Goal: Contribute content

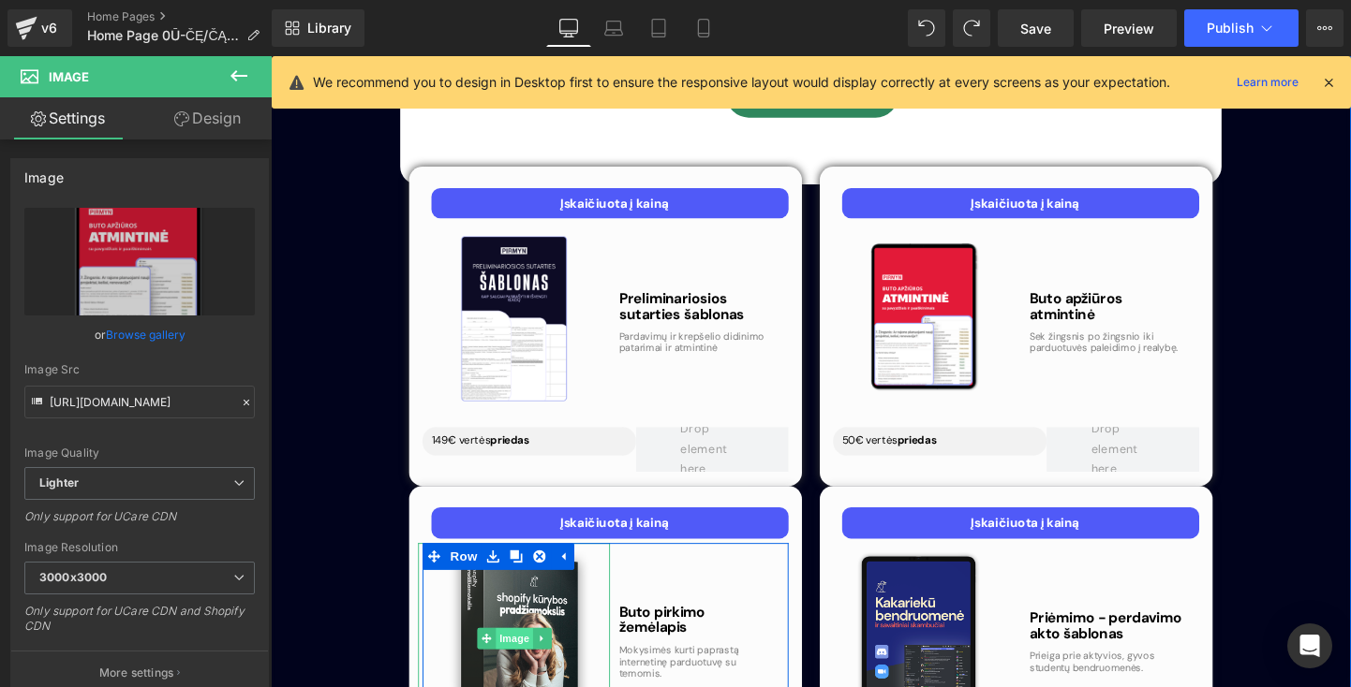
click at [512, 657] on span "Image" at bounding box center [526, 668] width 39 height 22
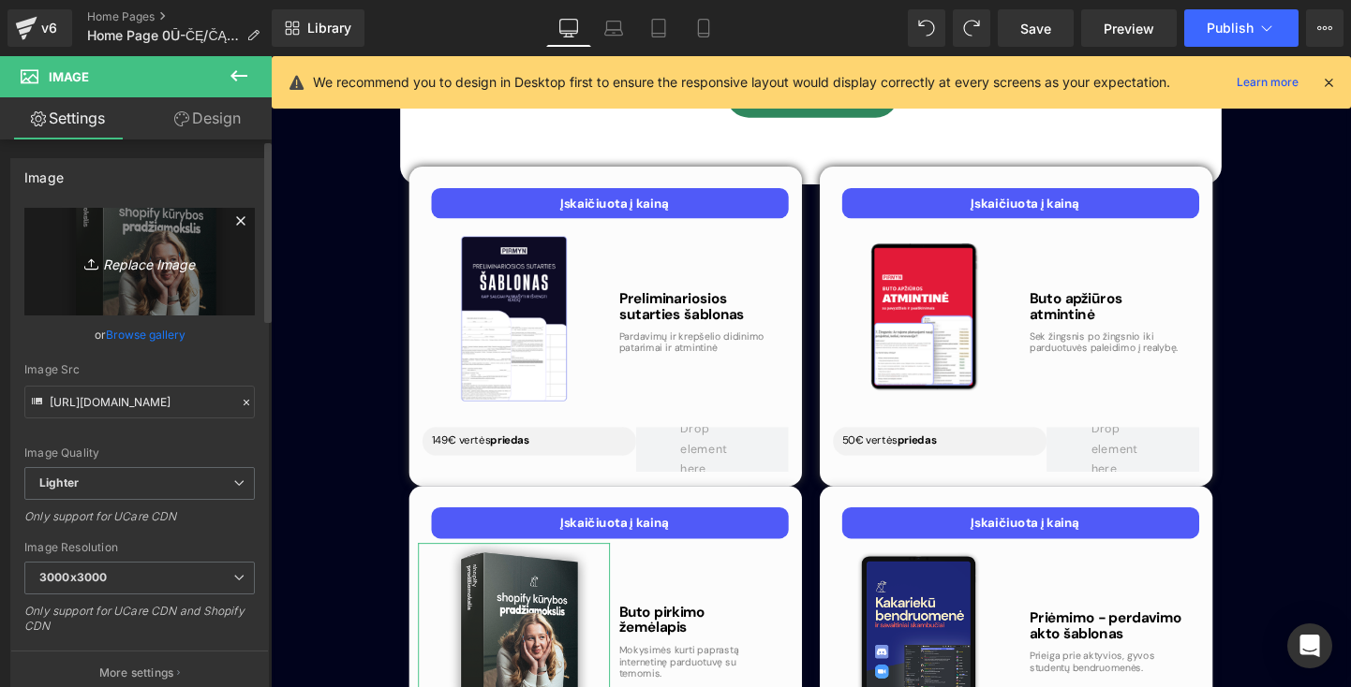
click at [158, 273] on icon "Replace Image" at bounding box center [140, 261] width 150 height 23
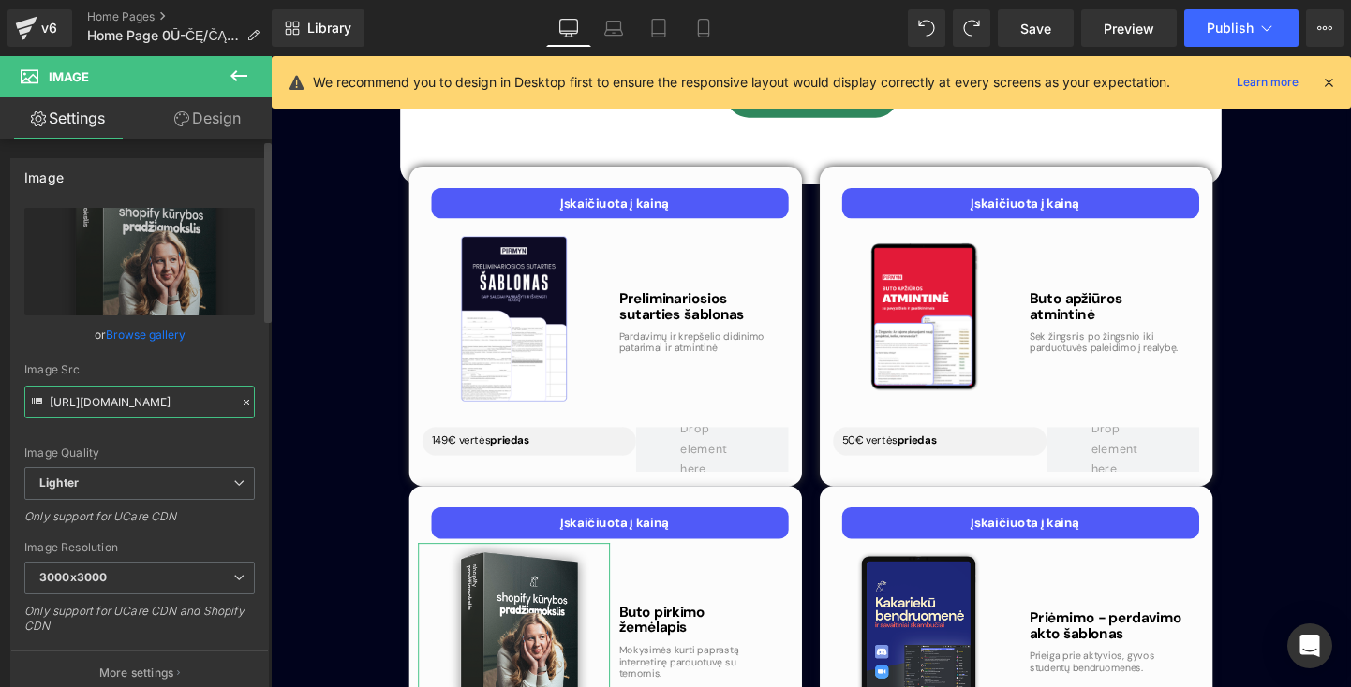
click at [137, 406] on input "[URL][DOMAIN_NAME]" at bounding box center [139, 402] width 230 height 33
click at [39, 401] on icon at bounding box center [37, 401] width 10 height 7
click at [52, 401] on input "[URL][DOMAIN_NAME]" at bounding box center [139, 402] width 230 height 33
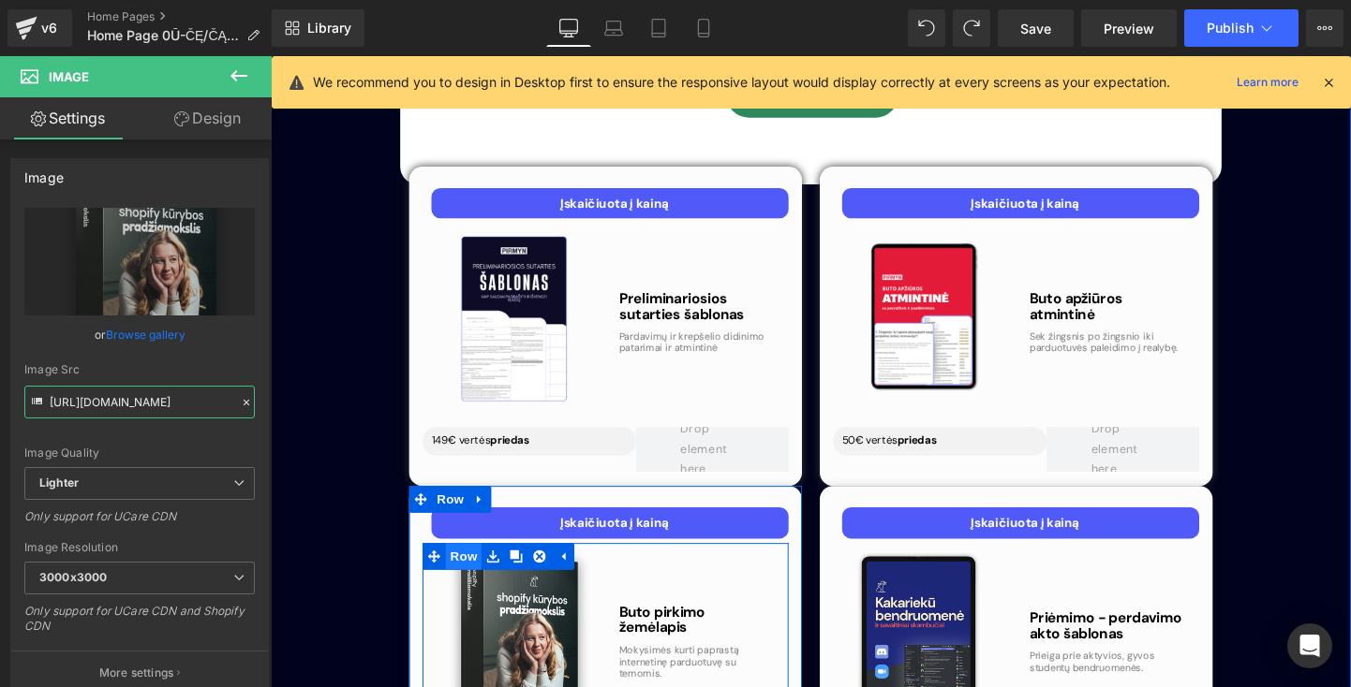
drag, startPoint x: 322, startPoint y: 457, endPoint x: 461, endPoint y: 433, distance: 140.7
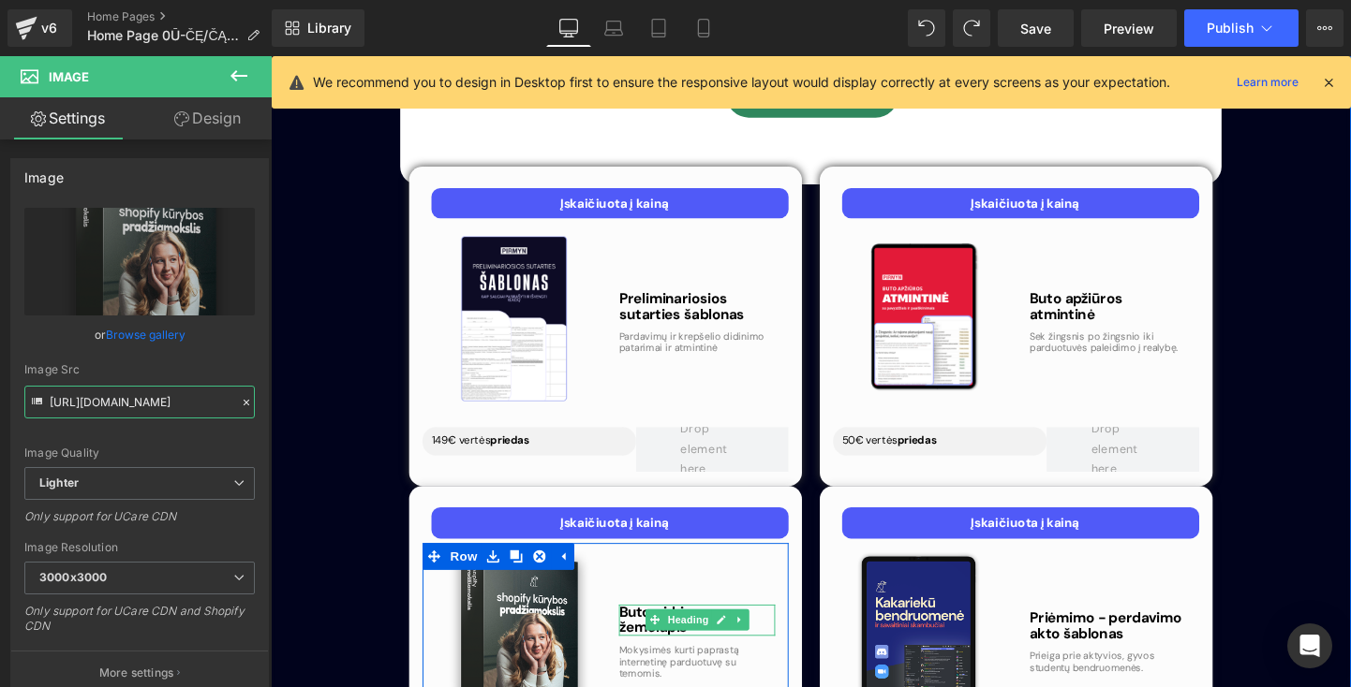
click at [663, 637] on span at bounding box center [673, 648] width 20 height 22
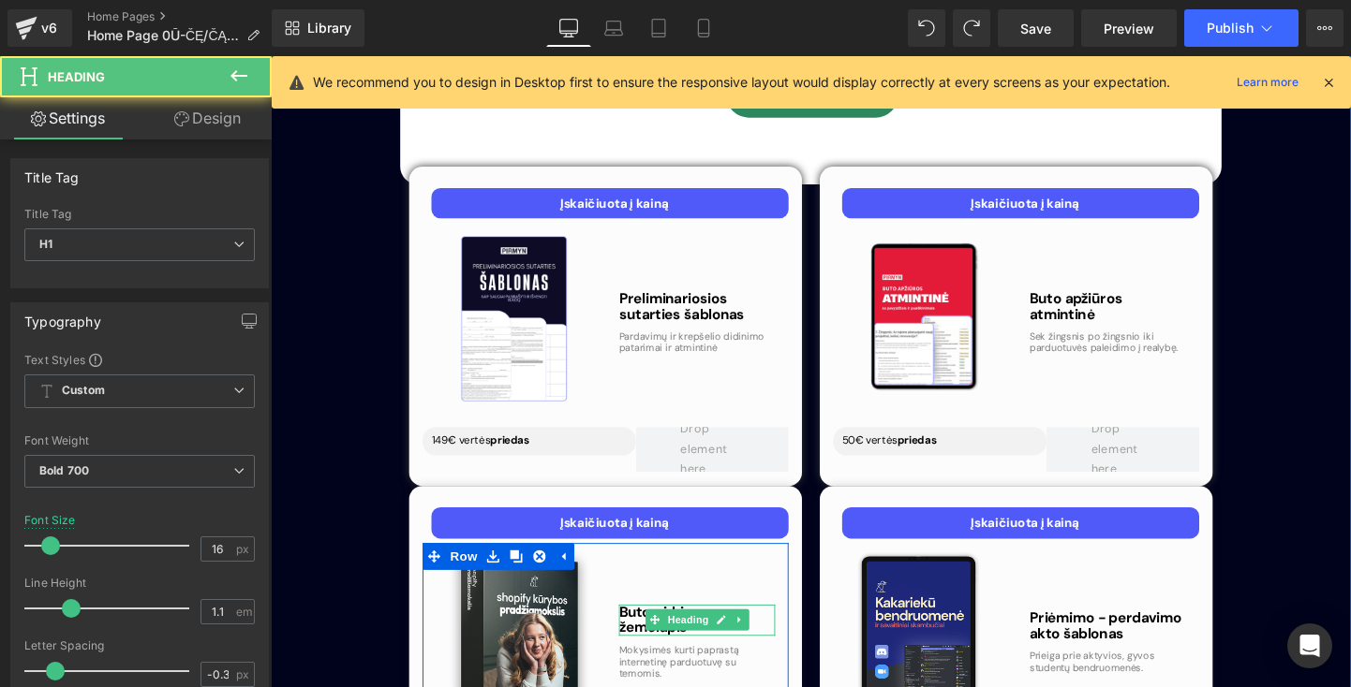
click at [638, 632] on h1 "Buto pirkimo žemėlapis" at bounding box center [718, 648] width 164 height 33
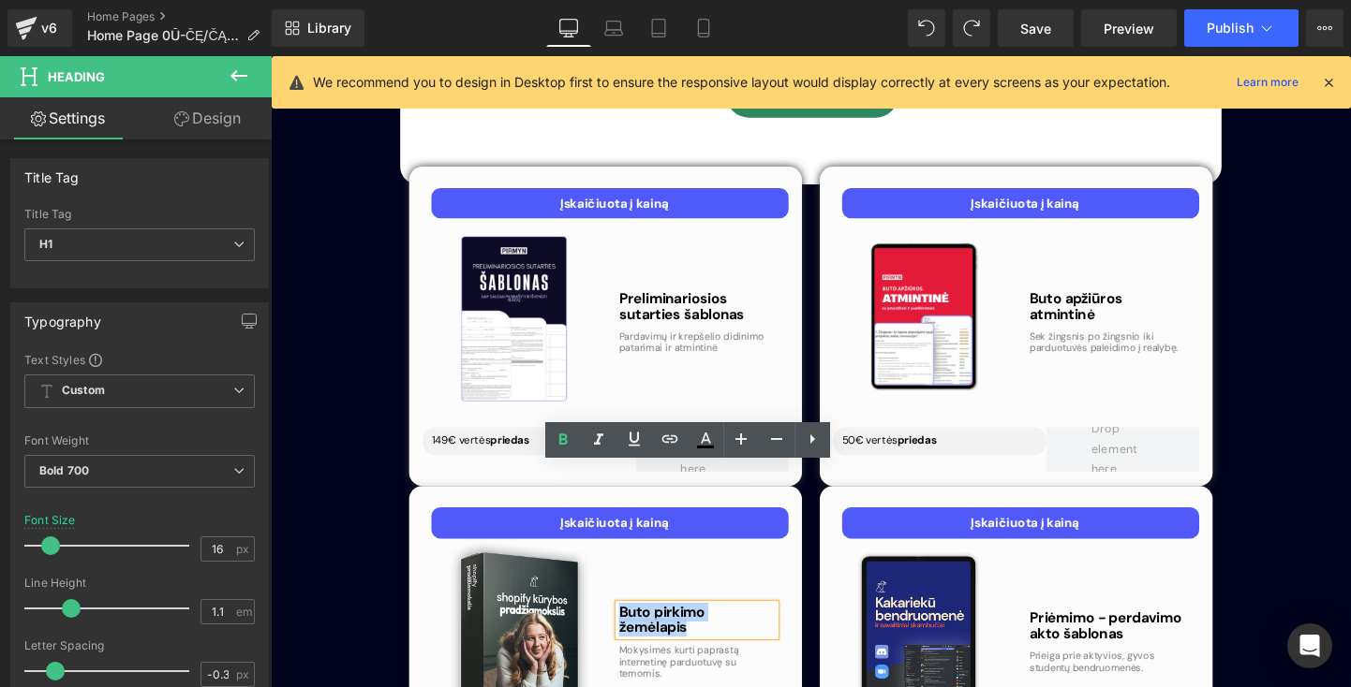
drag, startPoint x: 634, startPoint y: 495, endPoint x: 792, endPoint y: 497, distance: 158.3
click at [792, 632] on h1 "Buto pirkimo žemėlapis" at bounding box center [718, 648] width 164 height 33
copy h1 "Buto pirkimo žemėlapis"
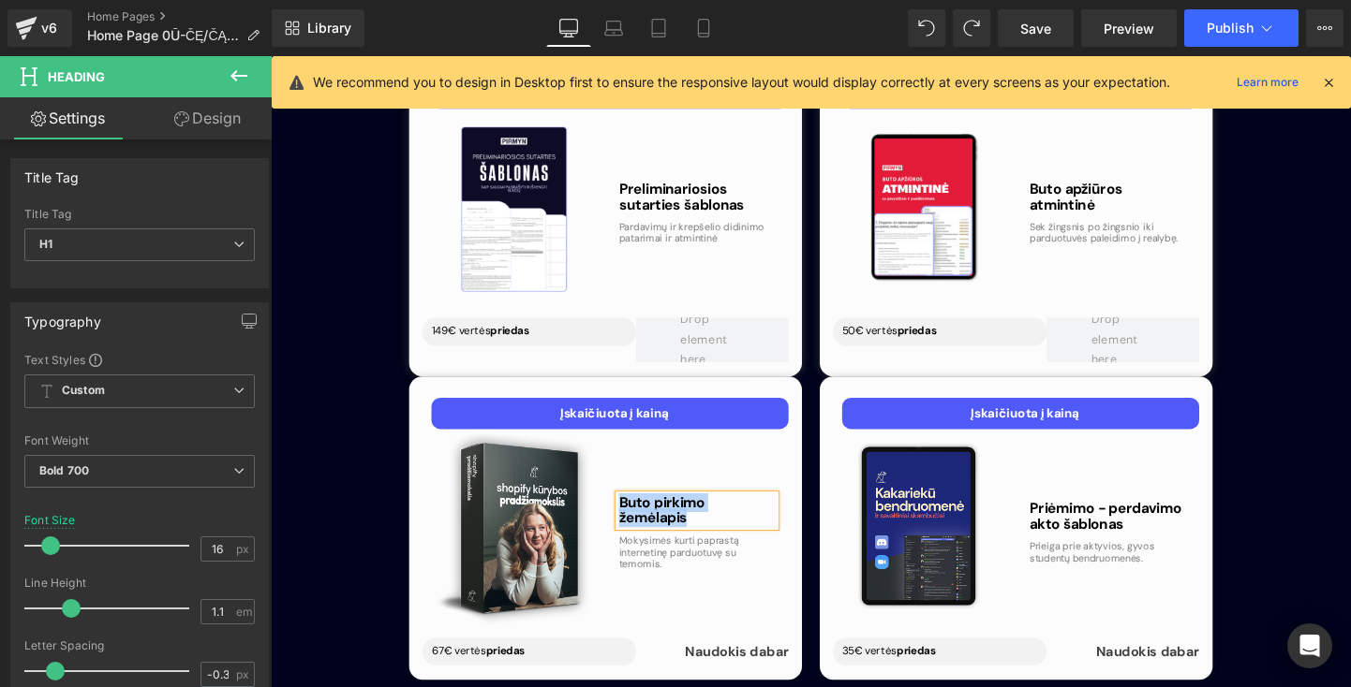
scroll to position [5840, 0]
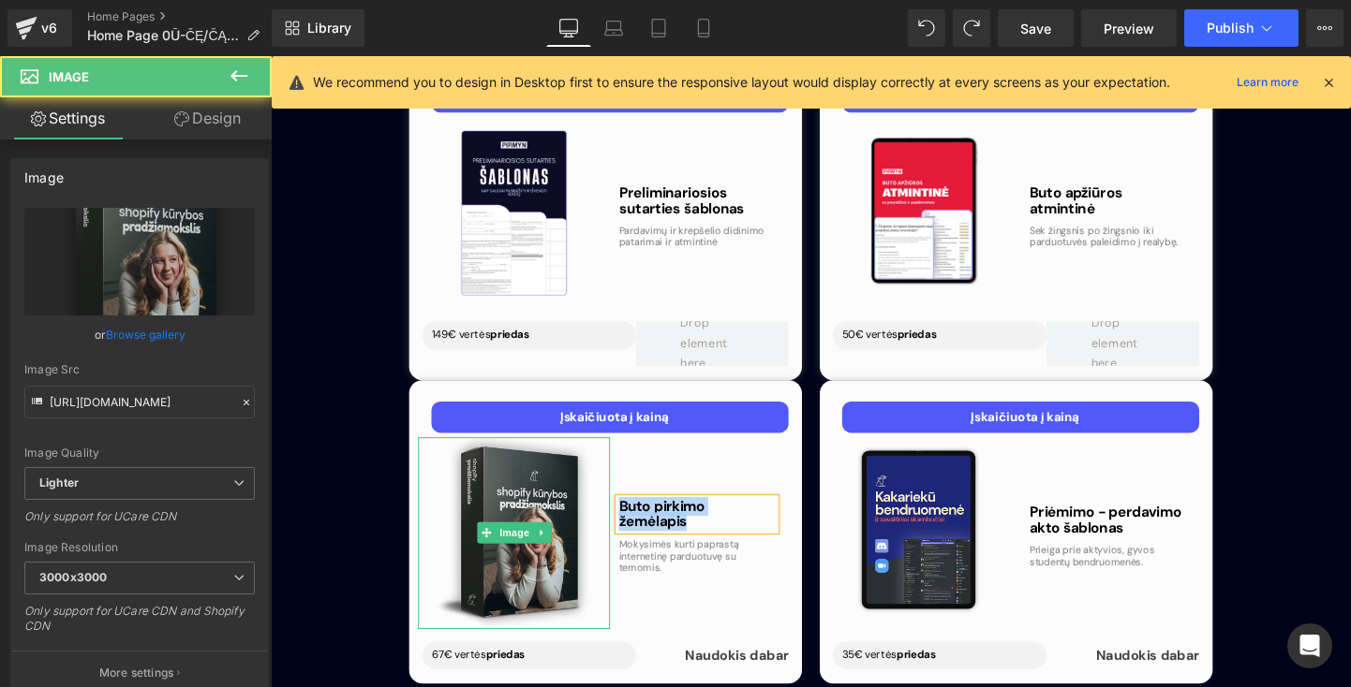
click at [564, 456] on img at bounding box center [525, 556] width 201 height 201
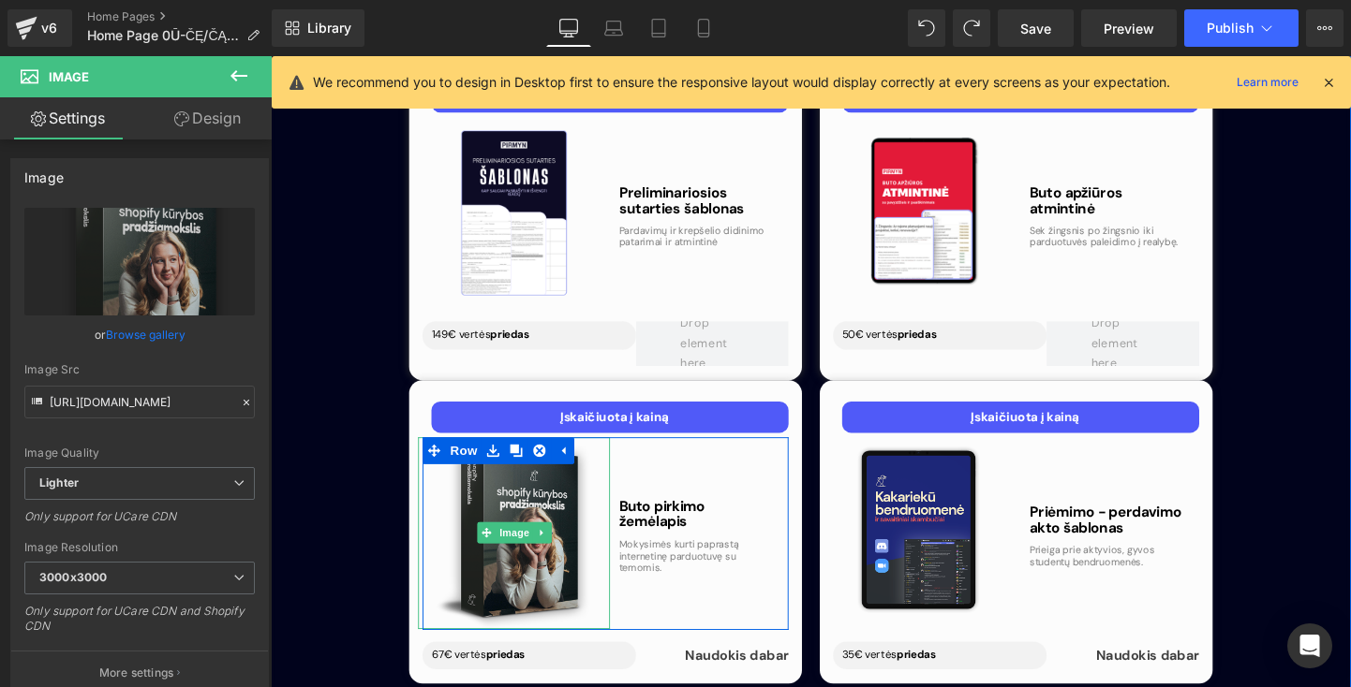
click at [583, 465] on img at bounding box center [525, 556] width 201 height 201
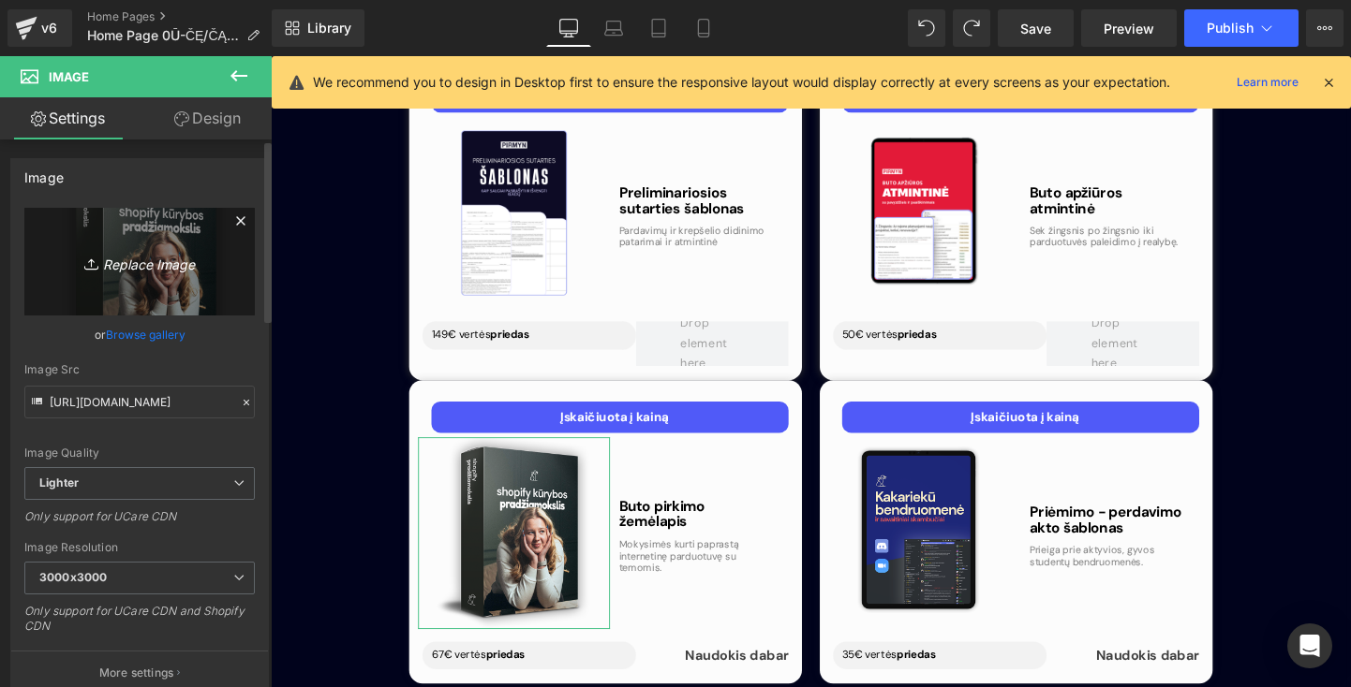
click at [150, 274] on link "Replace Image" at bounding box center [139, 262] width 230 height 108
type input "C:\fakepath\Beige Minimalist Free Copy Instagram Post.png"
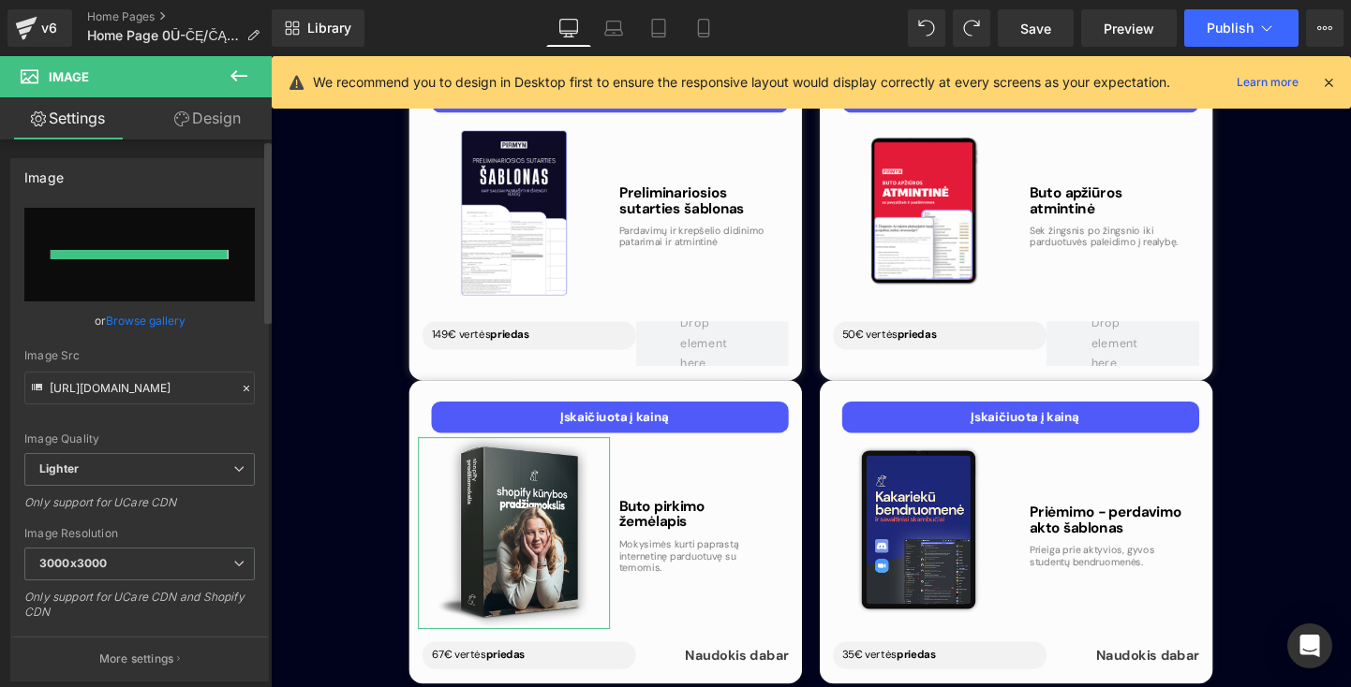
type input "[URL][DOMAIN_NAME]"
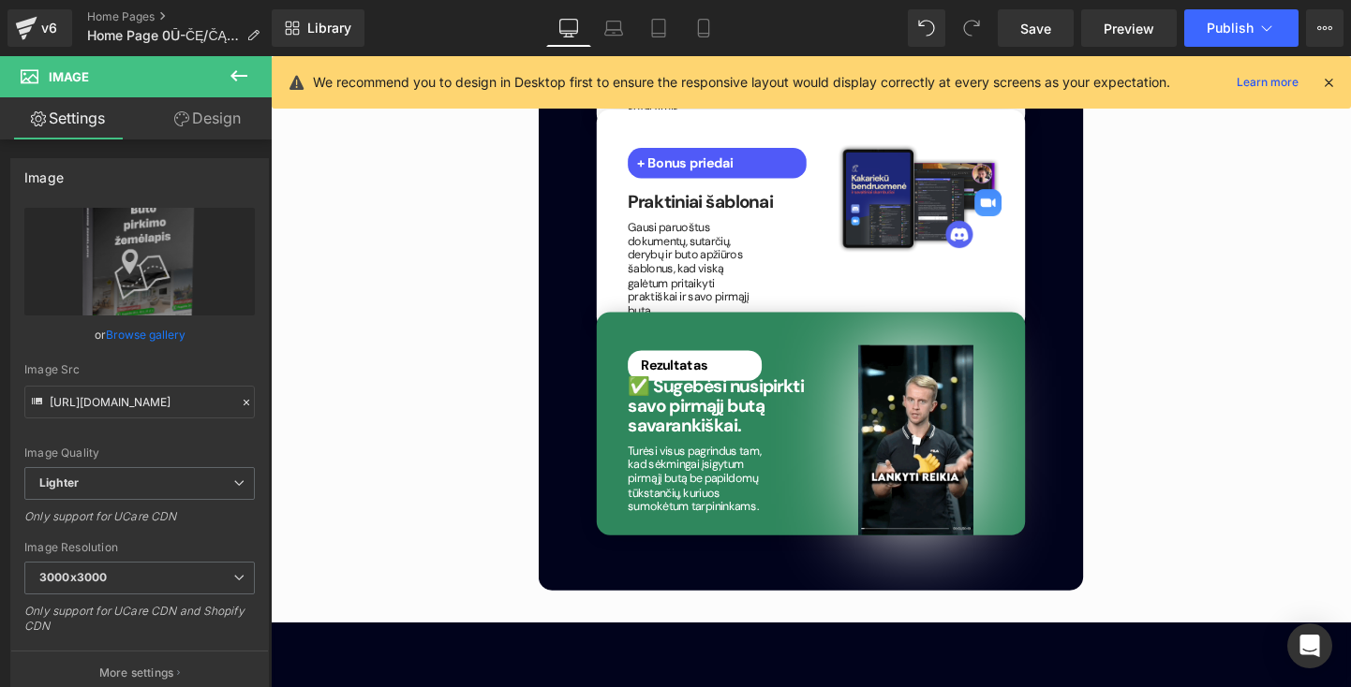
scroll to position [4135, 0]
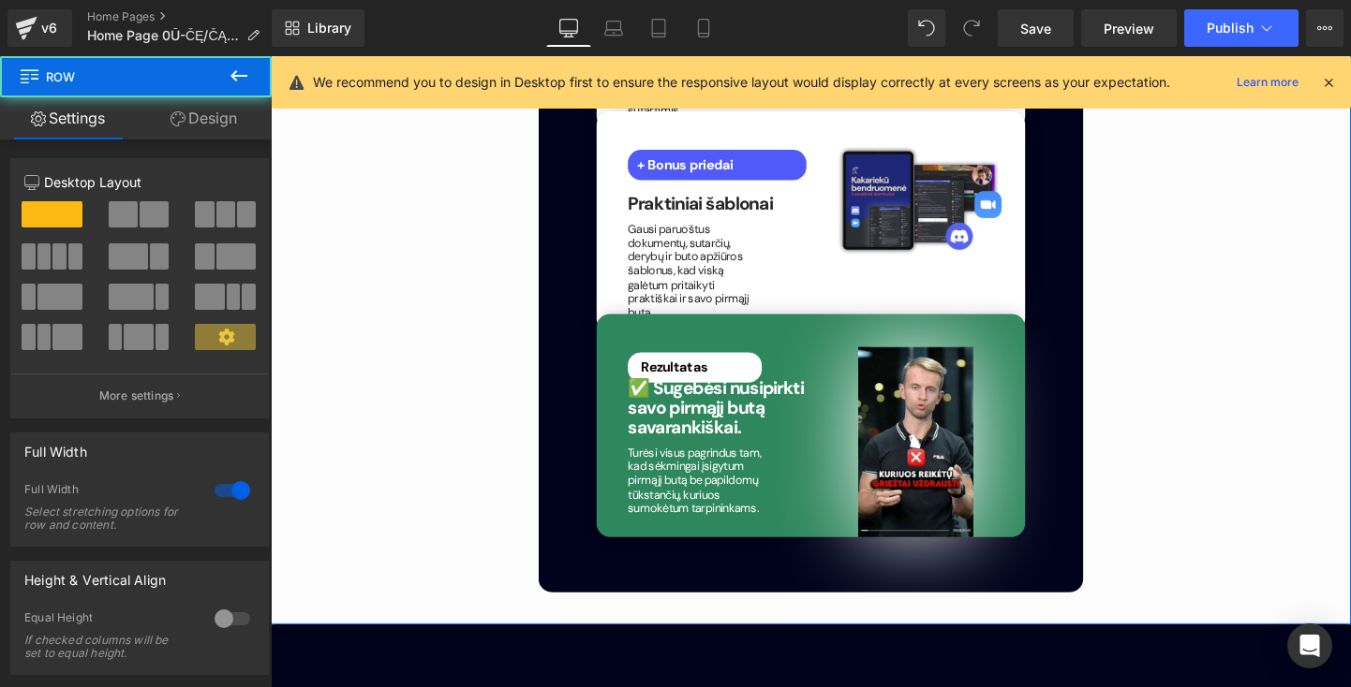
drag, startPoint x: 1500, startPoint y: 63, endPoint x: 1260, endPoint y: 393, distance: 409.0
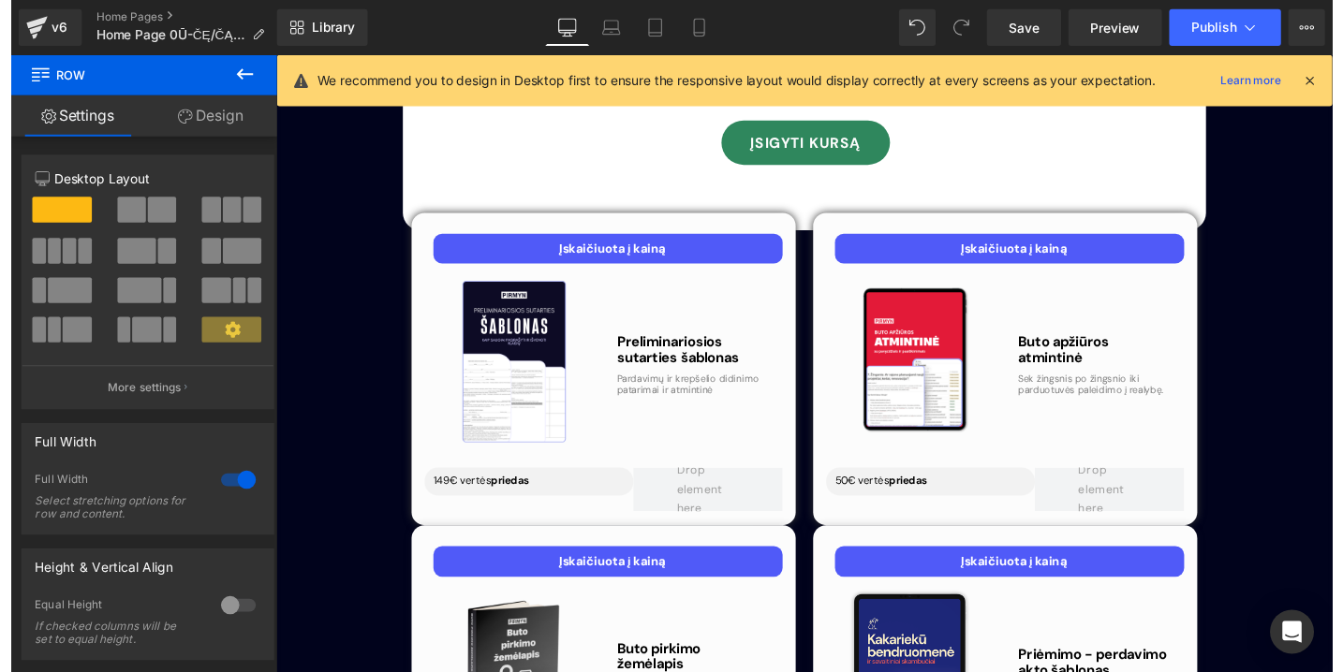
scroll to position [5673, 0]
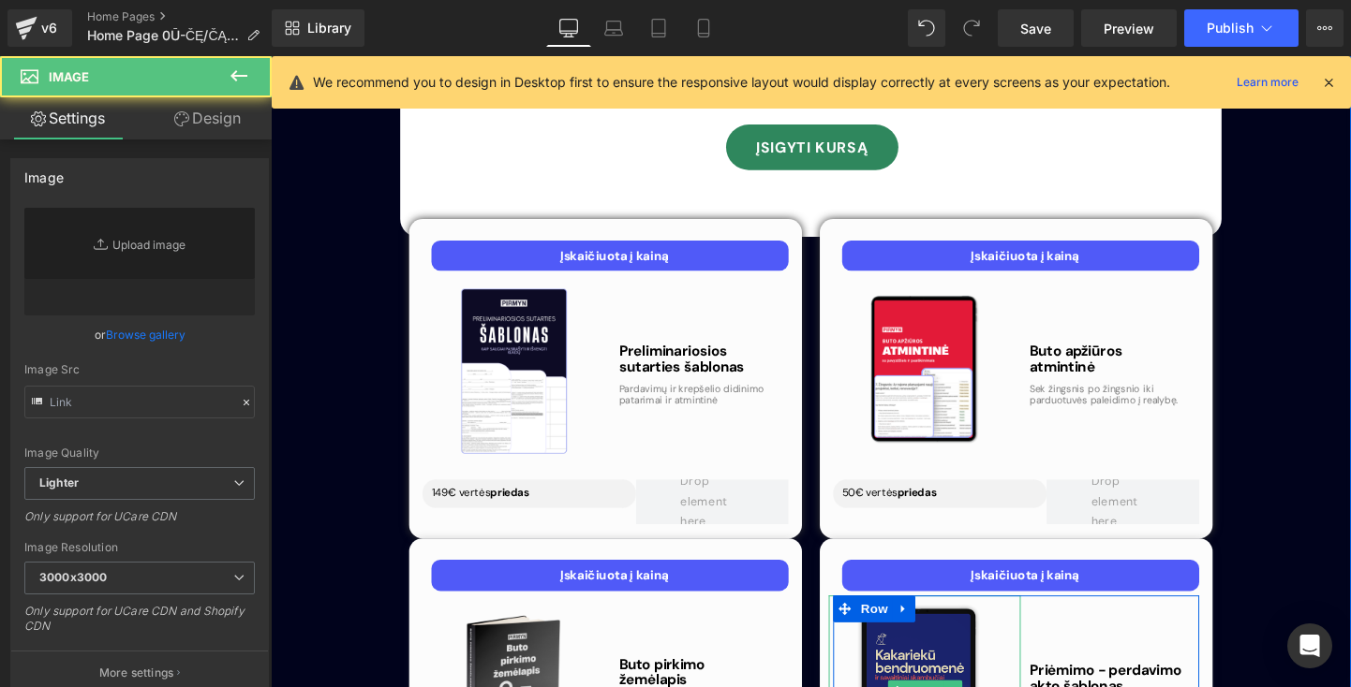
type input "[URL][DOMAIN_NAME]"
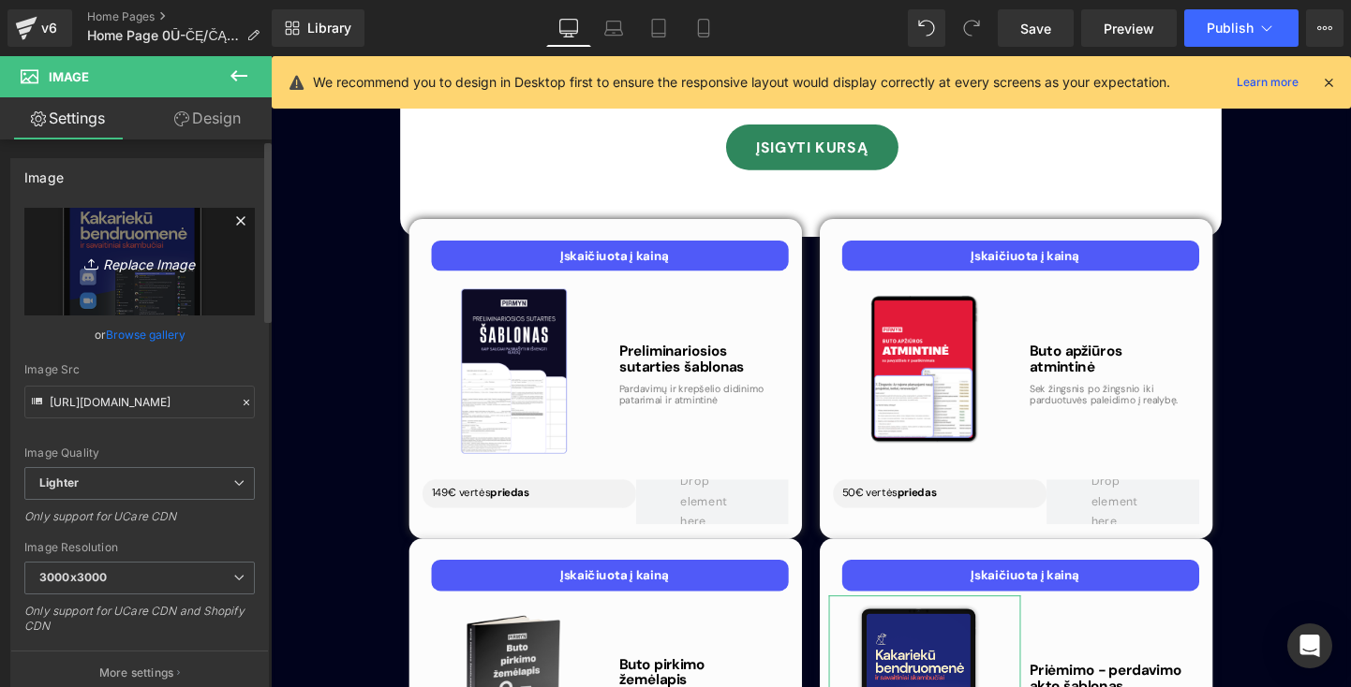
click at [149, 271] on icon "Replace Image" at bounding box center [140, 261] width 150 height 23
type input "C:\fakepath\Beigeee Copy Instagram Post.png"
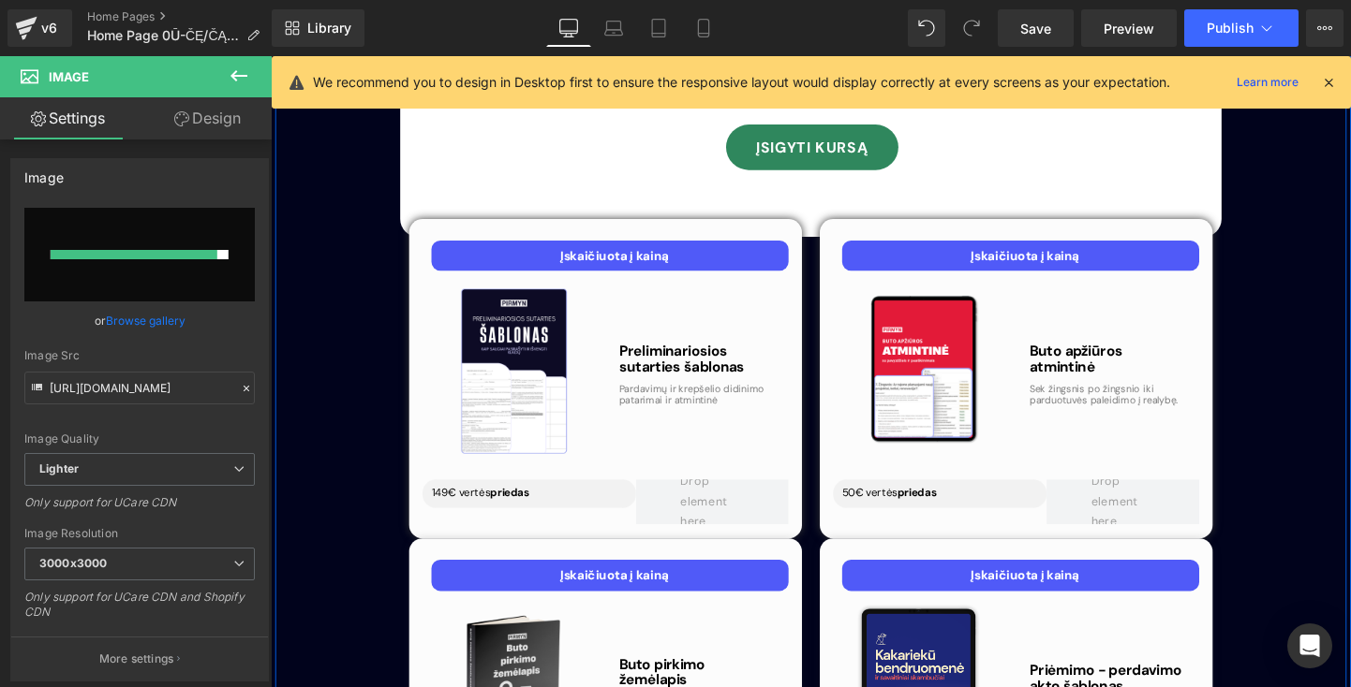
type input "[URL][DOMAIN_NAME]"
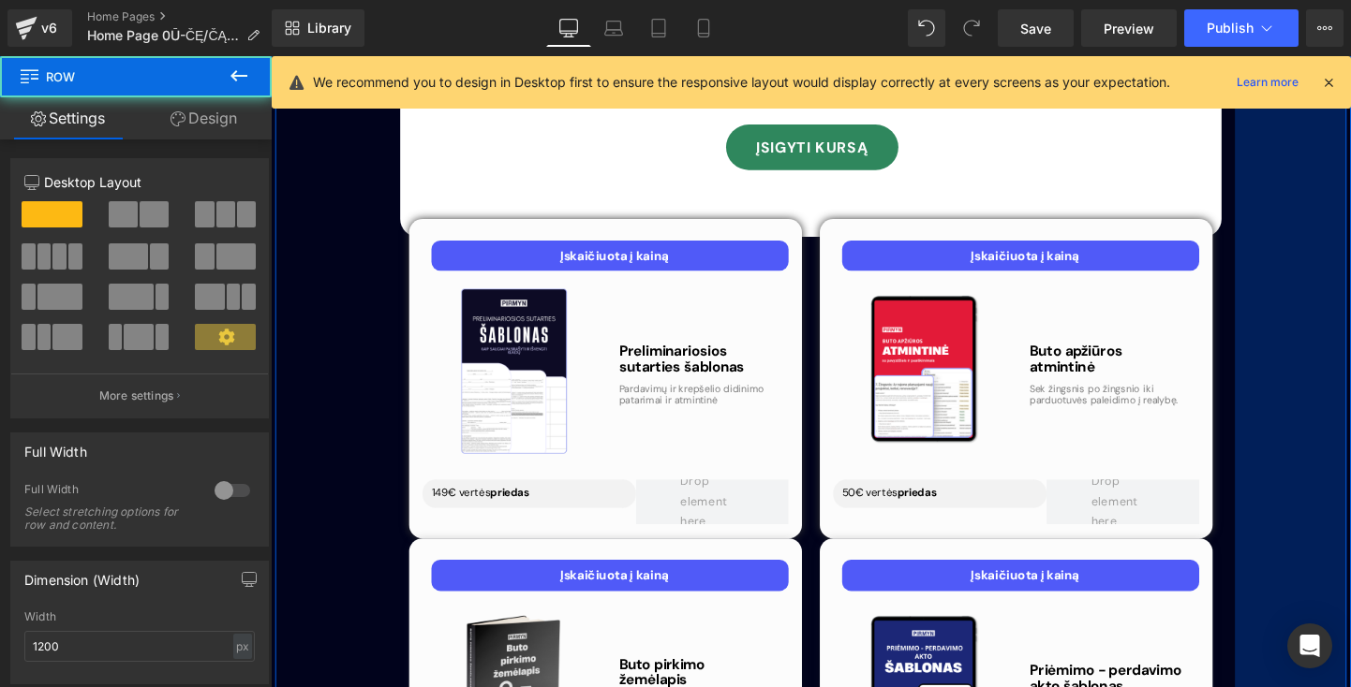
click at [1313, 520] on div "125px" at bounding box center [1340, 26] width 117 height 1822
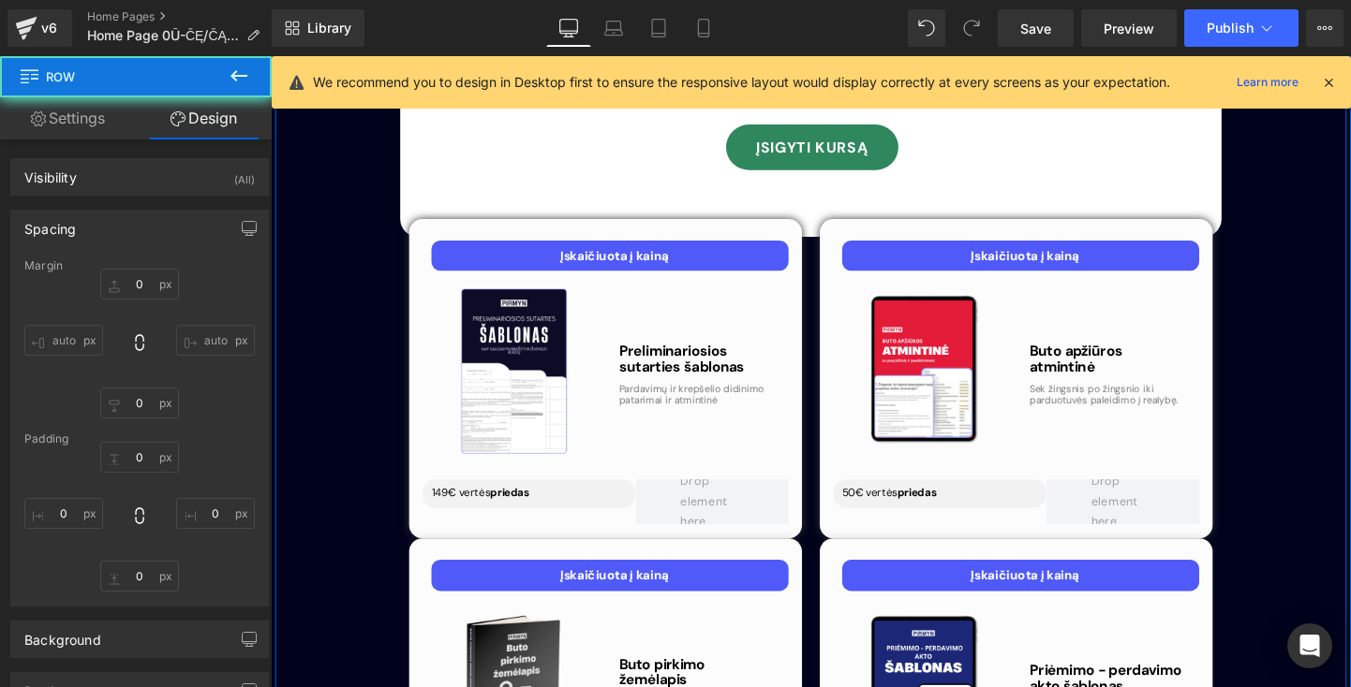
type input "0"
type input "88"
type input "125"
type input "36"
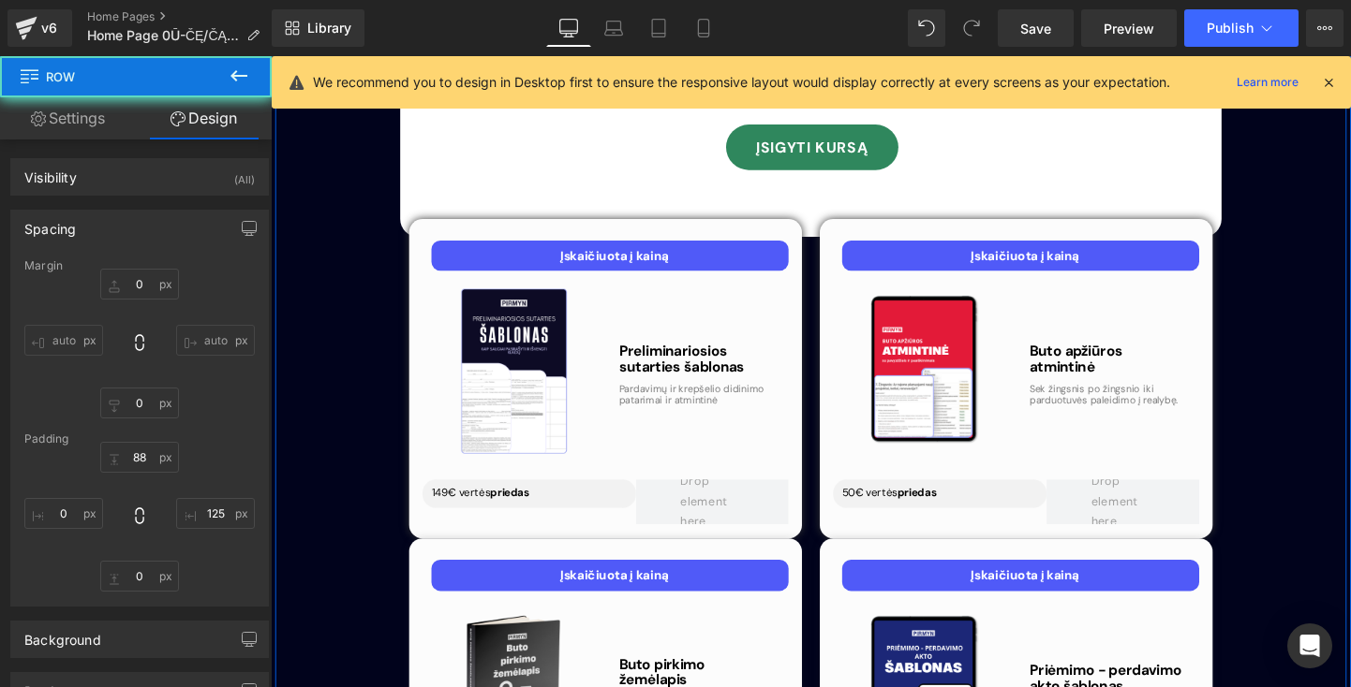
type input "125"
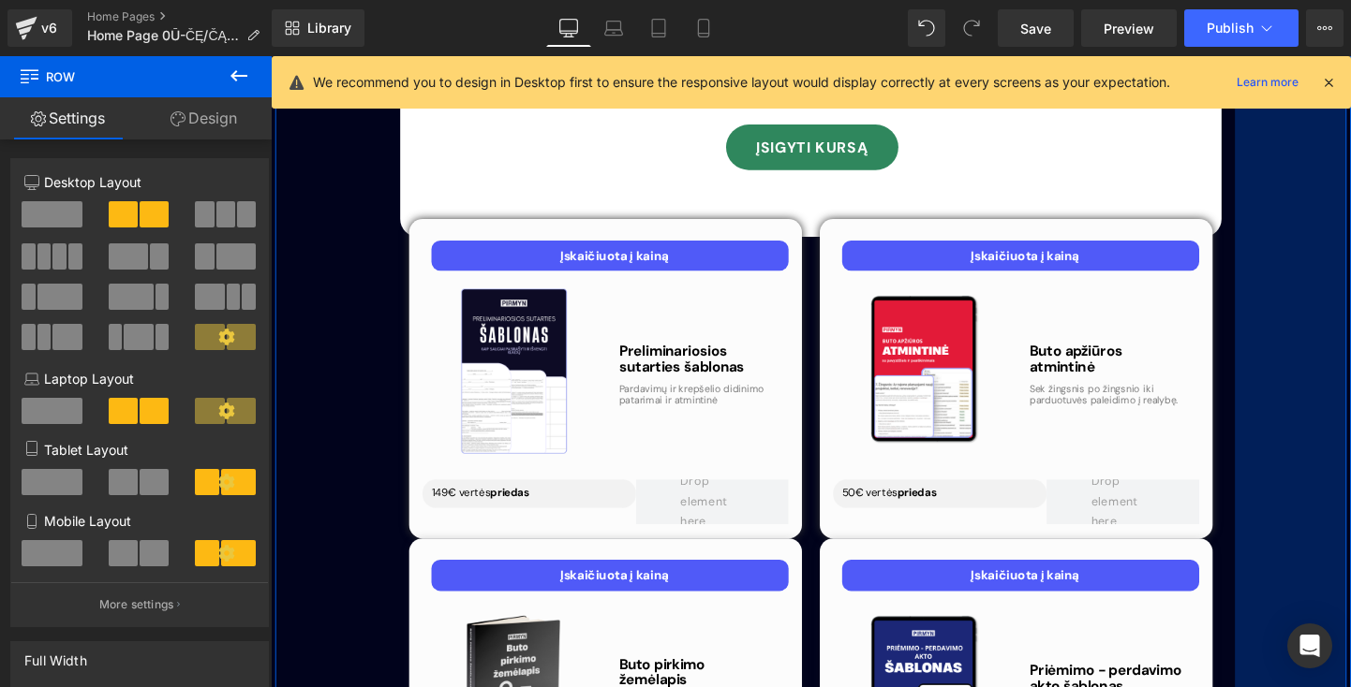
click at [1293, 436] on div "125px" at bounding box center [1340, 26] width 117 height 1822
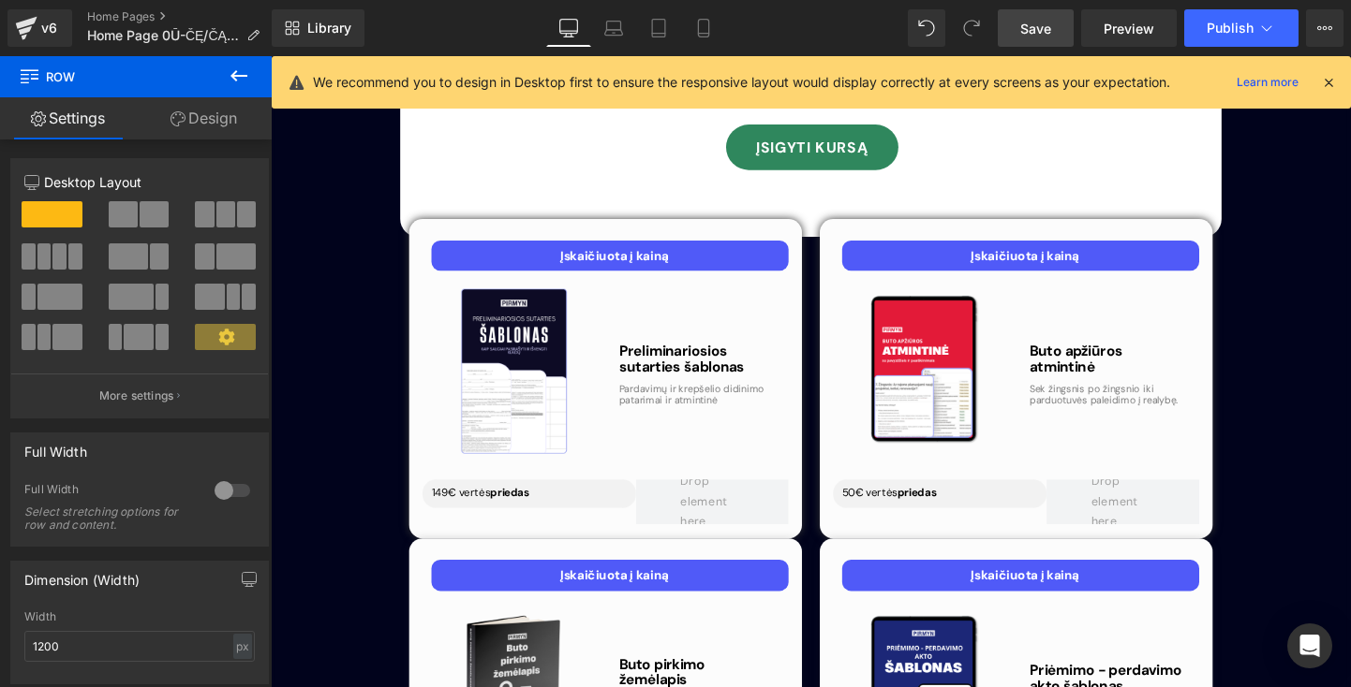
click at [1051, 32] on span "Save" at bounding box center [1035, 29] width 31 height 20
click at [1261, 24] on icon at bounding box center [1266, 28] width 19 height 19
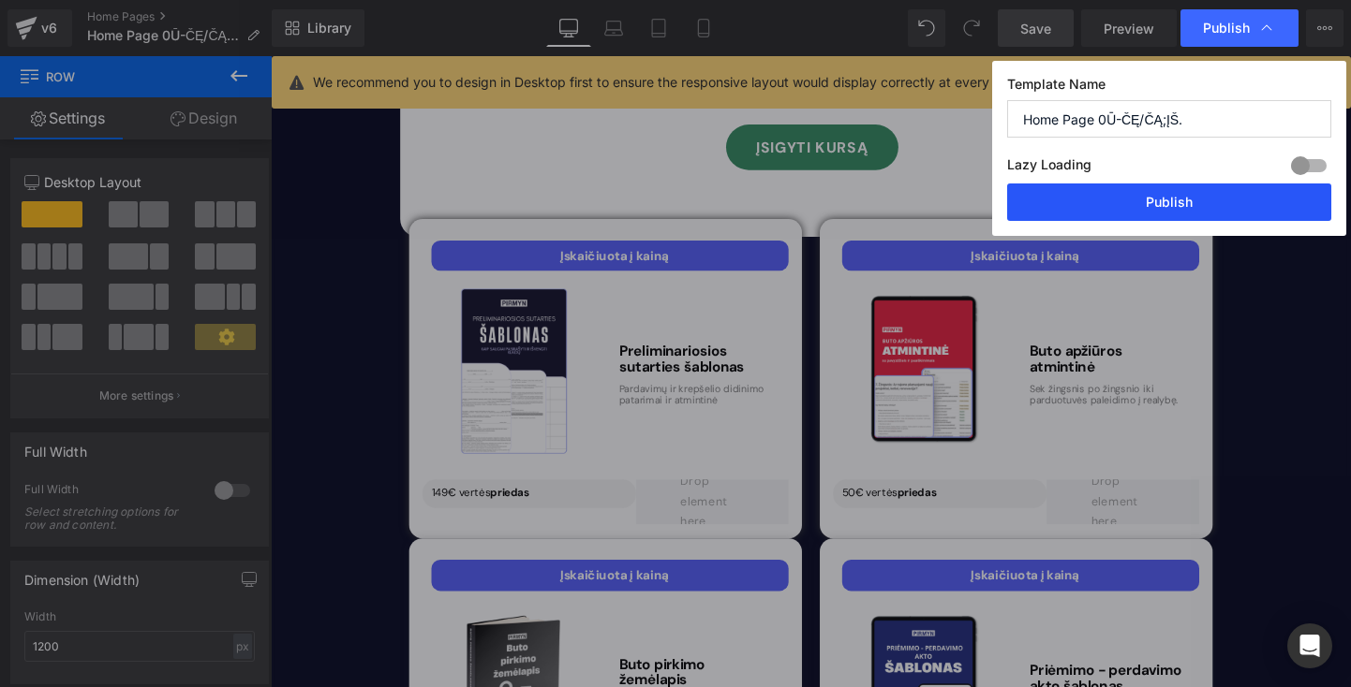
click at [1194, 209] on button "Publish" at bounding box center [1169, 202] width 324 height 37
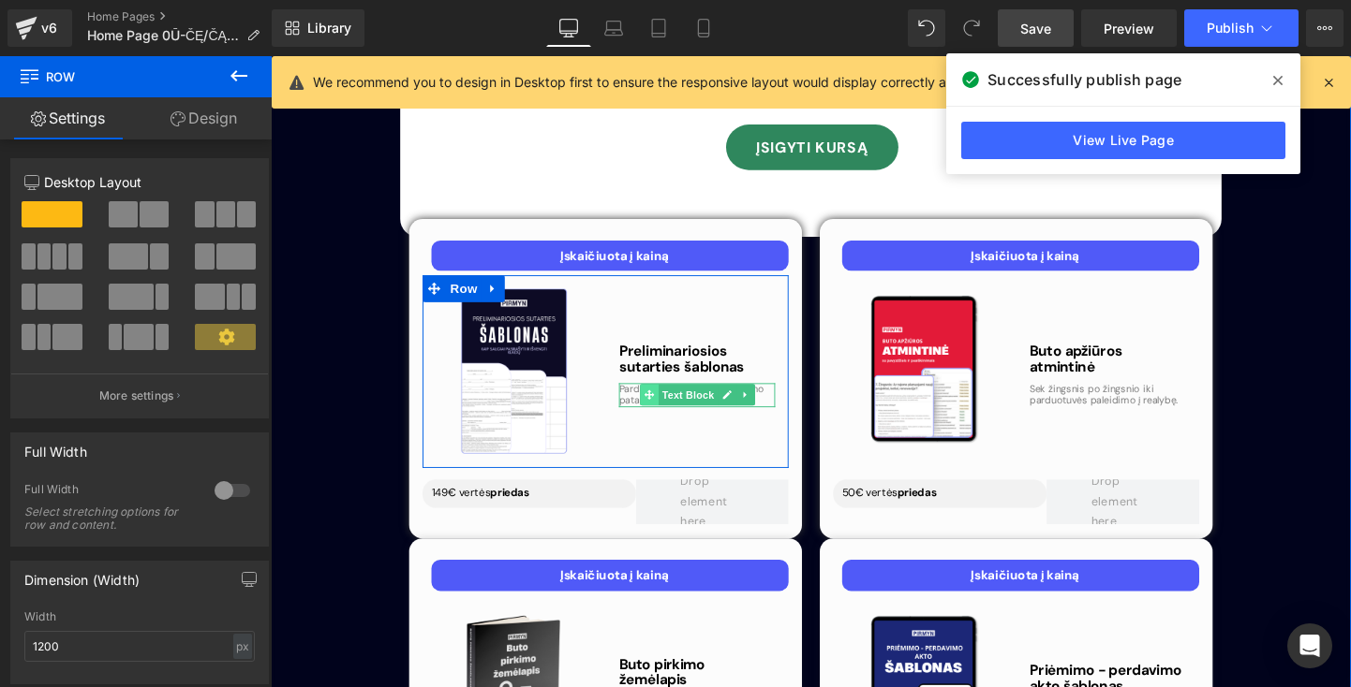
click at [666, 401] on span at bounding box center [668, 412] width 20 height 22
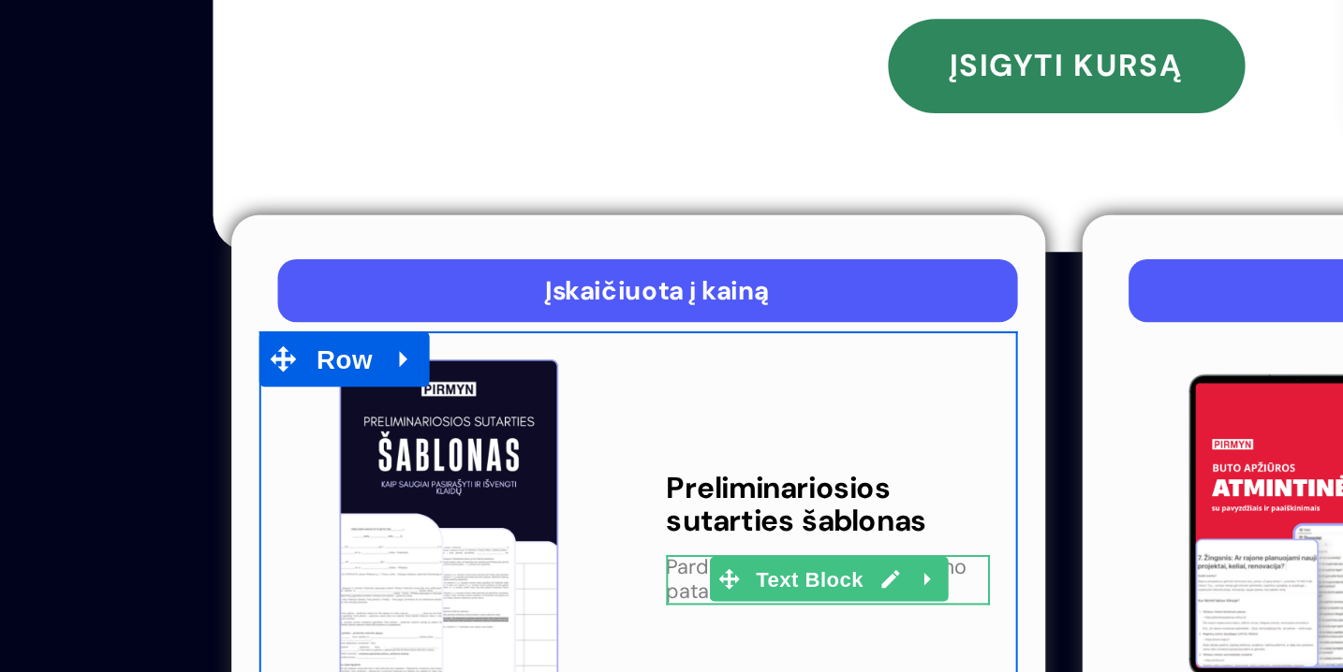
click at [318, 221] on p "Pardavimų ir krepšelio didinimo patarimai ir atmintinė" at bounding box center [392, 233] width 164 height 24
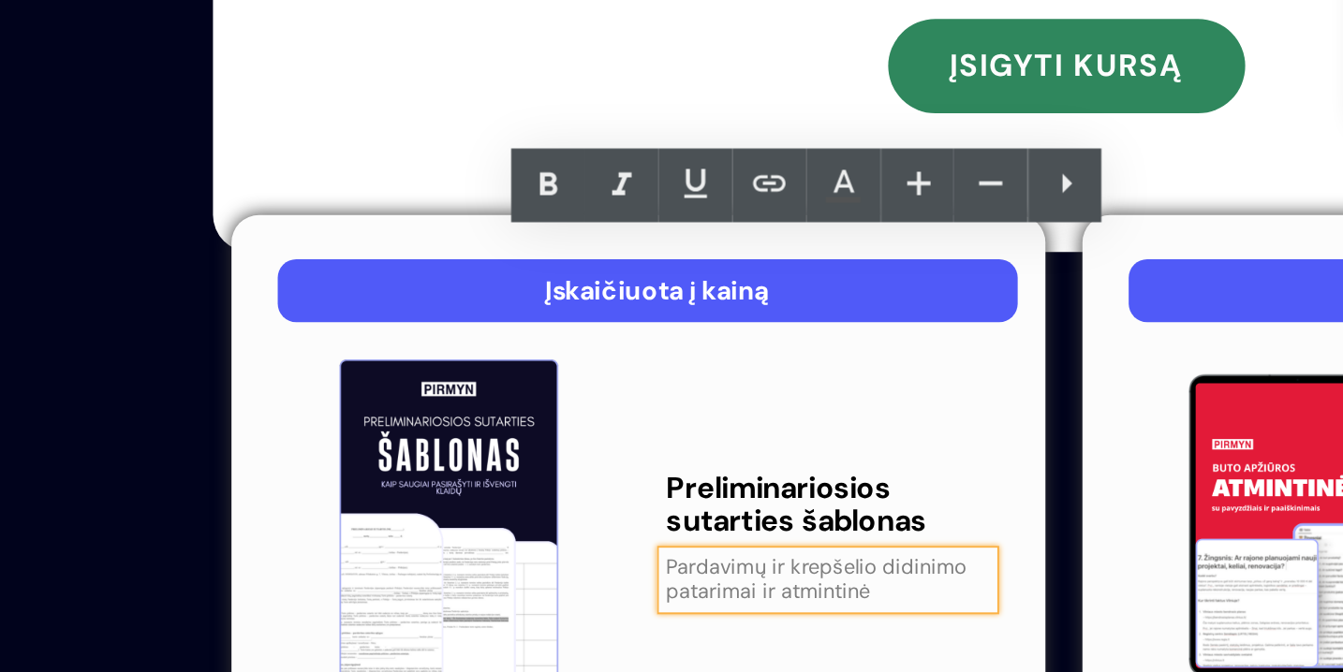
click at [399, 221] on p "Pardavimų ir krepšelio didinimo patarimai ir atmintinė" at bounding box center [392, 233] width 164 height 24
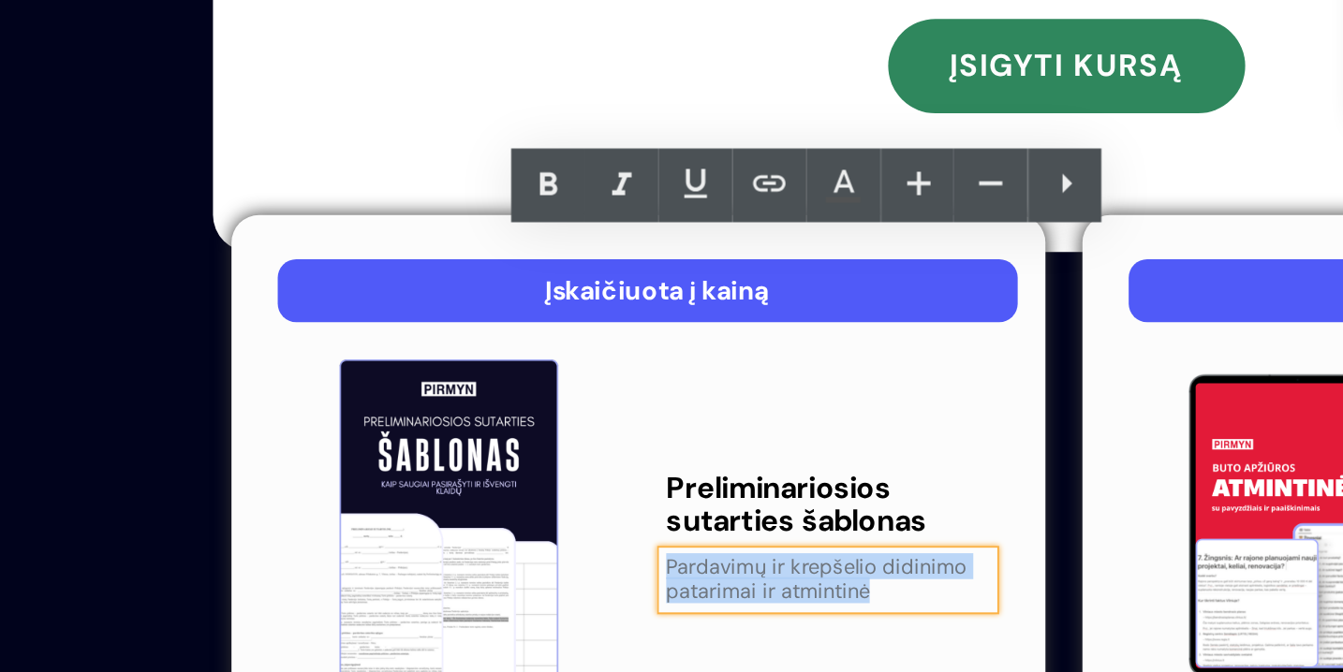
drag, startPoint x: 405, startPoint y: 79, endPoint x: 301, endPoint y: 62, distance: 105.3
click at [301, 108] on div "Preliminariosios sutarties šablonas Heading Pardavimų ir krepšelio didinimo pat…" at bounding box center [392, 208] width 192 height 201
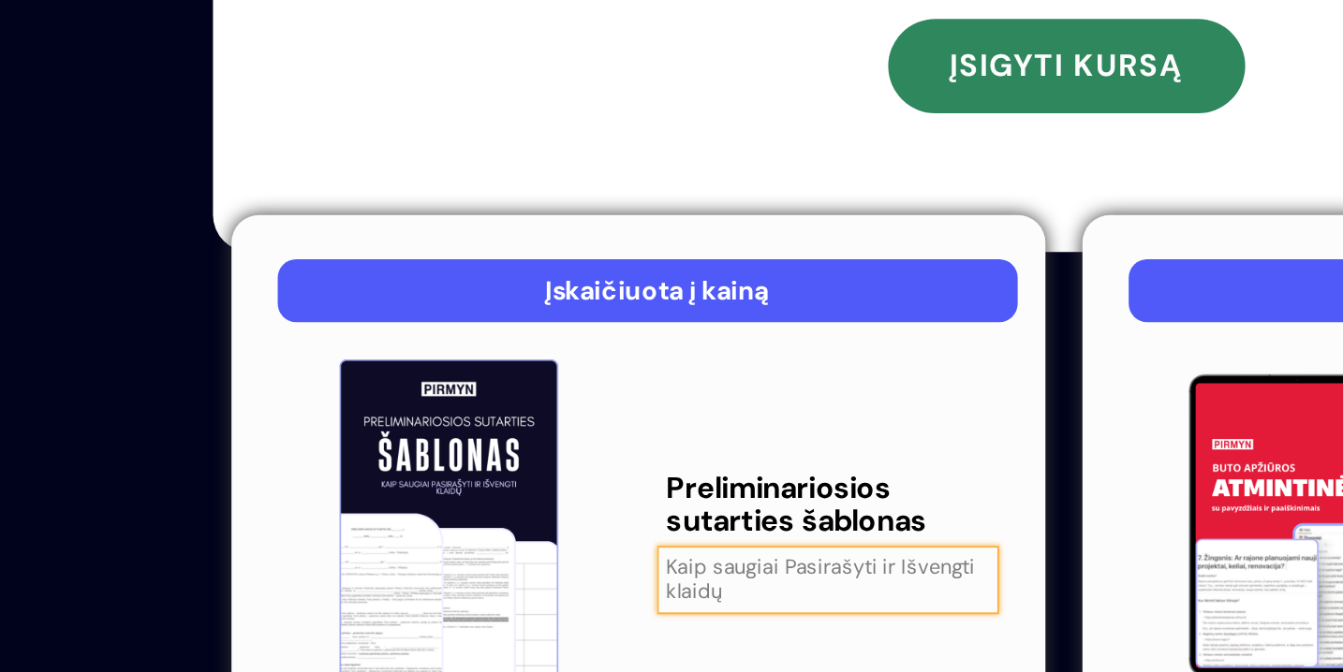
drag, startPoint x: 301, startPoint y: 62, endPoint x: 423, endPoint y: 66, distance: 122.8
click at [423, 221] on p "Kaip saugiai Pasirašyti ir Išvengti klaidų" at bounding box center [392, 233] width 164 height 24
click at [310, 221] on p "Kaip saugiai Pasirašyti ir išvengti Klaidų" at bounding box center [392, 233] width 164 height 24
click at [391, 221] on p "Kaip saugiai Pasirašyti ir išvengti klaidų" at bounding box center [392, 233] width 164 height 24
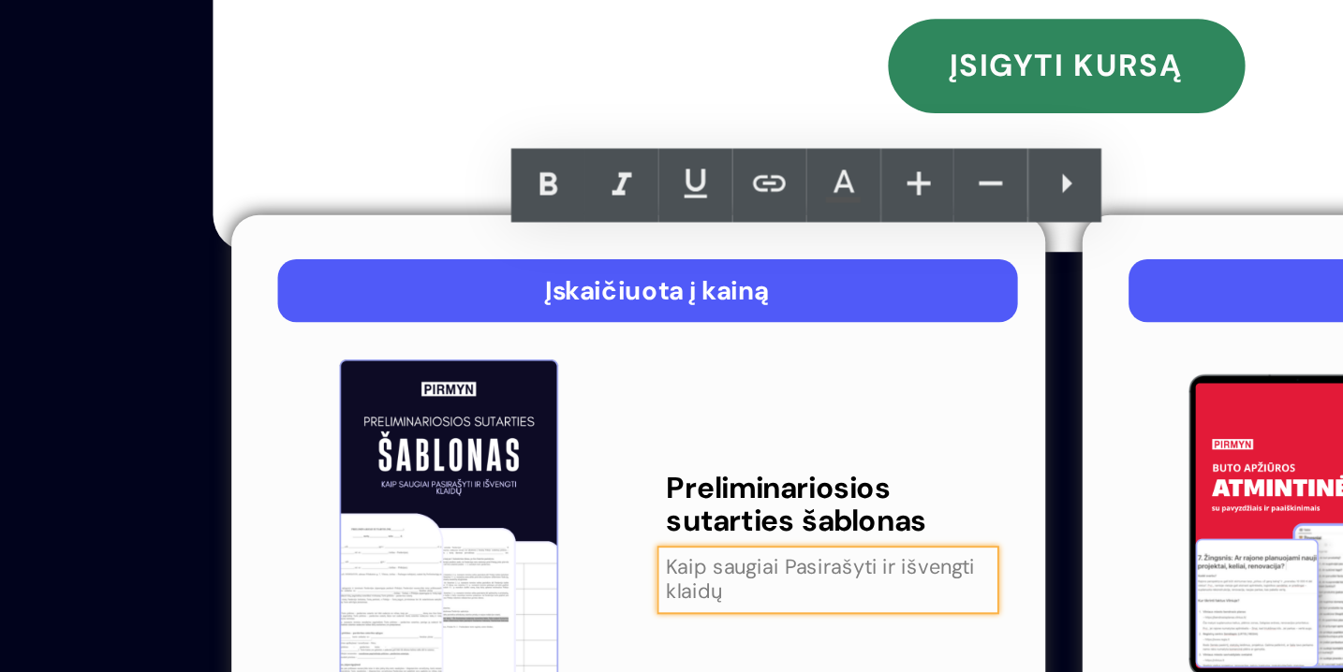
click at [372, 221] on p "Kaip saugiai Pasirašyti ir išvengti klaidų" at bounding box center [392, 233] width 164 height 24
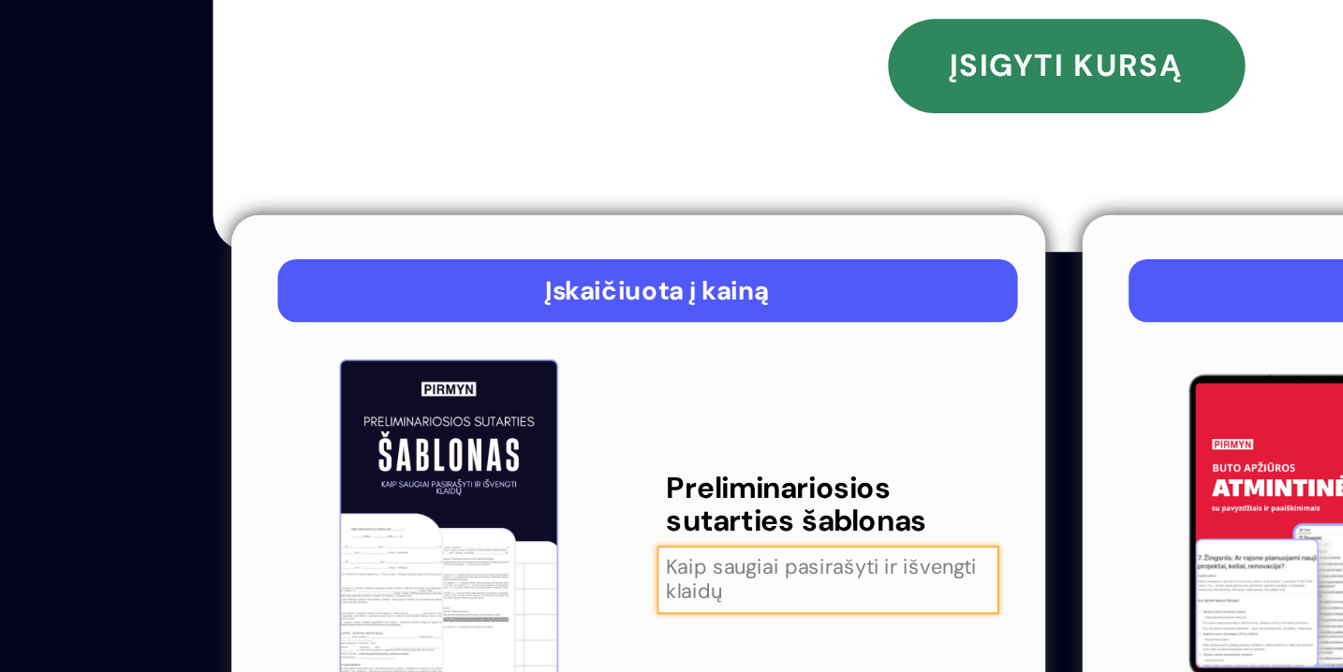
click at [384, 221] on p "Kaip saugiai pasirašyti ir išvengti klaidų" at bounding box center [392, 233] width 164 height 24
click at [358, 132] on div "Preliminariosios sutarties šablonas Heading Kaip saugiai pasirašyti ir išvengti…" at bounding box center [392, 208] width 192 height 201
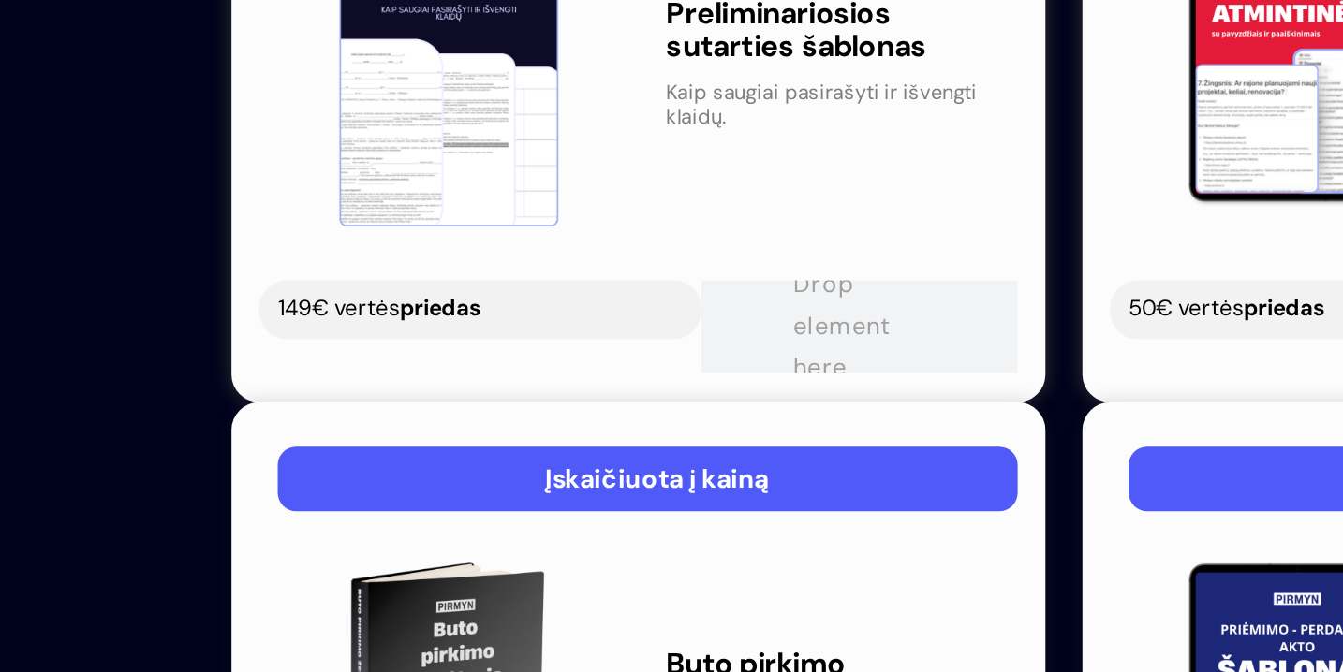
scroll to position [5910, 0]
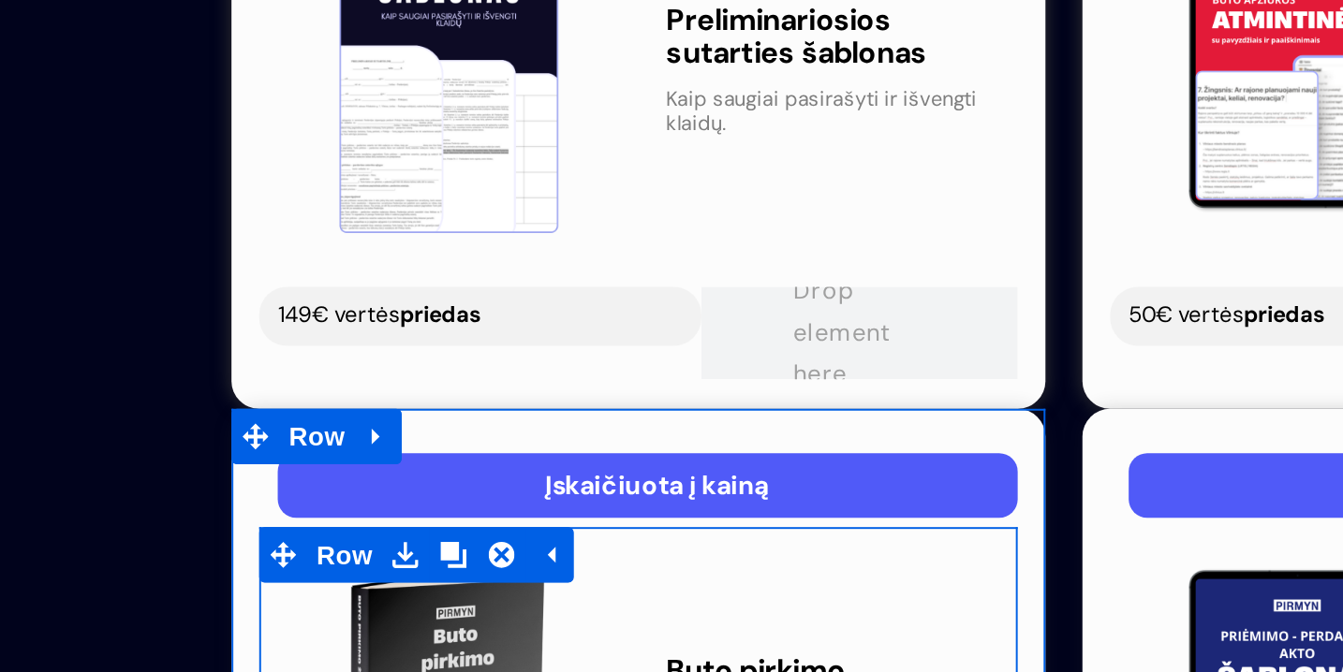
click at [369, 321] on span "Text Block" at bounding box center [382, 332] width 62 height 22
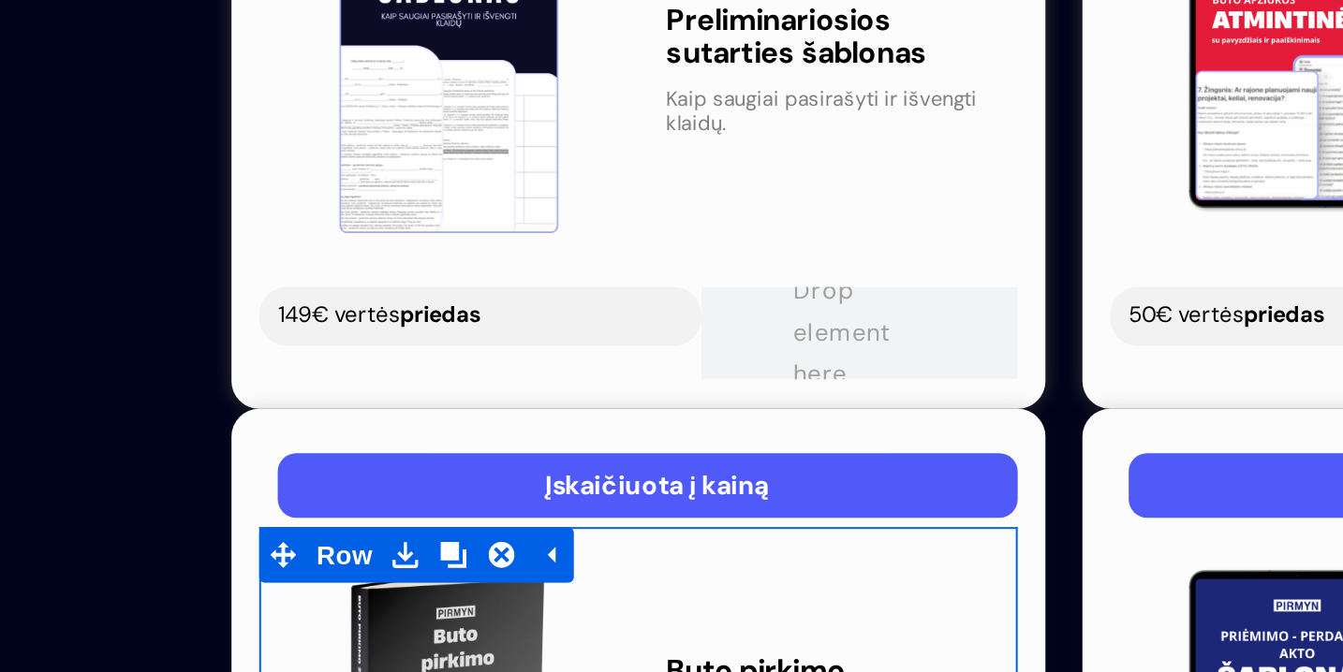
click at [321, 314] on p "Mokysimės kurti paprastą internetinę parduotuvę su temomis." at bounding box center [392, 332] width 164 height 37
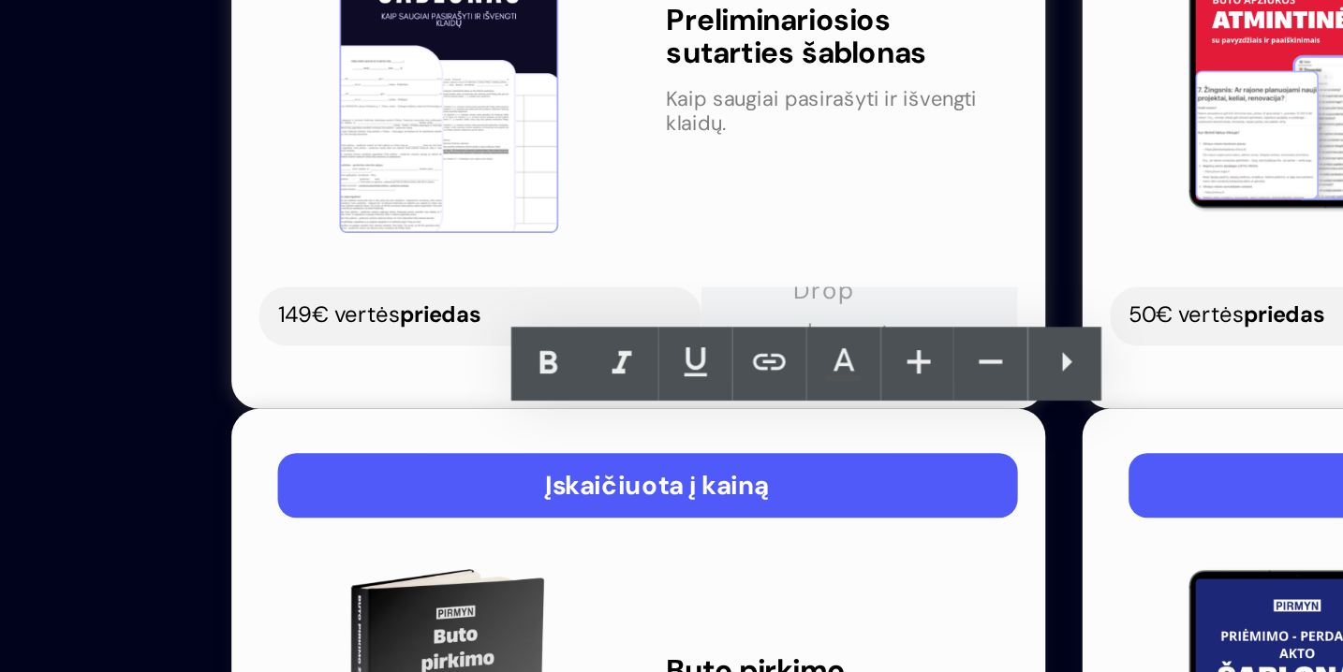
click at [443, 314] on p "Mokysimės kurti paprastą internetinę parduotuvę su temomis." at bounding box center [392, 332] width 164 height 37
drag, startPoint x: 467, startPoint y: 171, endPoint x: 327, endPoint y: 159, distance: 141.0
click at [327, 314] on p "Mokysimės kurti paprastą internetinę parduotuvę su temomis." at bounding box center [392, 332] width 164 height 37
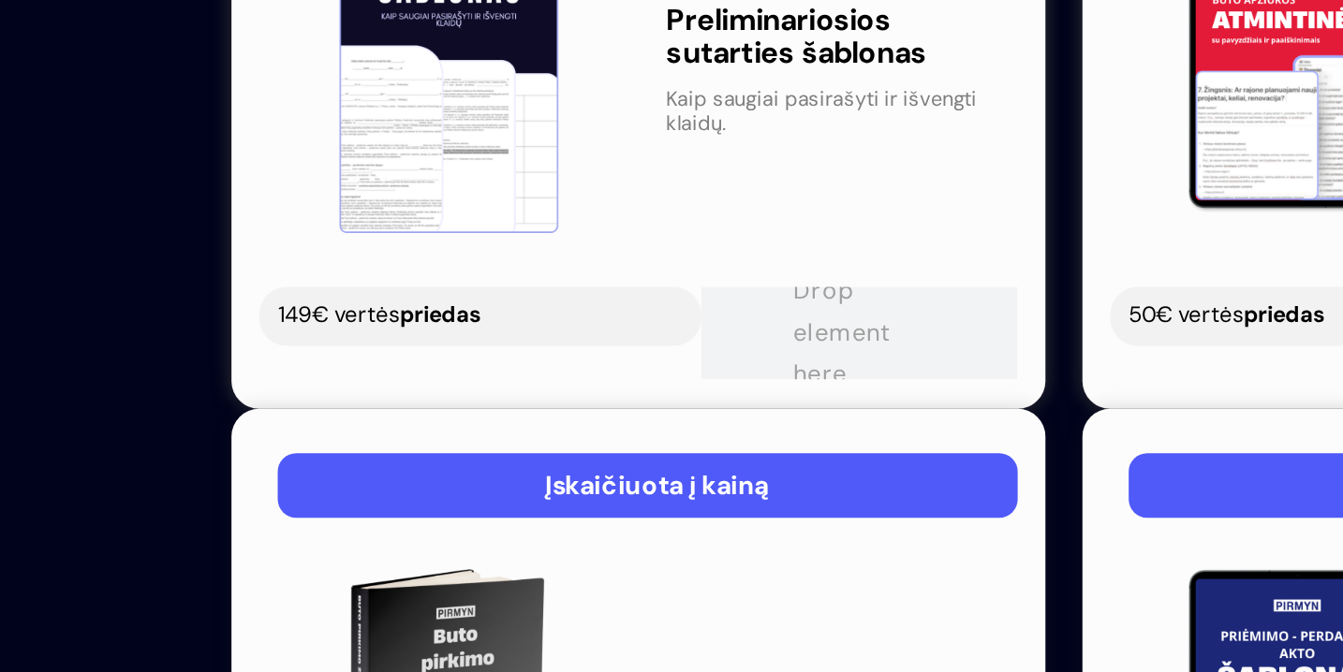
click at [341, 207] on div "Buto pirkimo žemėlapis Heading Text Block" at bounding box center [392, 307] width 192 height 201
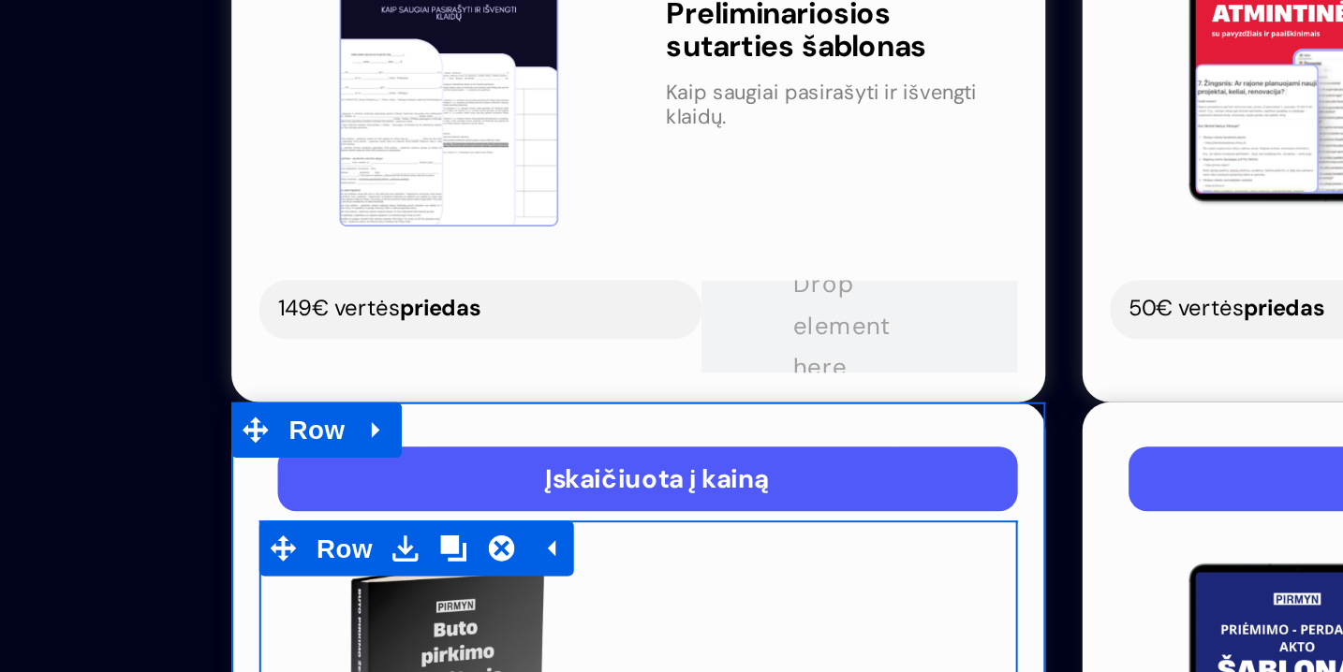
click at [345, 323] on span at bounding box center [342, 334] width 20 height 22
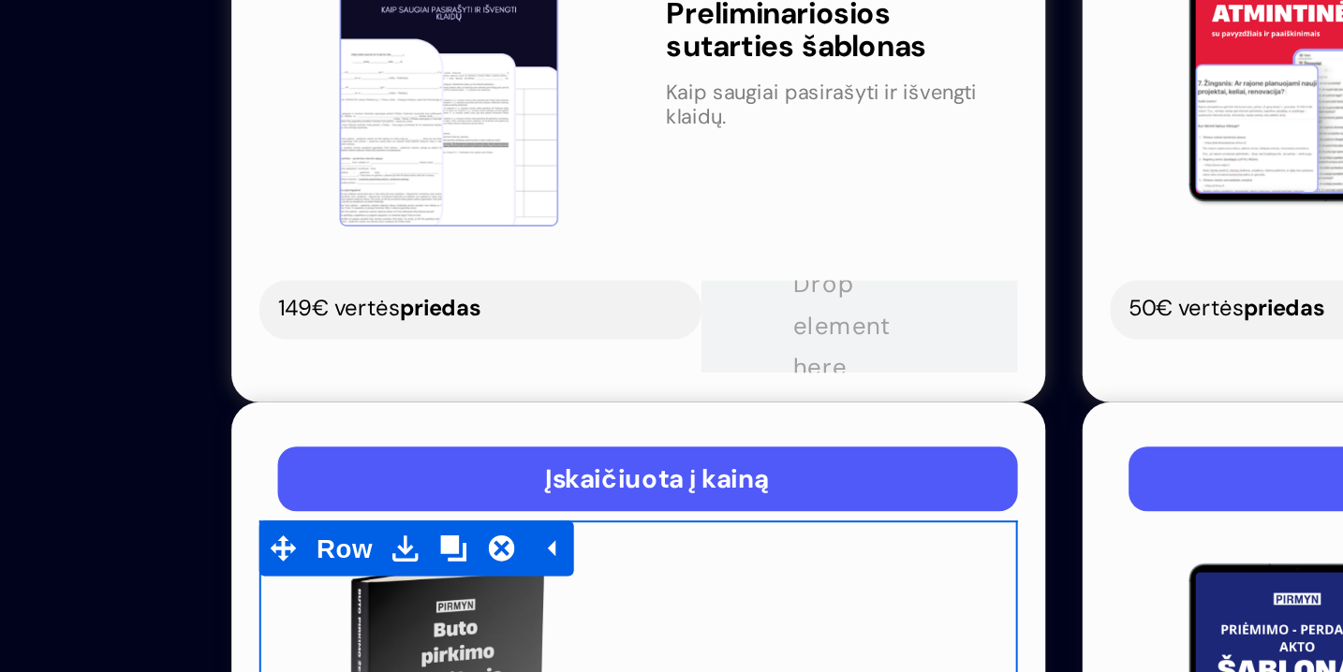
click at [319, 330] on div at bounding box center [392, 332] width 164 height 5
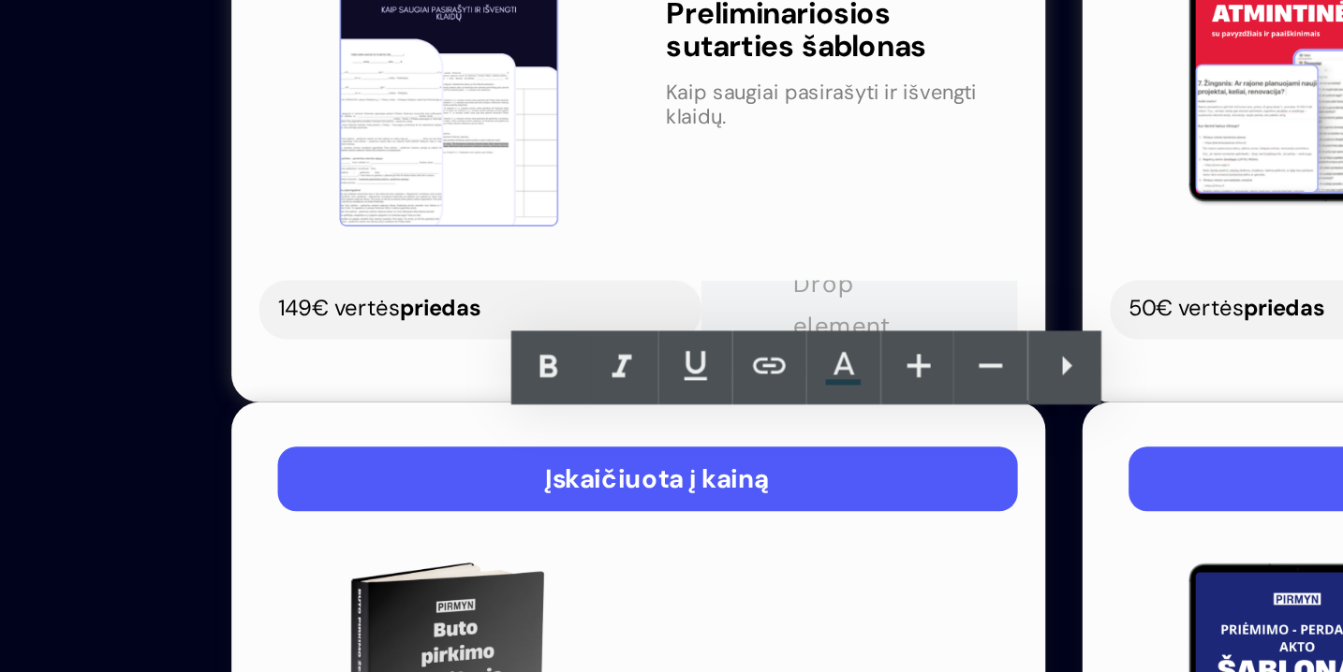
click at [320, 322] on p at bounding box center [392, 328] width 164 height 12
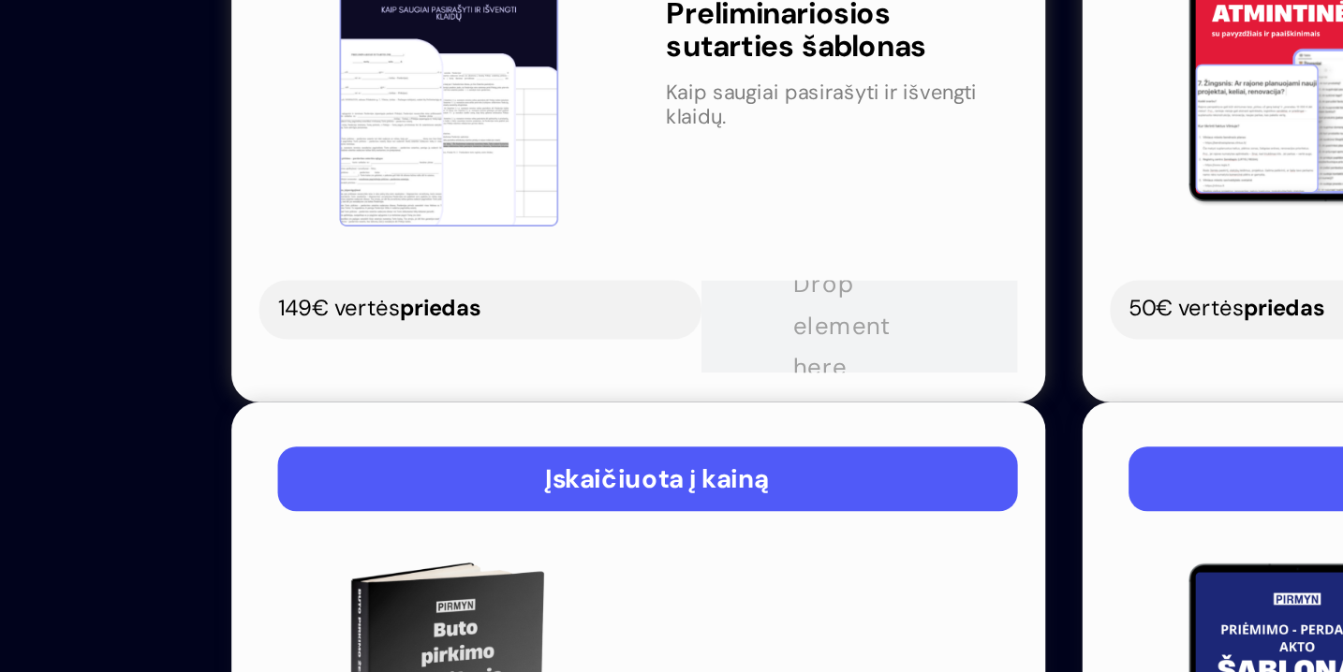
drag, startPoint x: 359, startPoint y: 175, endPoint x: 366, endPoint y: 215, distance: 41.0
click at [366, 215] on div "Buto pirkimo žemėlapis Heading Aktualiausi Pasiūlymai Text Block" at bounding box center [392, 303] width 192 height 201
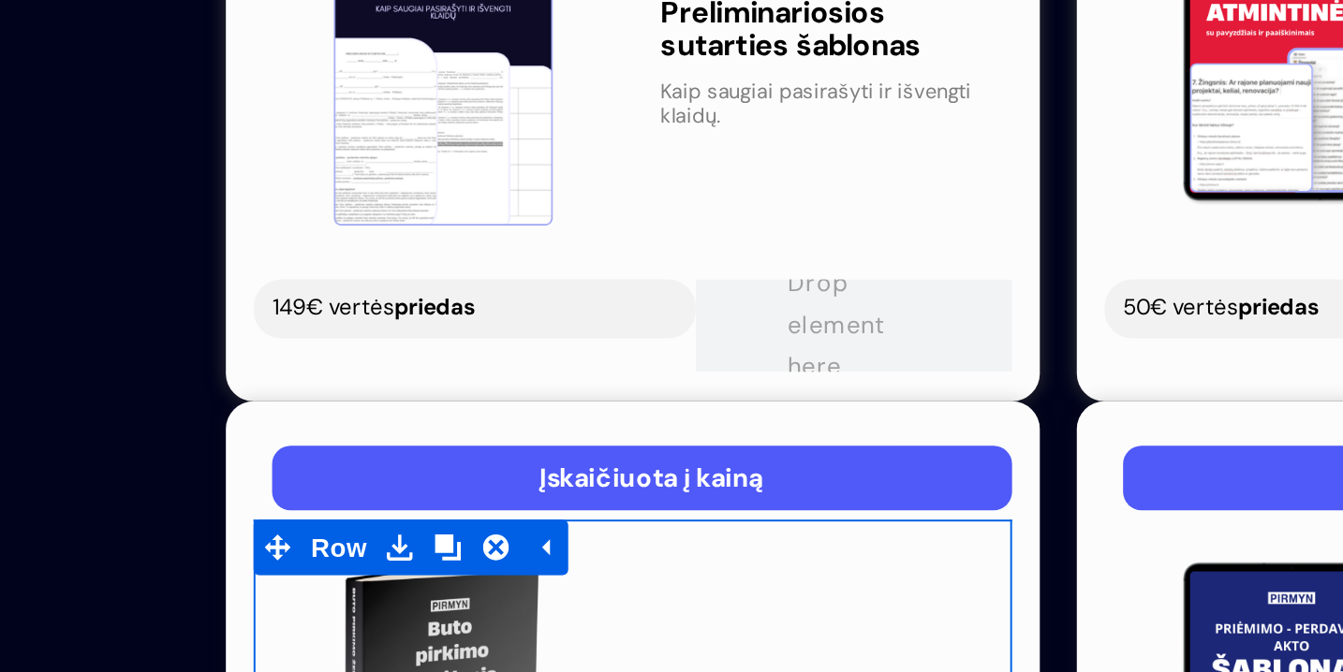
click at [362, 316] on span "Text Block" at bounding box center [378, 327] width 62 height 22
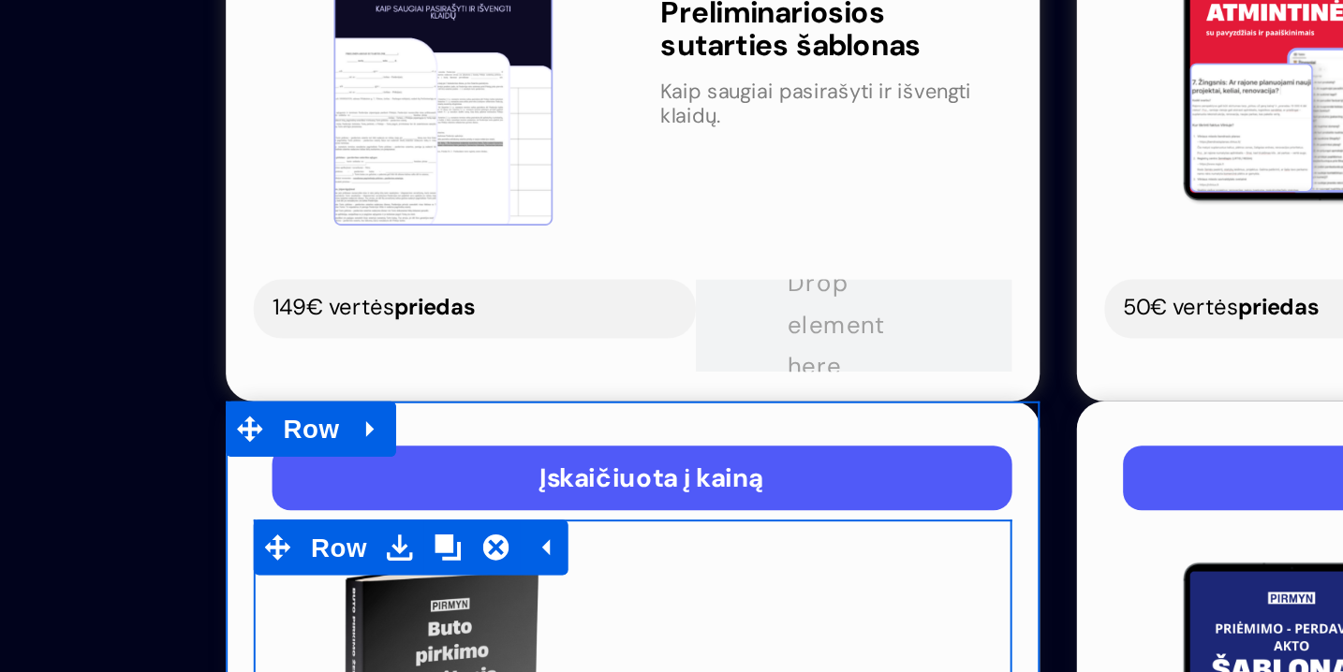
click at [316, 202] on div "Buto pirkimo žemėlapis Heading Aktualiausi Pasiūlymai Text Block" at bounding box center [387, 302] width 192 height 201
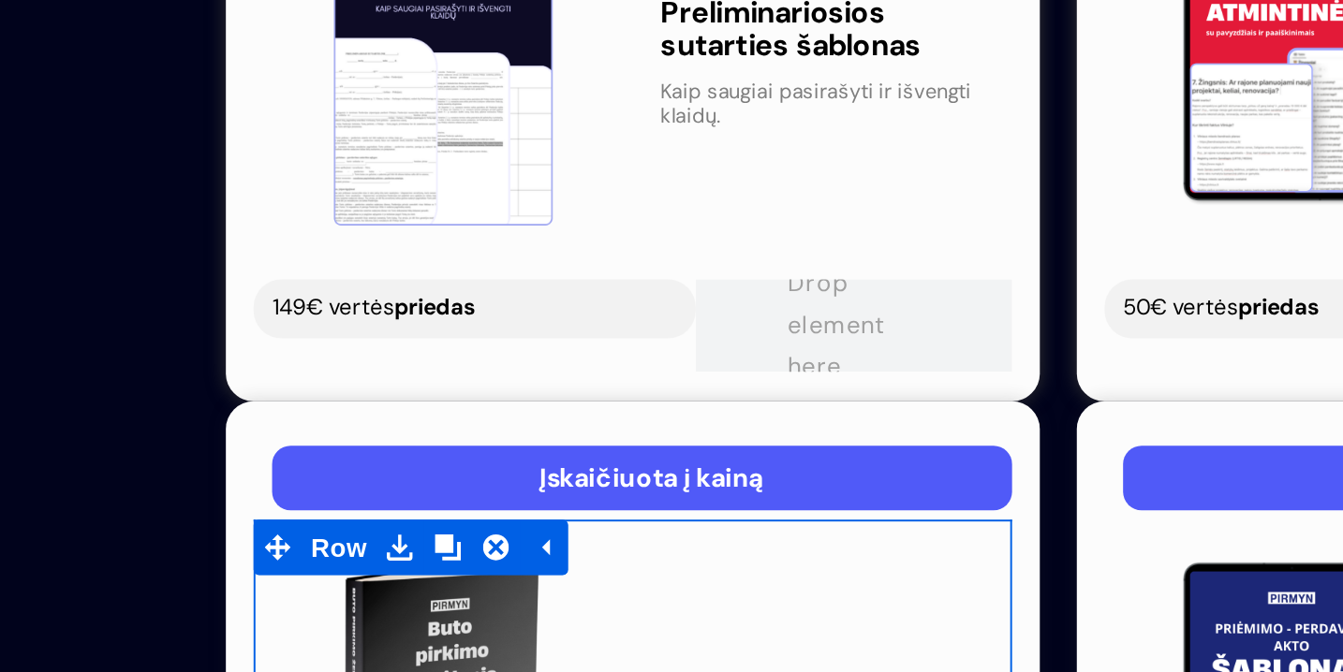
click at [362, 317] on span "Text Block" at bounding box center [378, 328] width 62 height 22
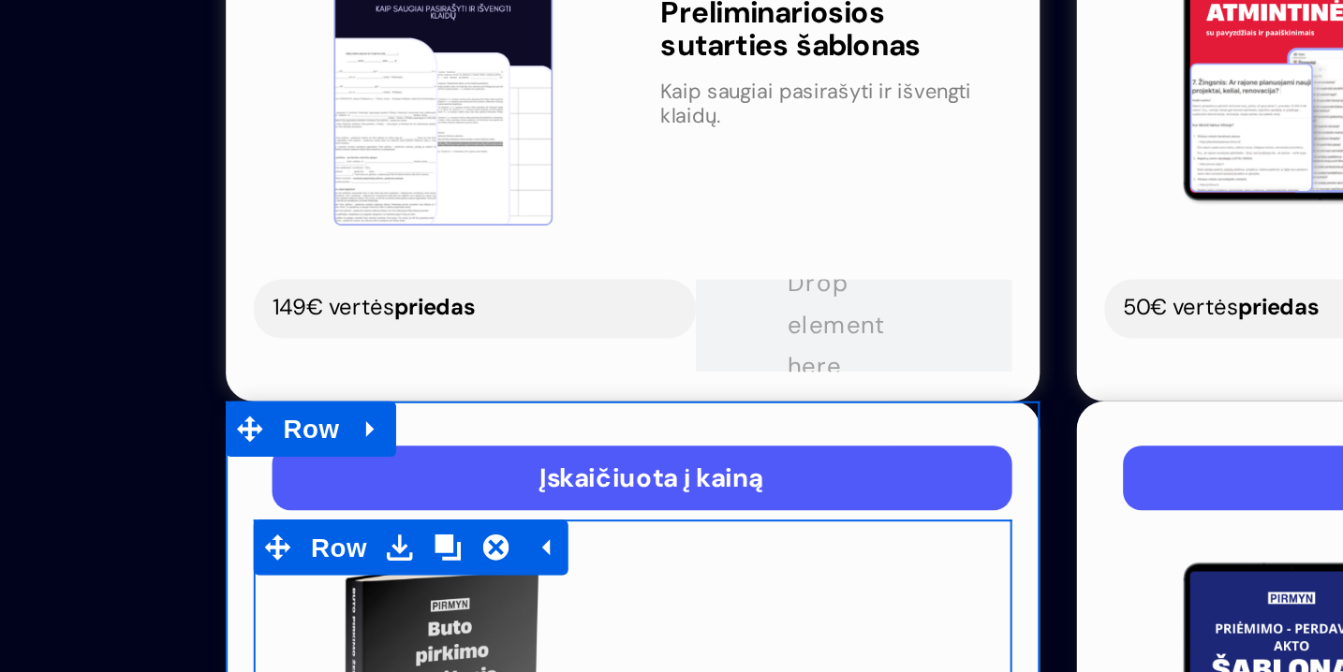
click at [383, 202] on div "Buto pirkimo žemėlapis Heading Aktualiausi Pasiūlymai Text Block" at bounding box center [387, 302] width 192 height 201
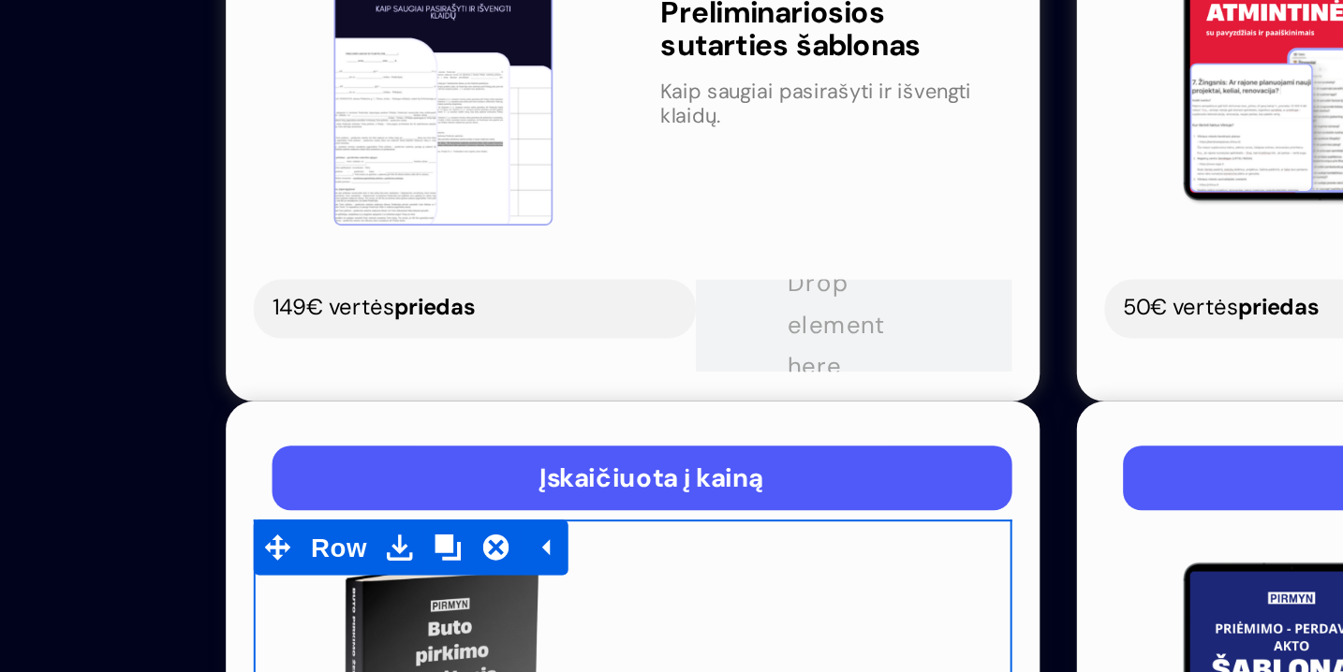
click at [458, 321] on div at bounding box center [387, 323] width 164 height 5
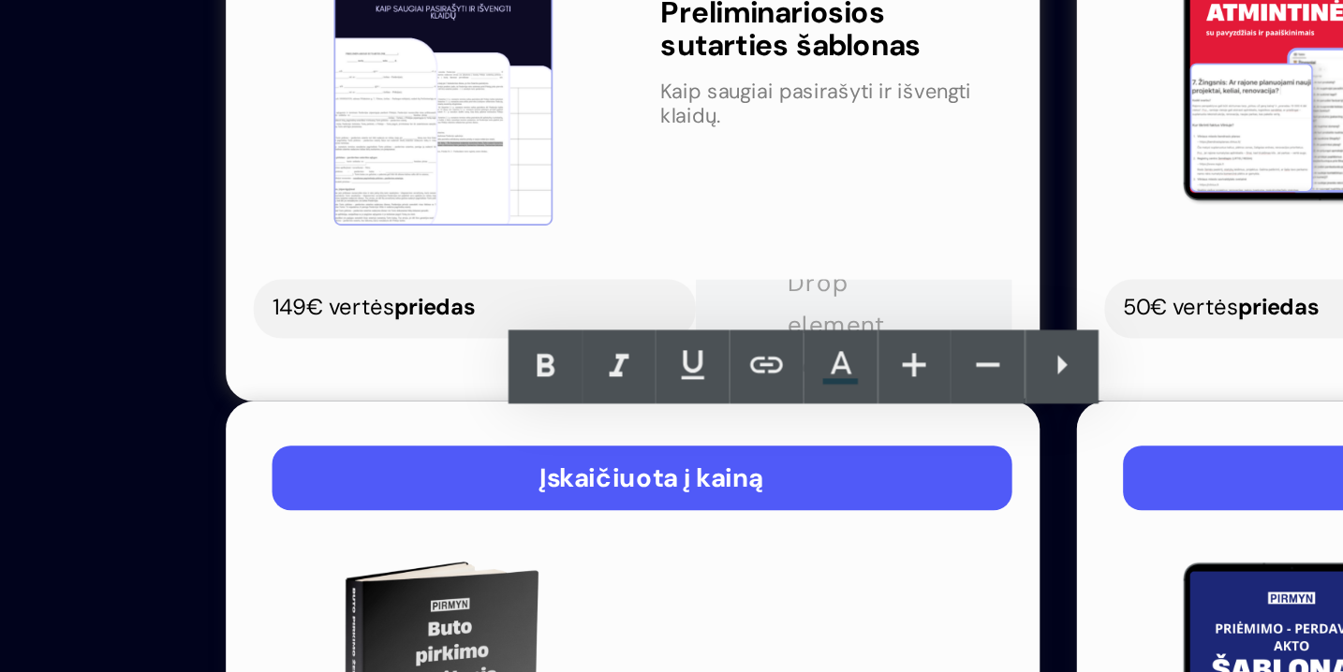
click at [361, 321] on p "Aktualiausi Pasiūlymai" at bounding box center [387, 327] width 164 height 12
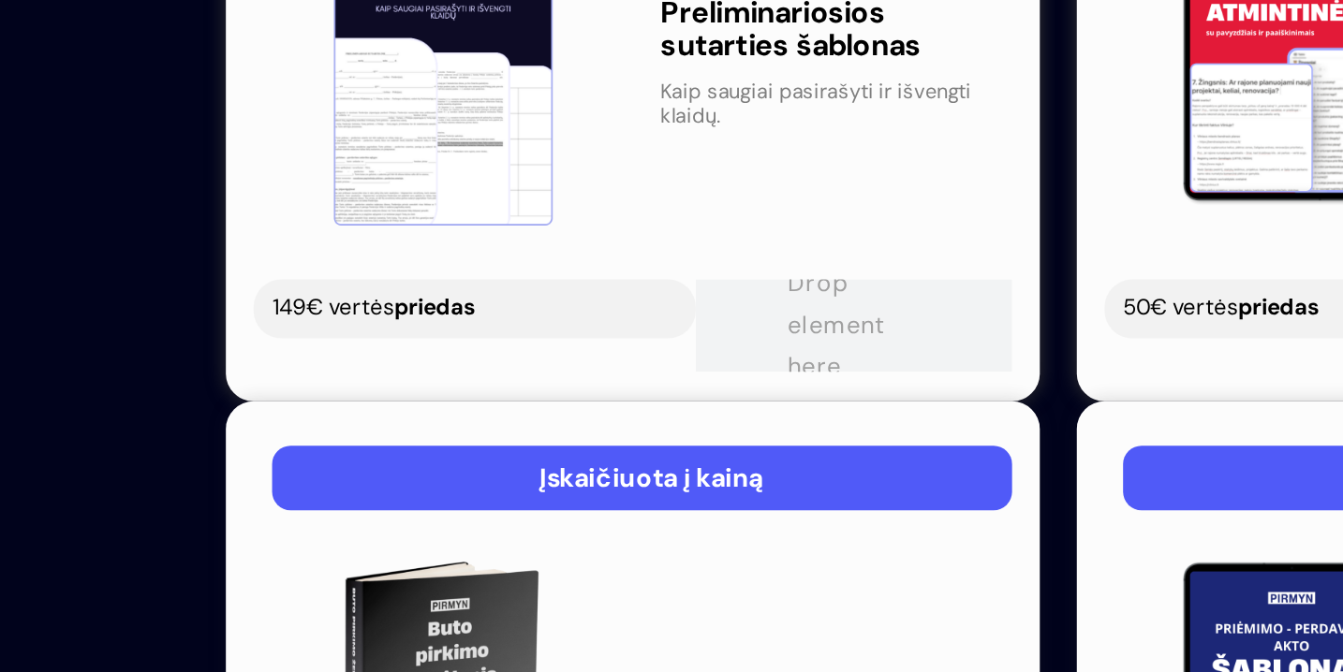
click at [407, 202] on div "Buto pirkimo žemėlapis Heading Aktualiausi pasiūlymai Text Block" at bounding box center [387, 302] width 192 height 201
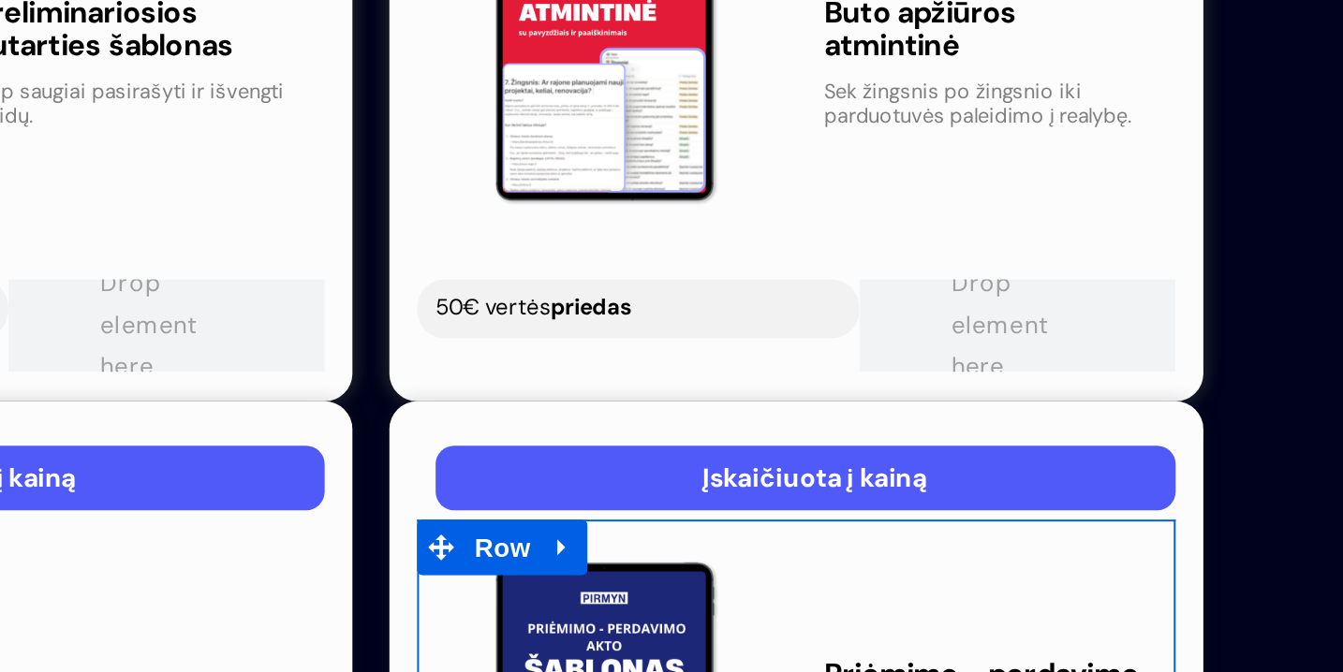
click at [54, 315] on p "Prieiga prie aktyvios, gyvos studentų bendruomenės." at bounding box center [131, 327] width 164 height 24
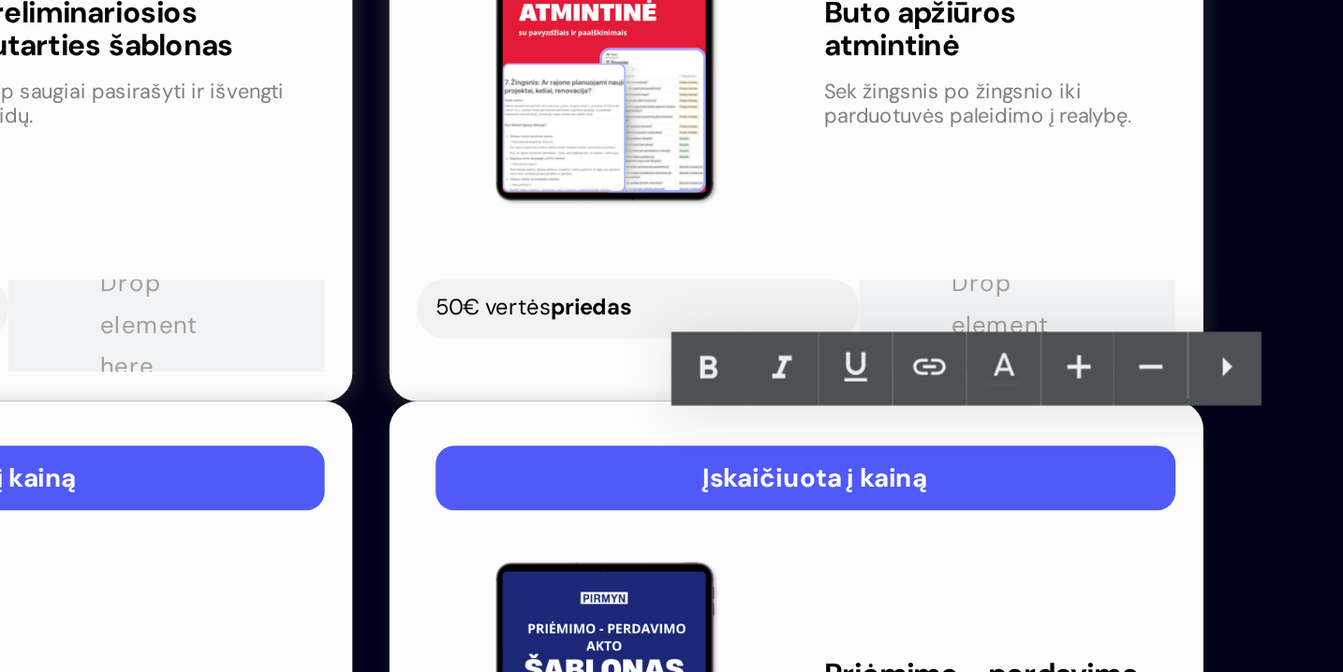
click at [151, 315] on p "Prieiga prie aktyvios, gyvos studentų bendruomenės." at bounding box center [131, 327] width 164 height 24
click at [136, 315] on p "Prieiga prie aktyvios, gyvos studentų bendruomenės." at bounding box center [131, 327] width 164 height 24
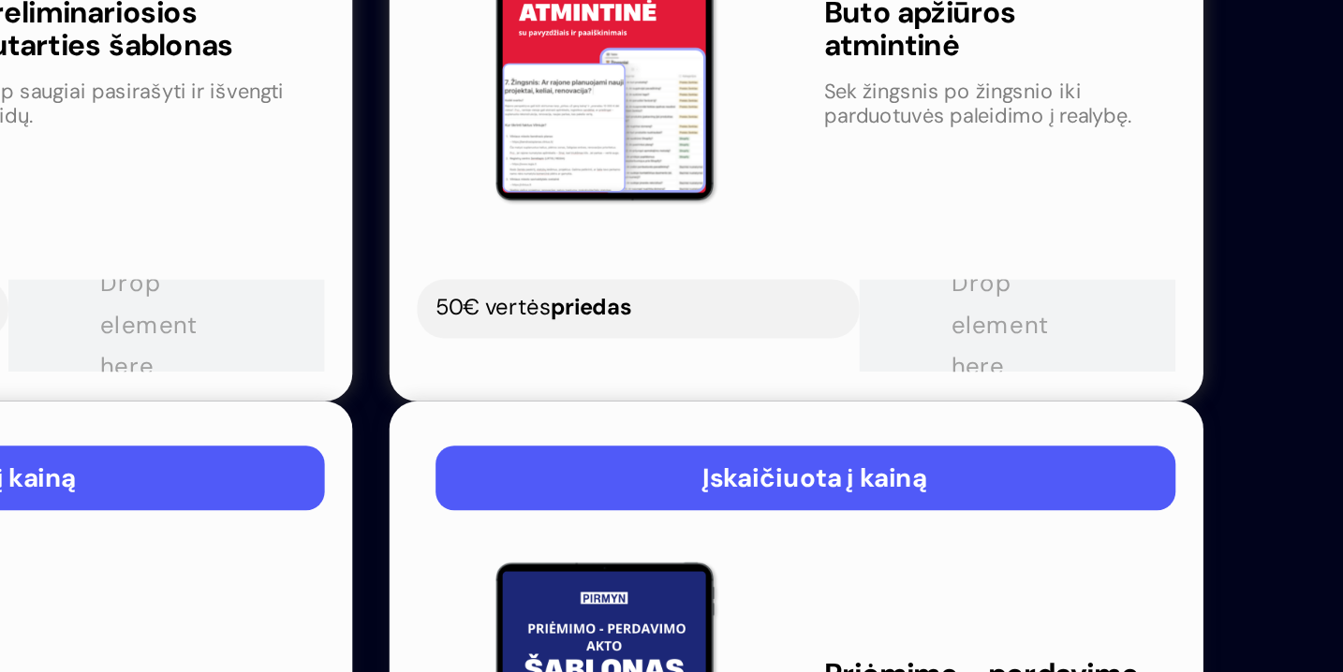
drag, startPoint x: 125, startPoint y: 179, endPoint x: 101, endPoint y: 159, distance: 30.6
click at [101, 315] on p "Prieiga prie , gyvos studentų bendruomenės." at bounding box center [131, 327] width 164 height 24
click at [107, 321] on div "Prieiga prie Būtiniausių" at bounding box center [131, 327] width 164 height 12
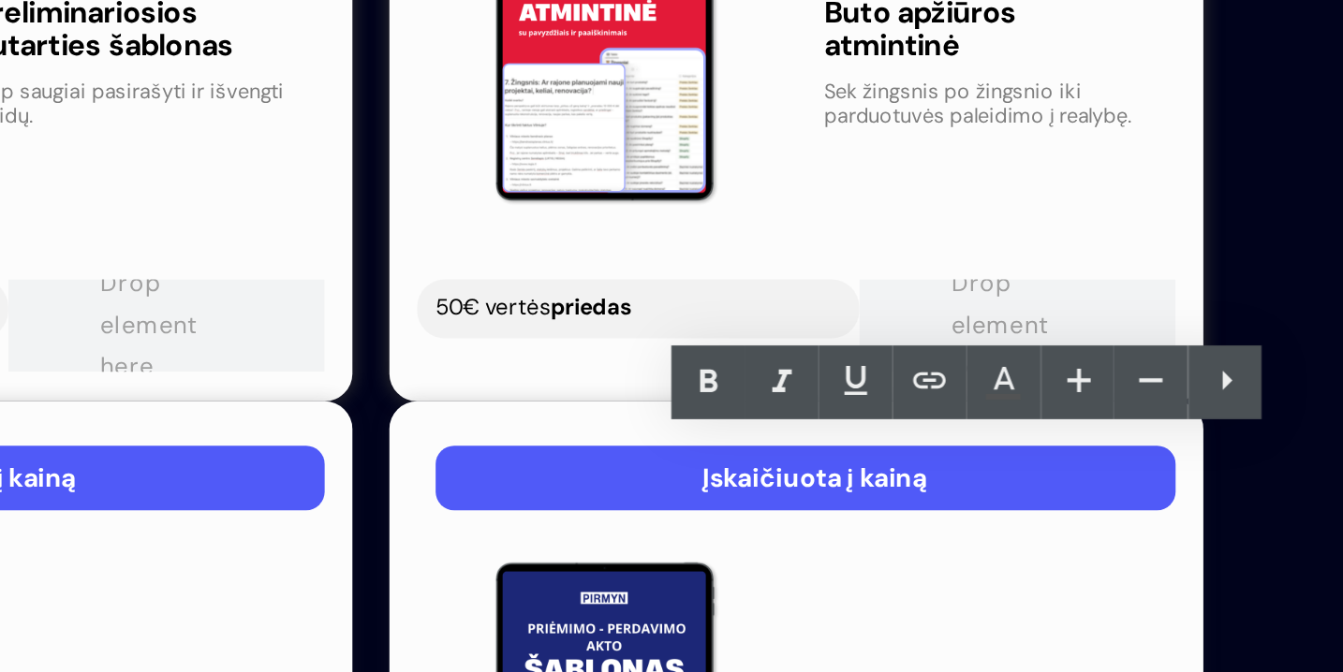
click at [107, 321] on p "Prieiga prie Būtiniausių" at bounding box center [131, 327] width 164 height 12
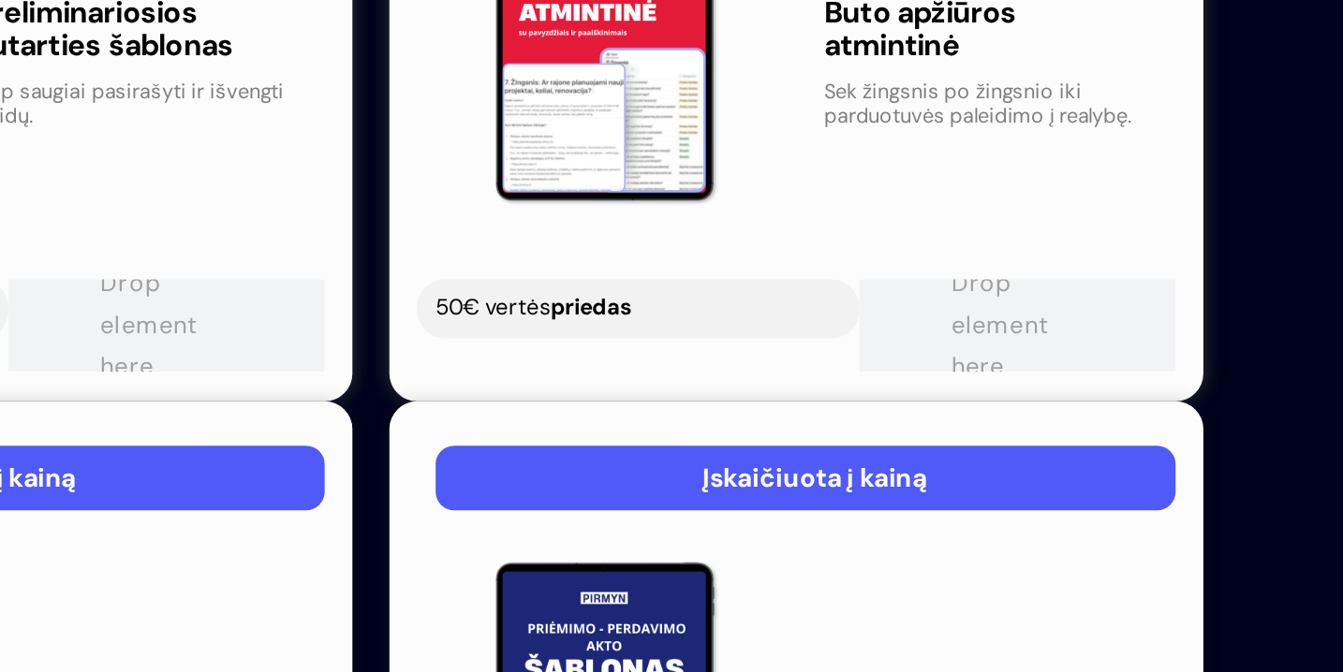
click at [171, 321] on p "Prieiga prie būtiniausių" at bounding box center [131, 327] width 164 height 12
click at [179, 222] on div "Priėmimo - perdavimo akto šablonas Heading Prieiga prie būtiniausių sutarčių ša…" at bounding box center [131, 302] width 192 height 201
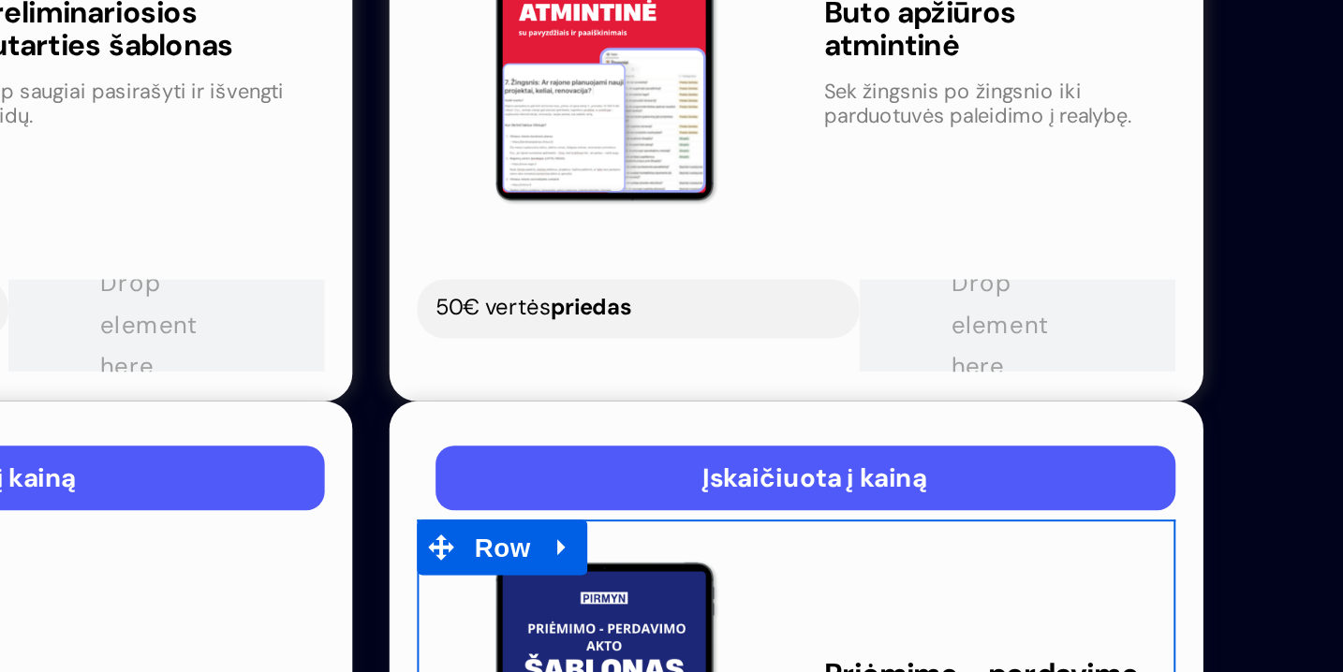
click at [117, 317] on span "Text Block" at bounding box center [121, 328] width 62 height 22
click at [115, 202] on div "Priėmimo - perdavimo akto šablonas Heading Prieiga prie būtiniausių sutarčių ša…" at bounding box center [131, 302] width 192 height 201
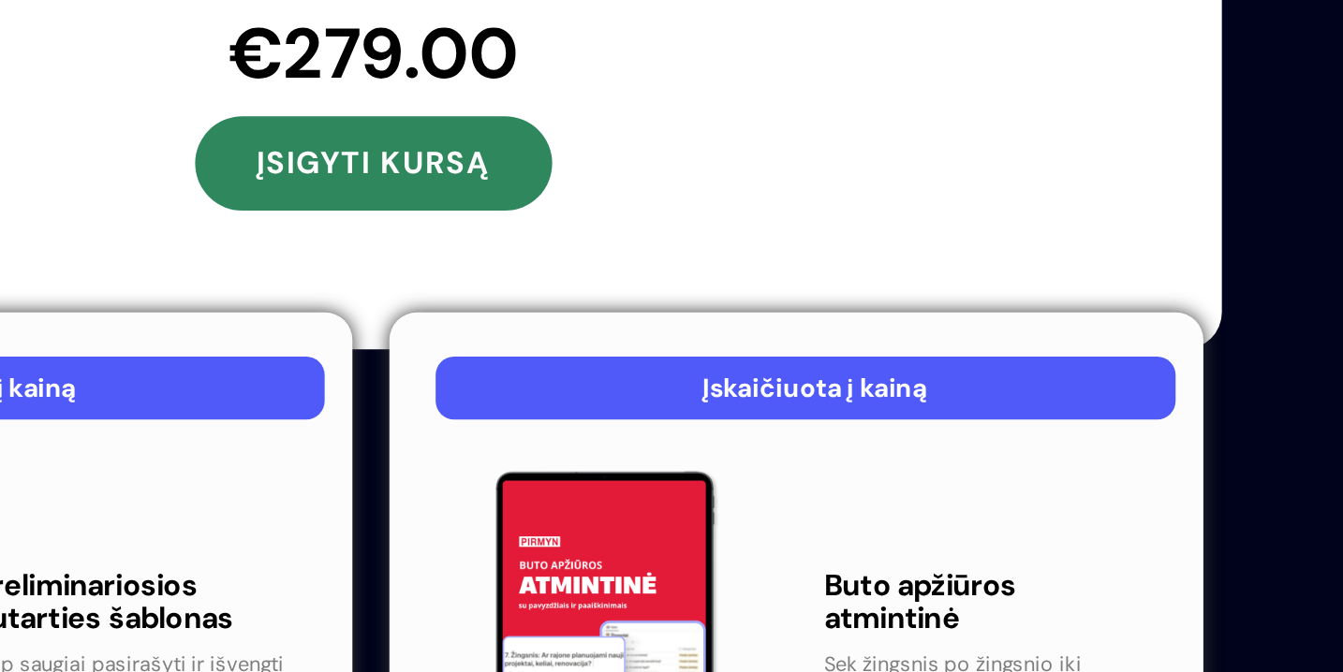
scroll to position [5604, 0]
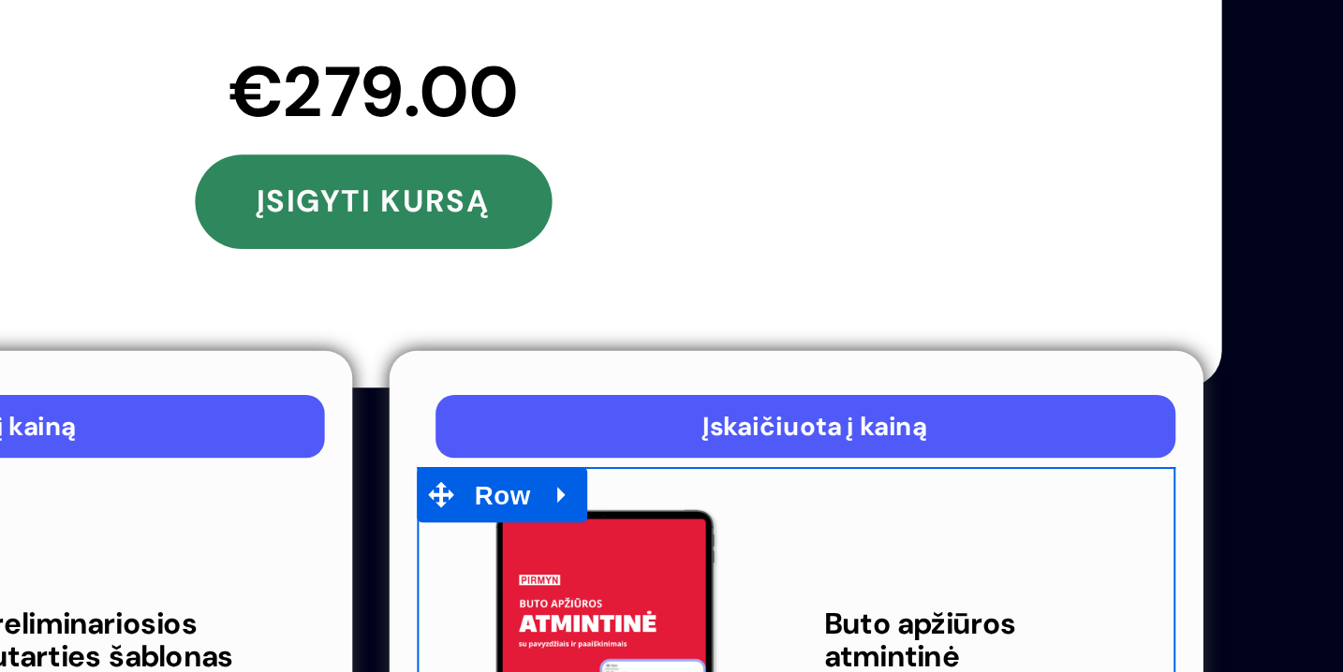
drag, startPoint x: 52, startPoint y: 140, endPoint x: 84, endPoint y: 140, distance: 32.8
click at [52, 289] on p "Sek žingsnis po žingsnio iki parduotuvės paleidimo į realybę." at bounding box center [131, 301] width 164 height 24
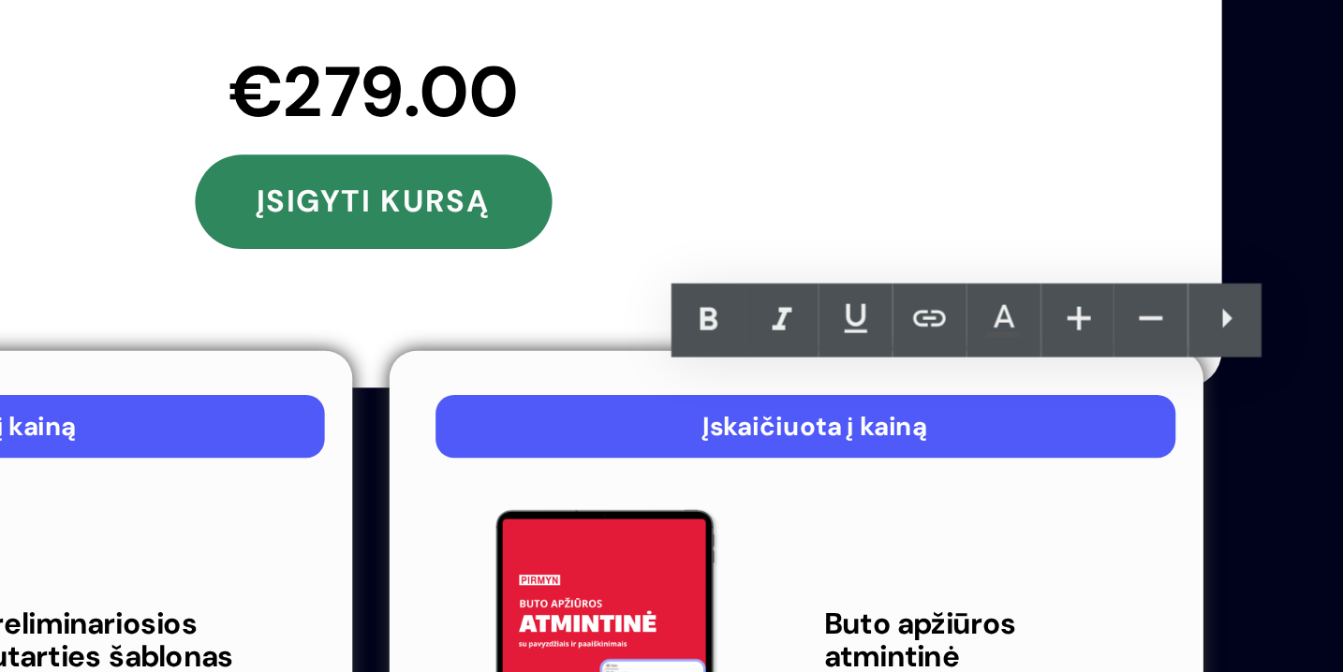
click at [105, 289] on p "Sek žingsnis po žingsnio iki parduotuvės paleidimo į realybę." at bounding box center [131, 301] width 164 height 24
drag, startPoint x: 195, startPoint y: 147, endPoint x: 95, endPoint y: 144, distance: 100.3
click at [95, 289] on p "Sek žingsnis po žingsnio iki parduotuvės paleidimo į realybę." at bounding box center [131, 301] width 164 height 24
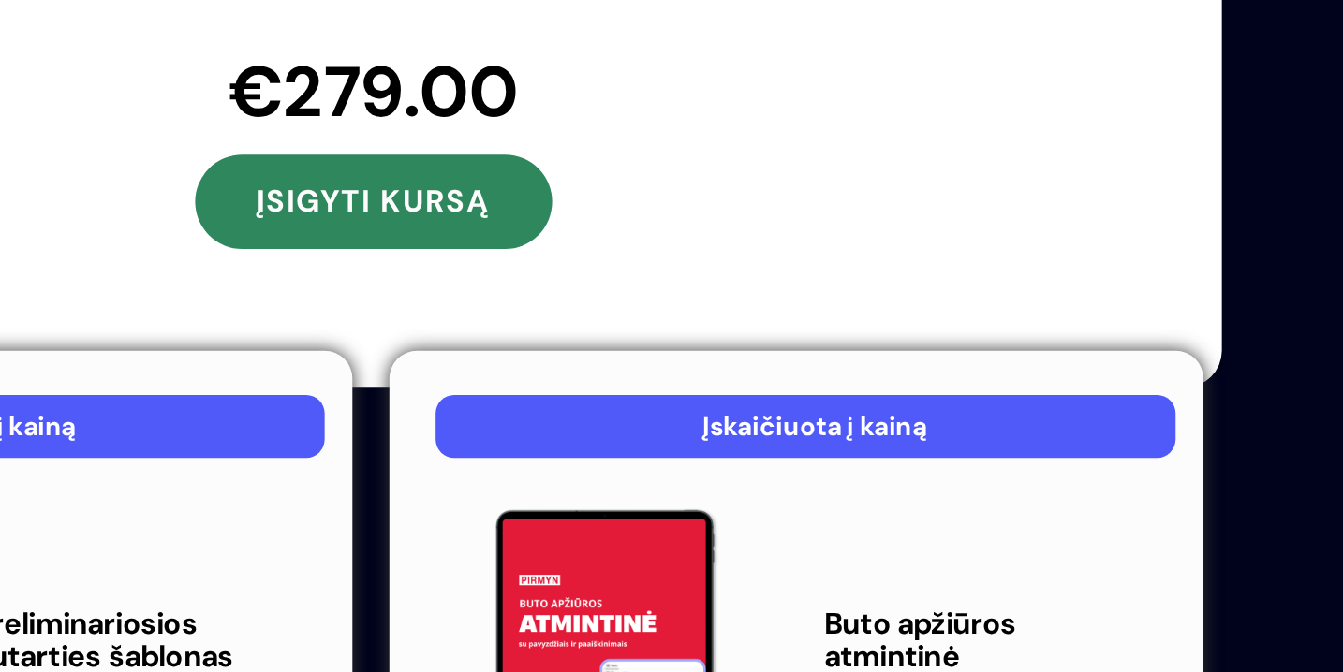
click at [86, 183] on div "Buto apžiūros atmintinė Heading Sek žingsnis po žingsnio iki buto raktų tavo ra…" at bounding box center [131, 276] width 192 height 201
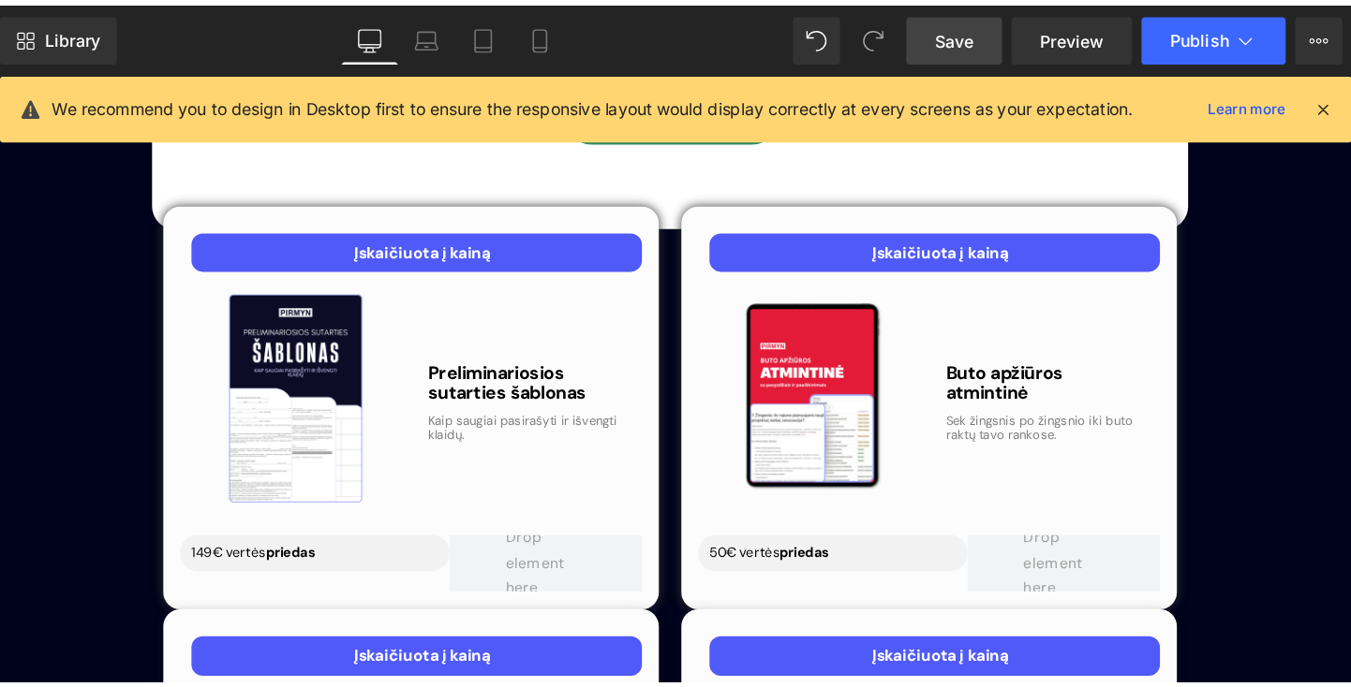
scroll to position [5771, 0]
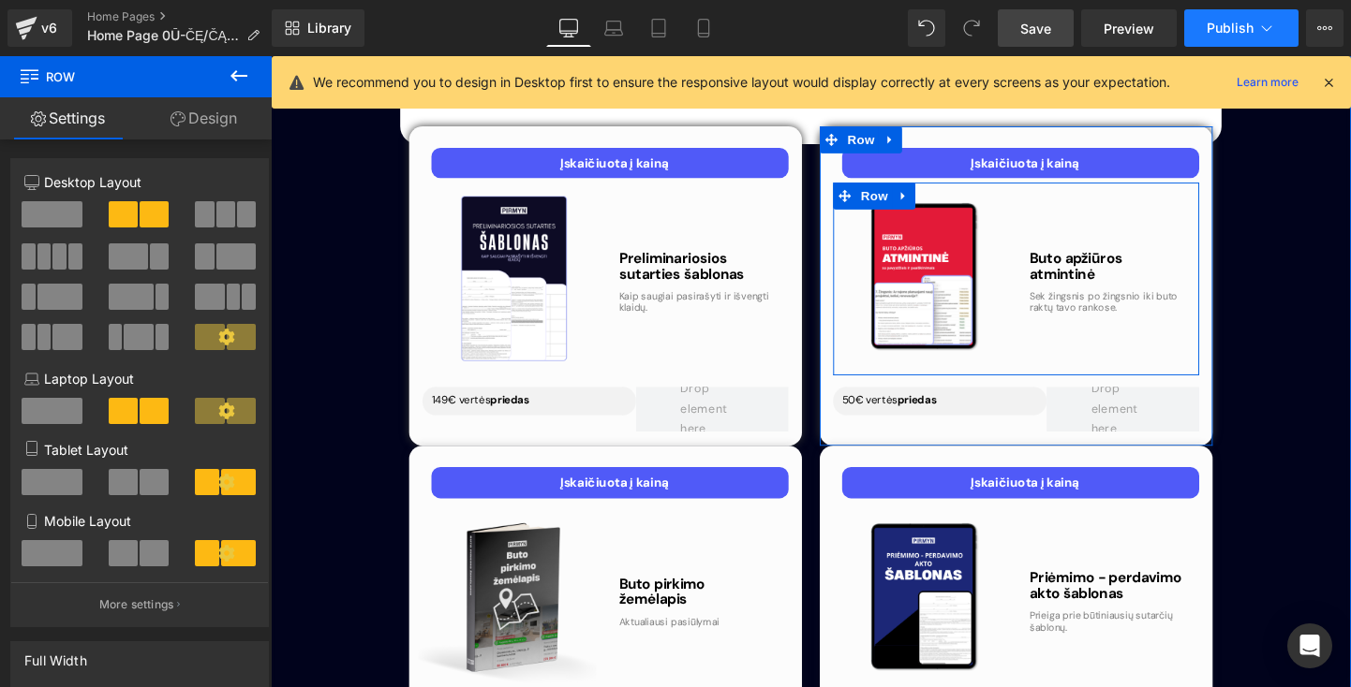
click at [1200, 29] on button "Publish" at bounding box center [1241, 27] width 114 height 37
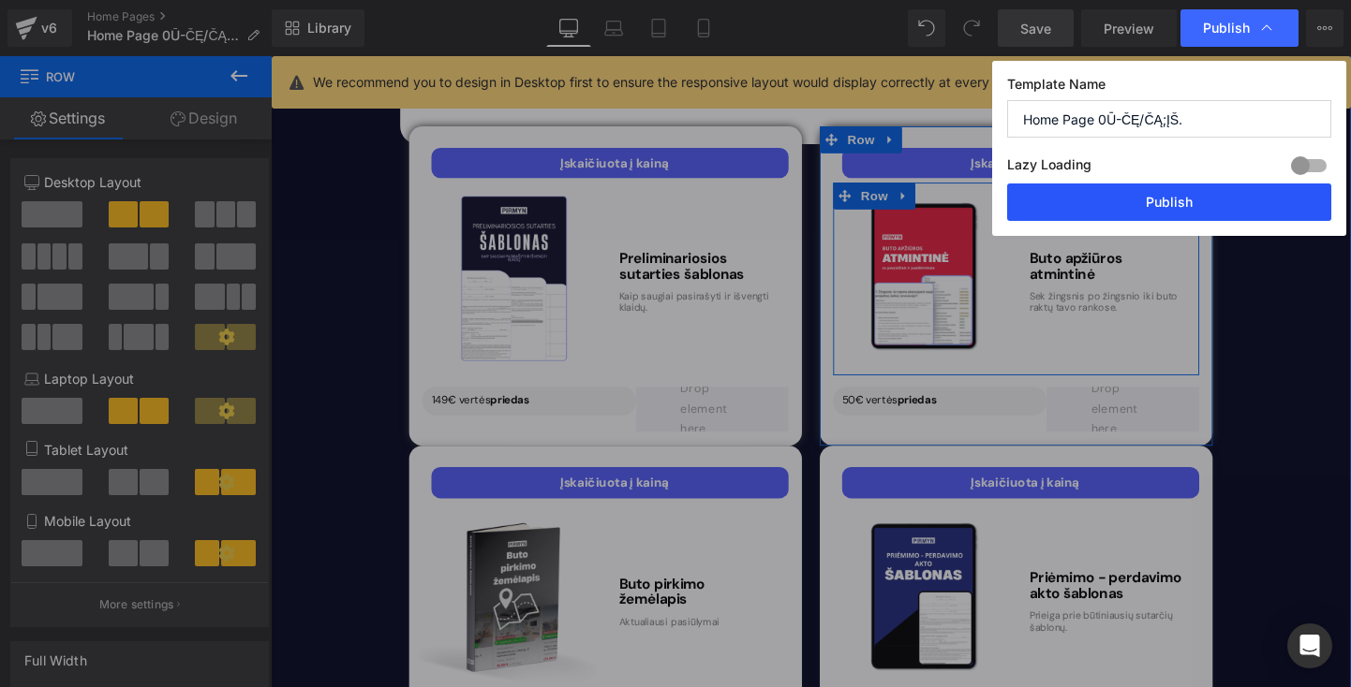
click at [1148, 196] on button "Publish" at bounding box center [1169, 202] width 324 height 37
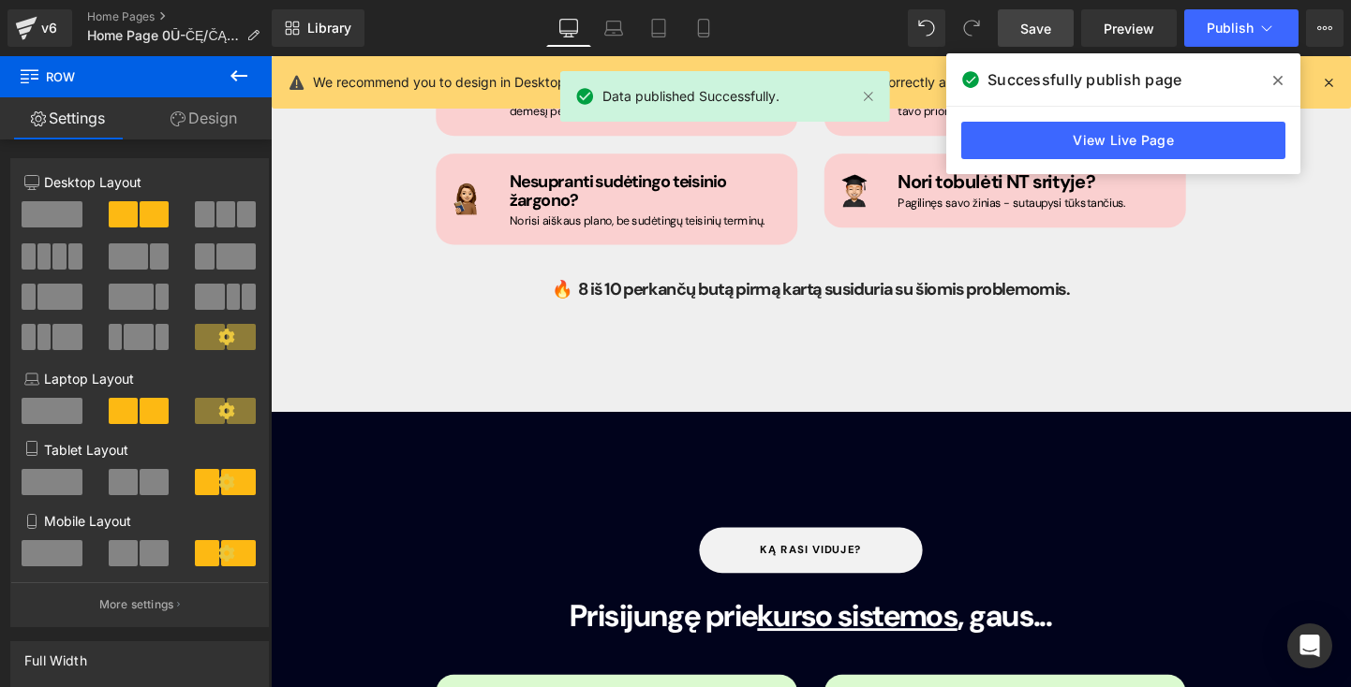
scroll to position [1504, 0]
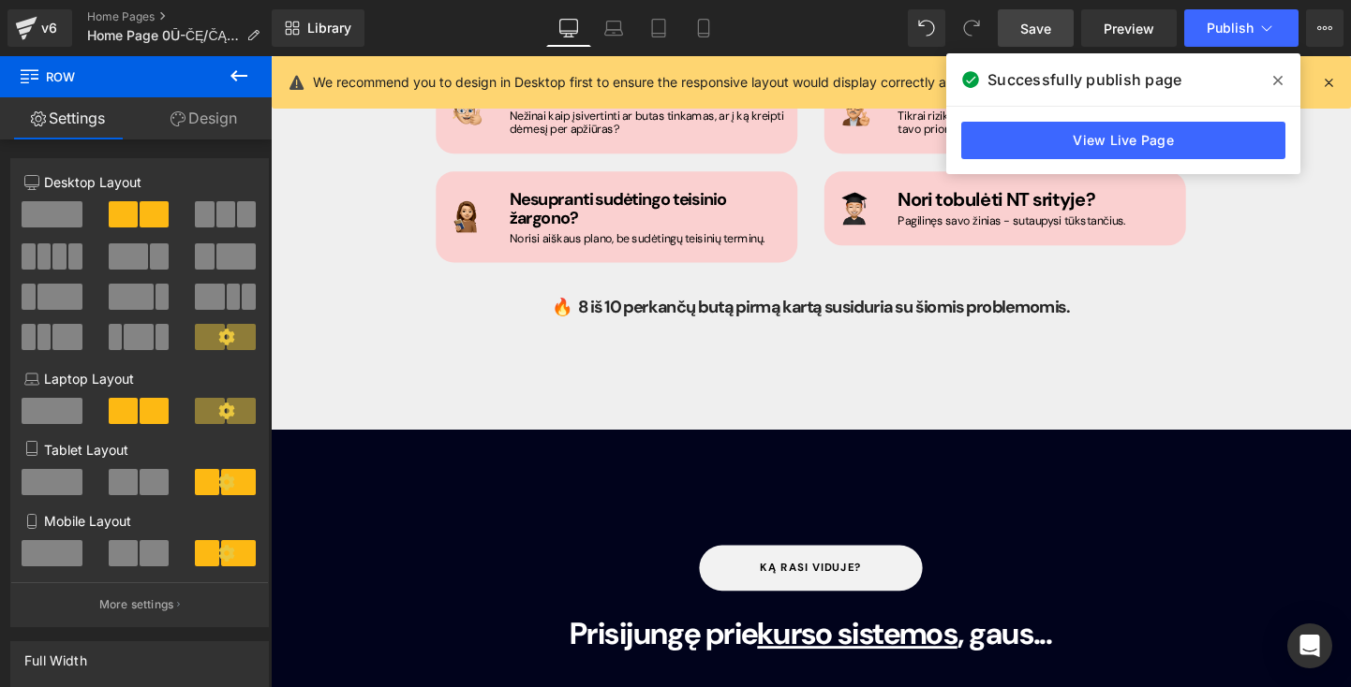
click at [1277, 79] on icon at bounding box center [1277, 80] width 9 height 9
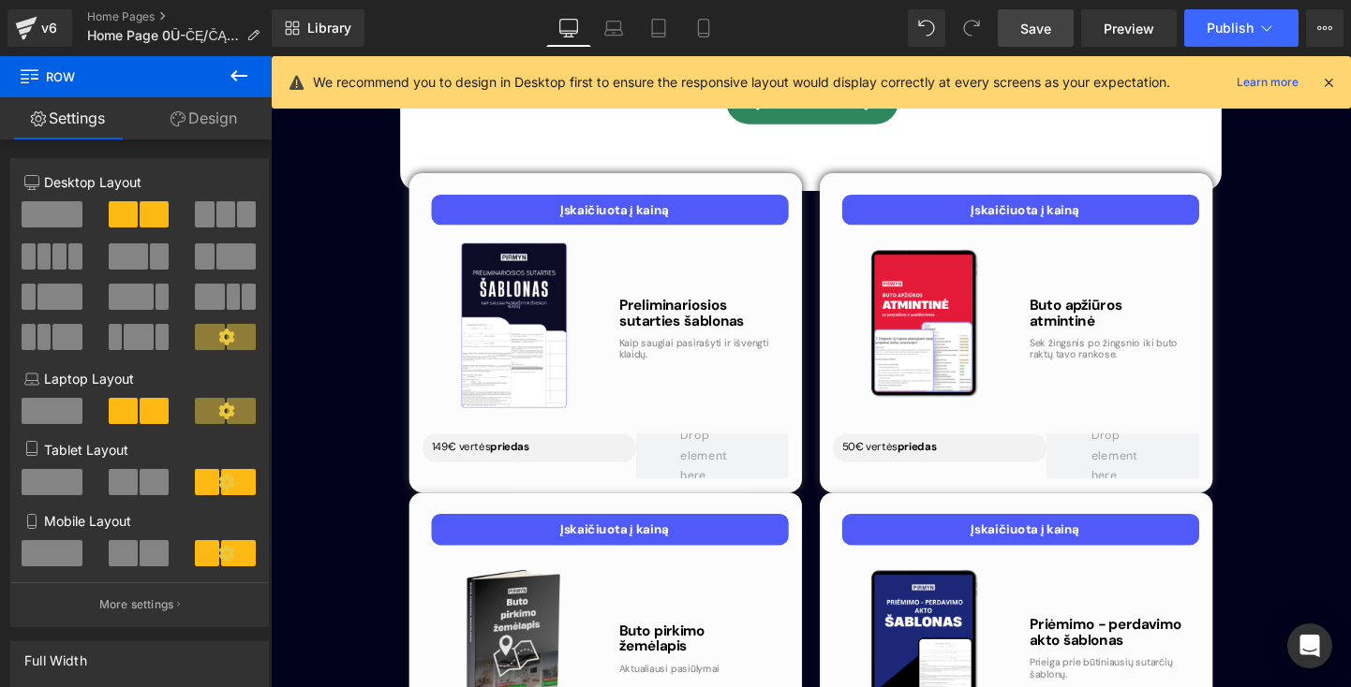
scroll to position [5687, 0]
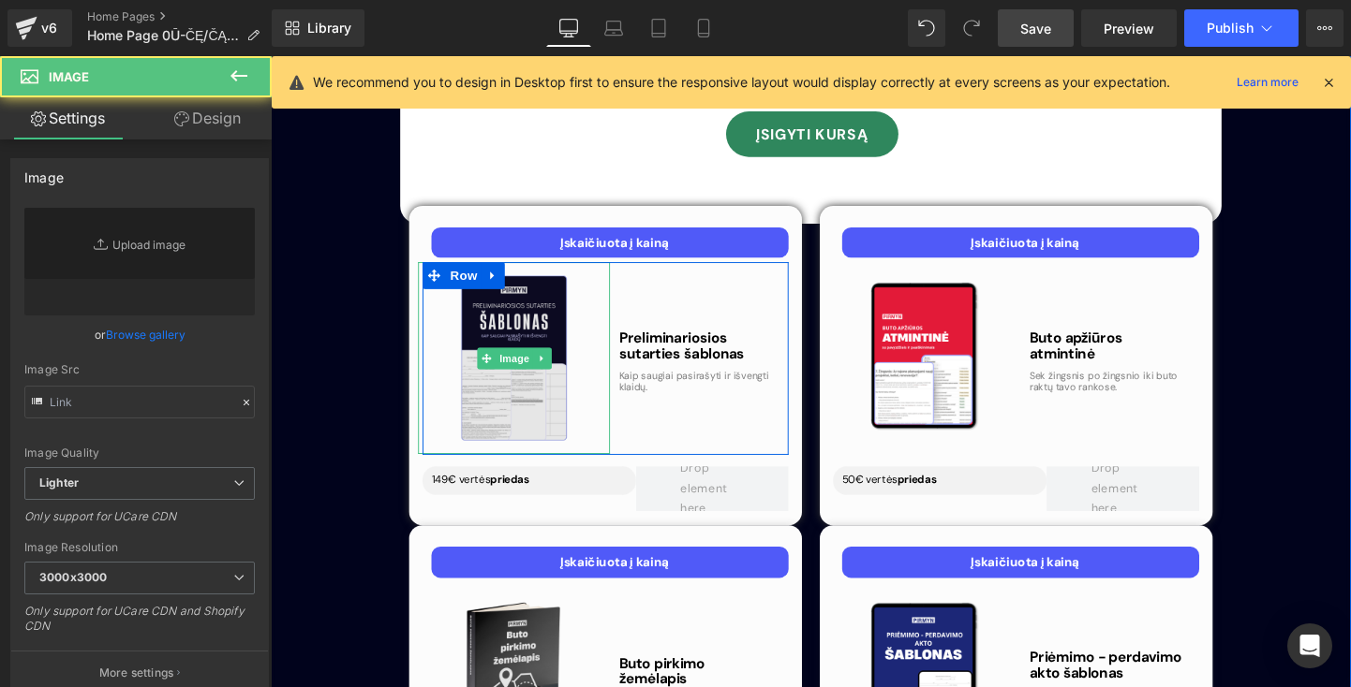
click at [528, 273] on img at bounding box center [525, 373] width 201 height 201
type input "[URL][DOMAIN_NAME]"
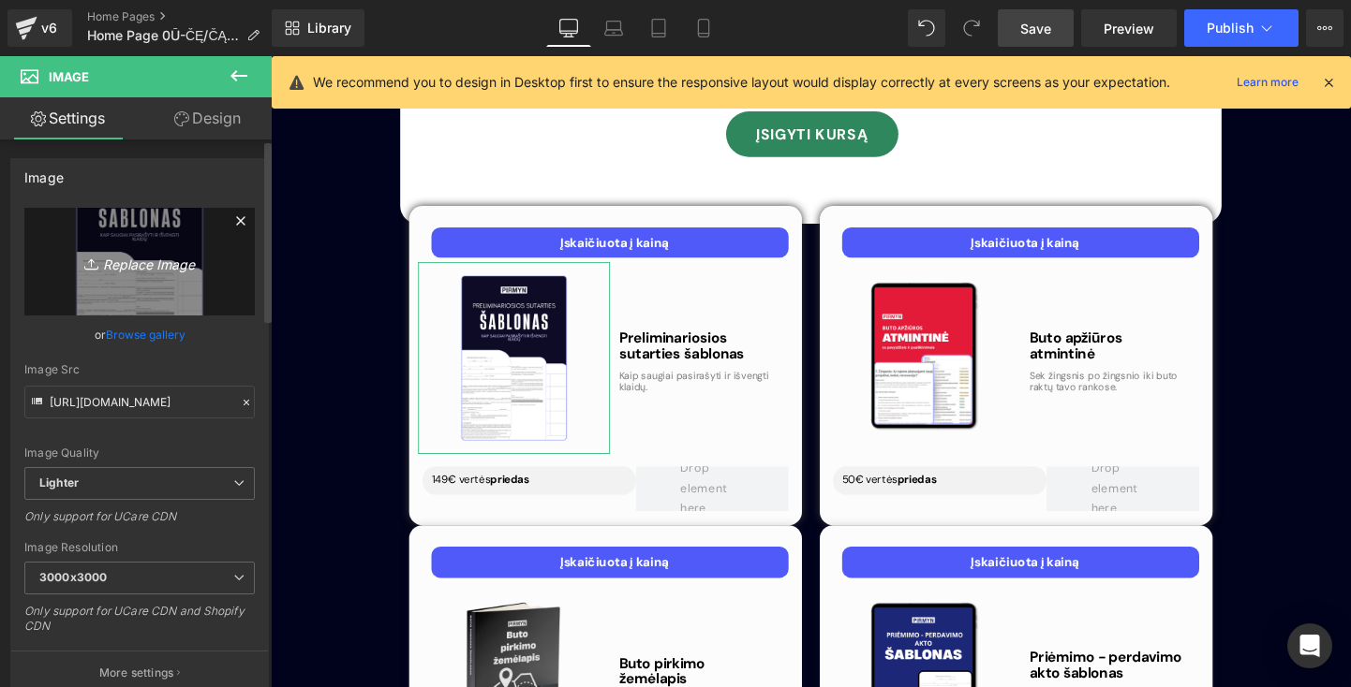
click at [157, 277] on link "Replace Image" at bounding box center [139, 262] width 230 height 108
type input "C:\fakepath\lll.png"
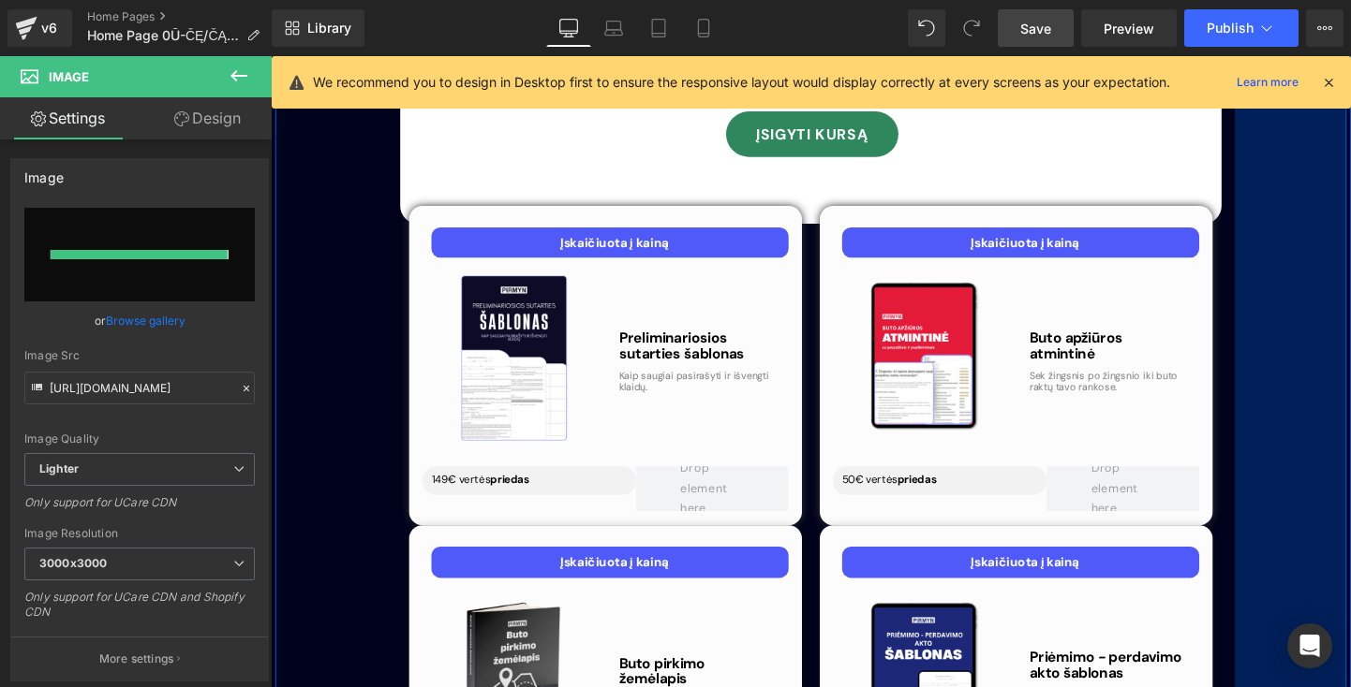
type input "[URL][DOMAIN_NAME]"
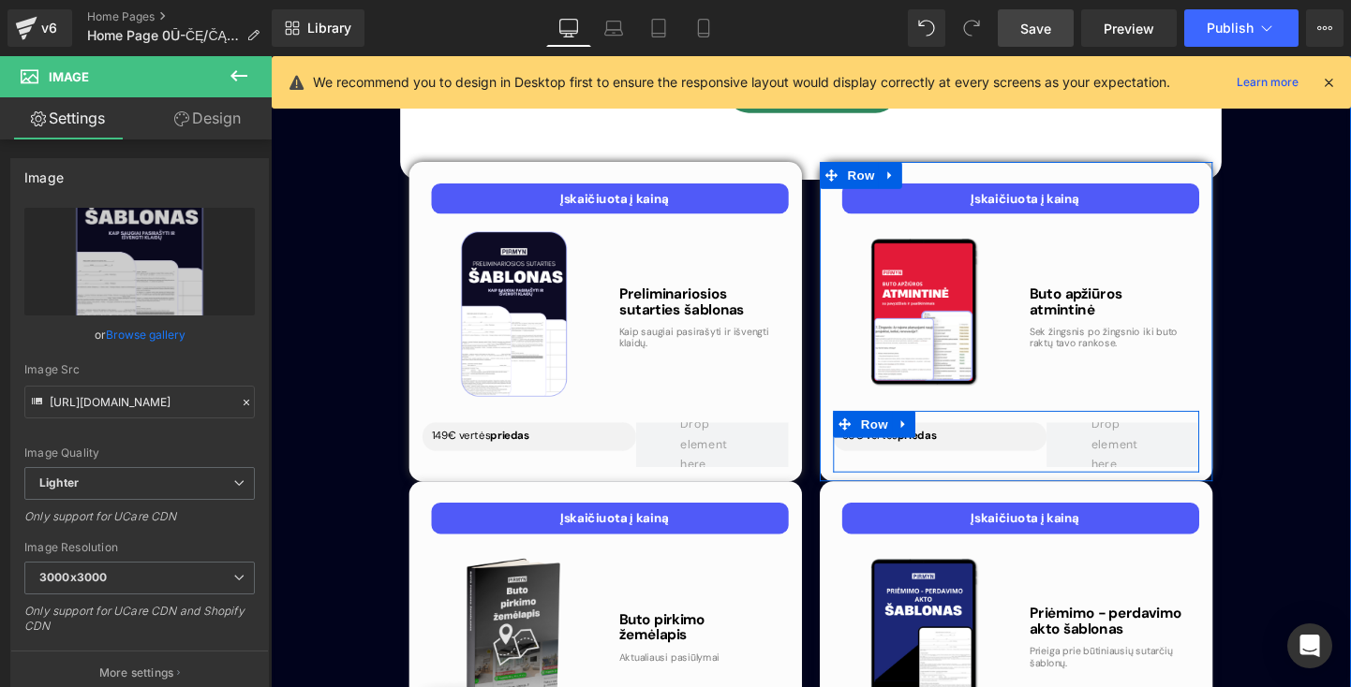
scroll to position [5731, 0]
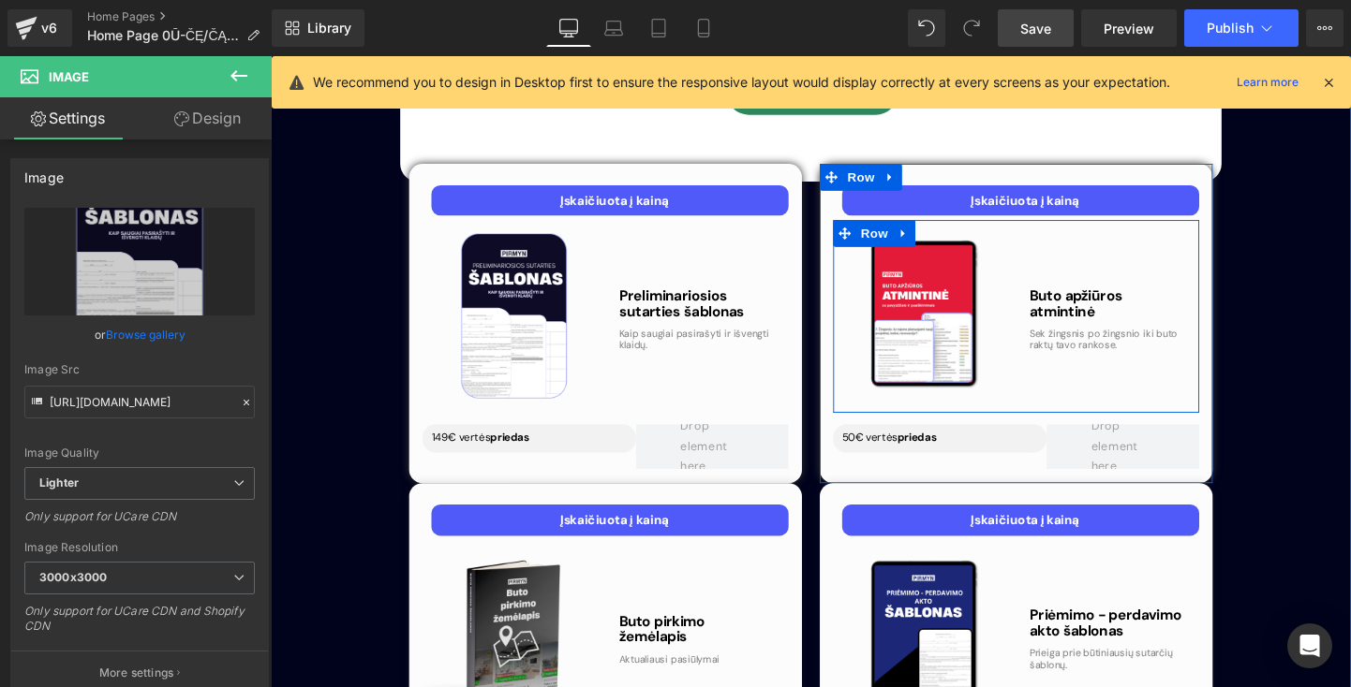
click at [1056, 34] on link "Save" at bounding box center [1036, 27] width 76 height 37
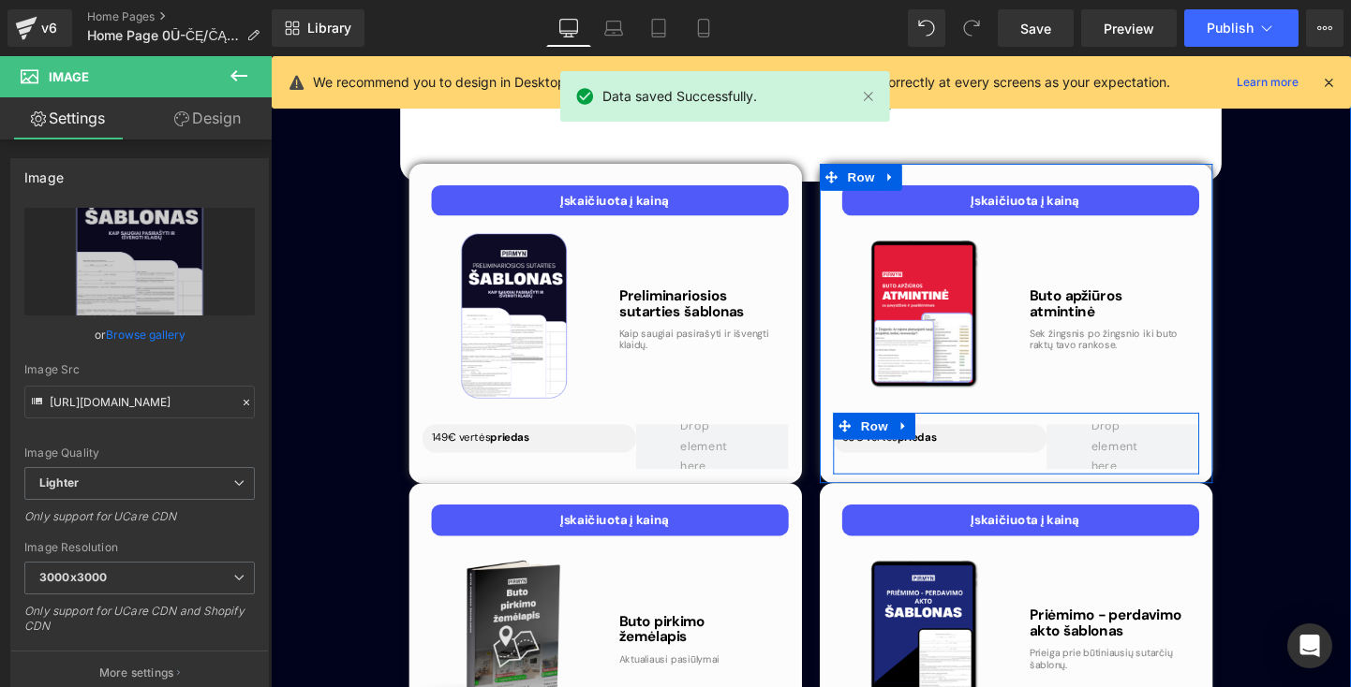
scroll to position [5647, 0]
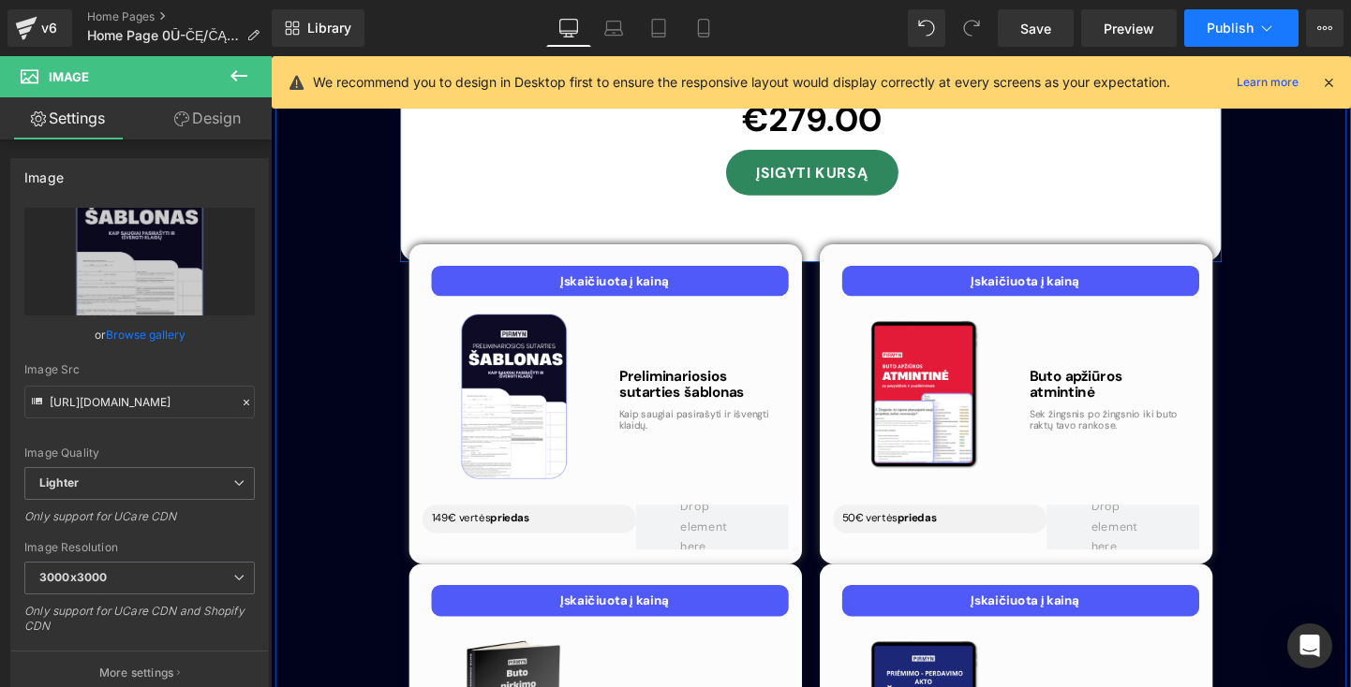
click at [1221, 27] on span "Publish" at bounding box center [1229, 28] width 47 height 15
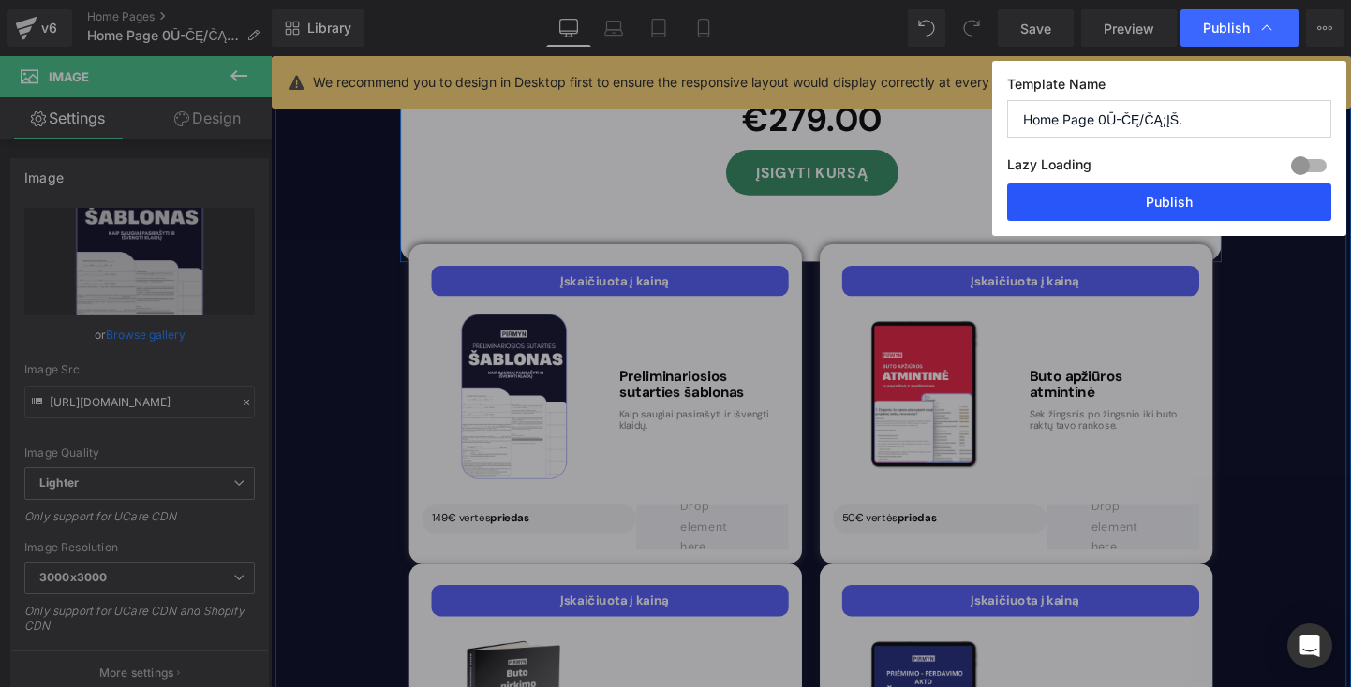
click at [1142, 194] on button "Publish" at bounding box center [1169, 202] width 324 height 37
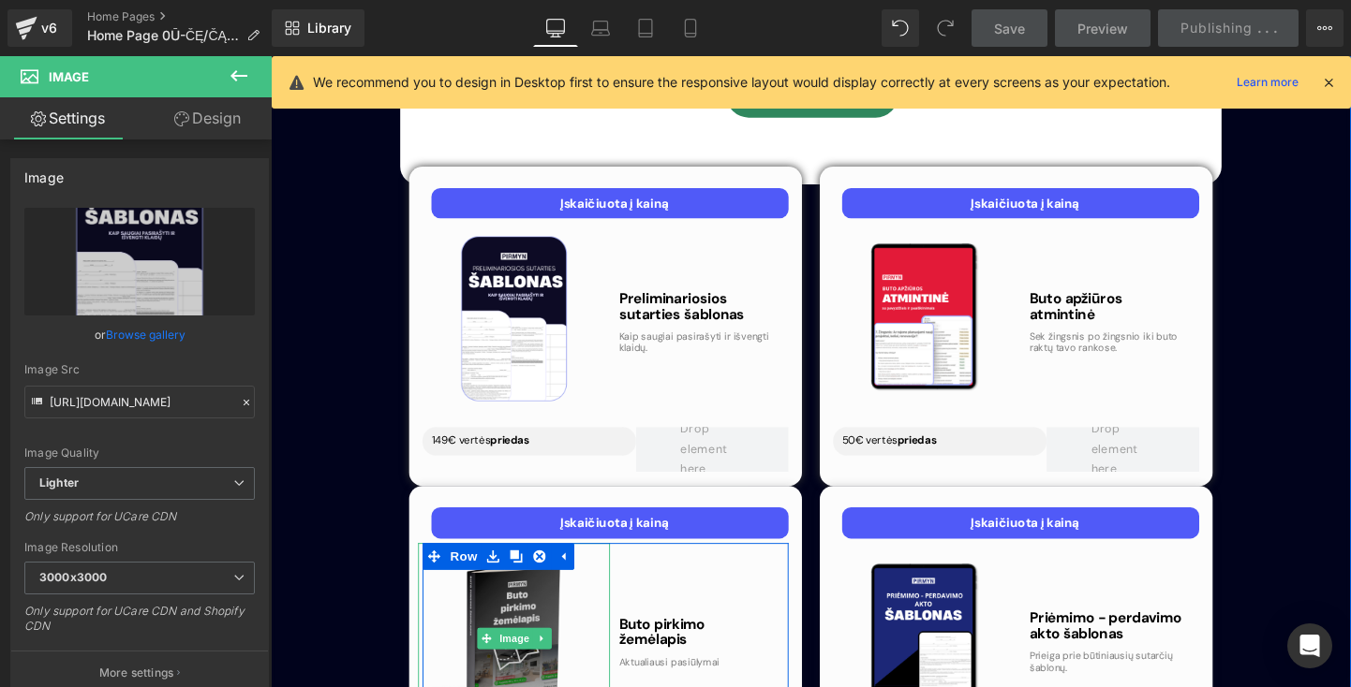
scroll to position [5732, 0]
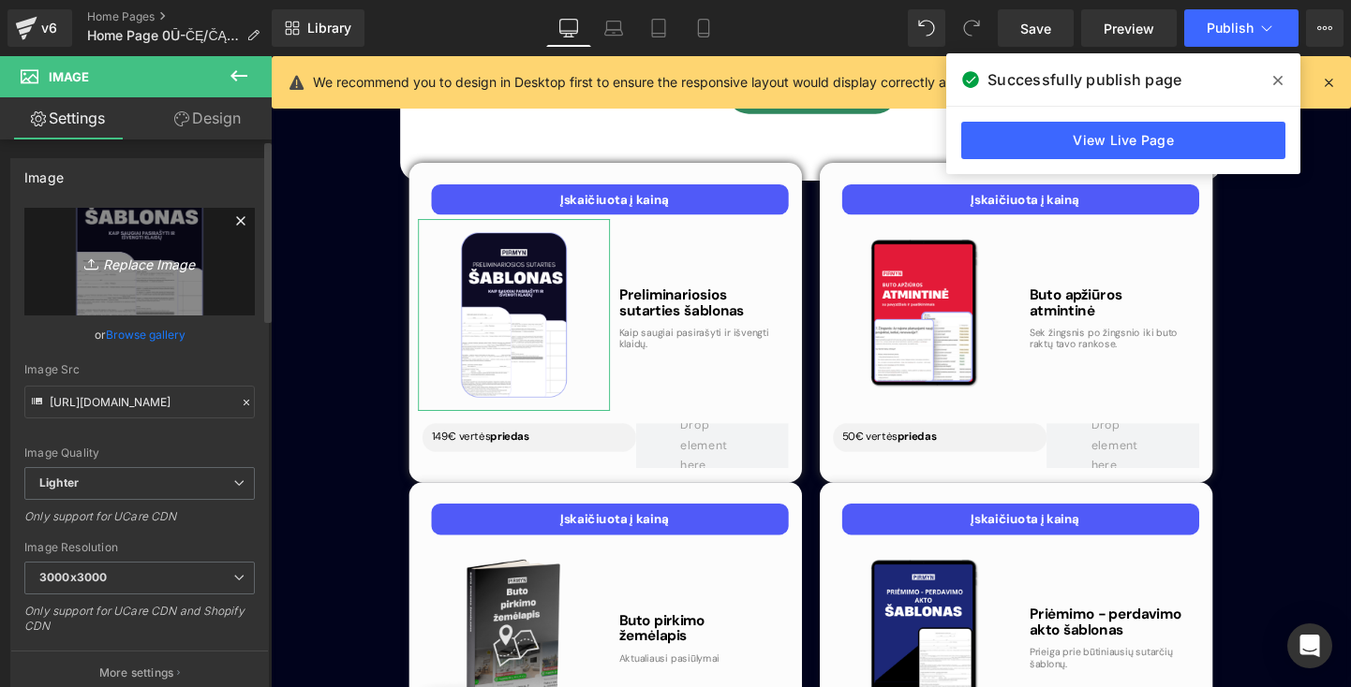
click at [164, 269] on icon "Replace Image" at bounding box center [140, 261] width 150 height 23
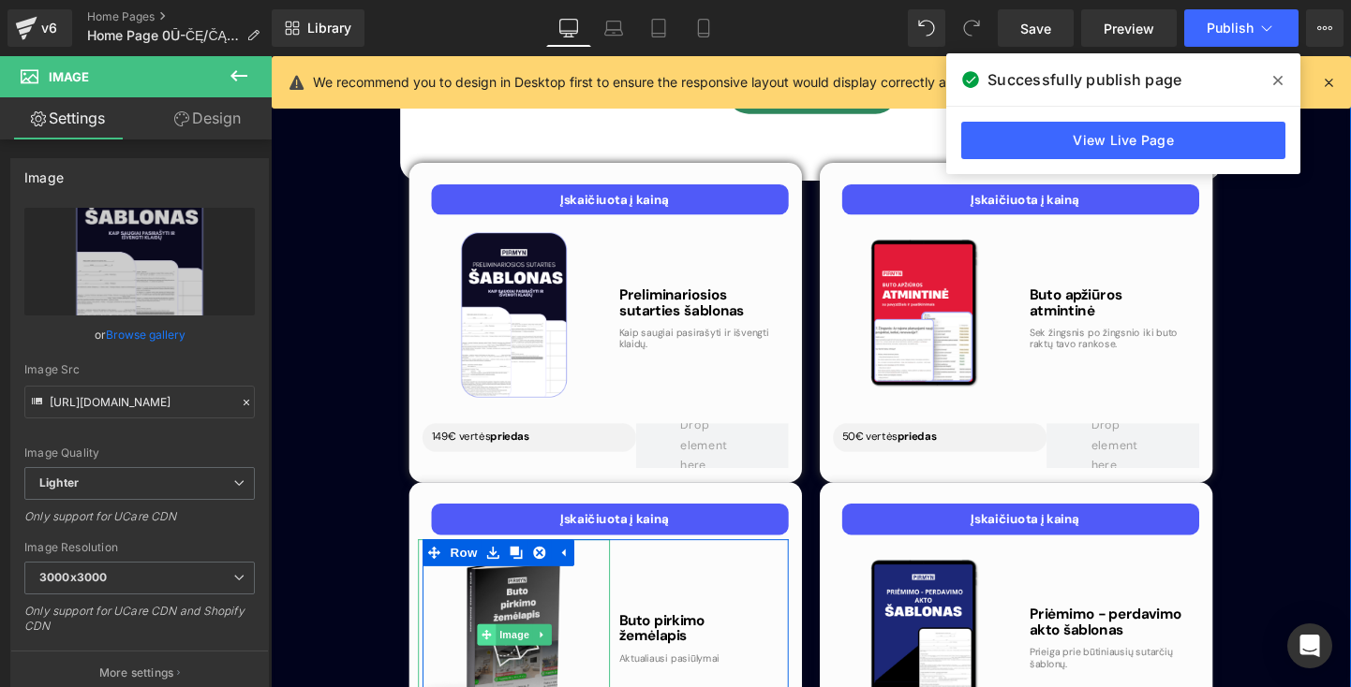
click at [492, 653] on span at bounding box center [497, 664] width 20 height 22
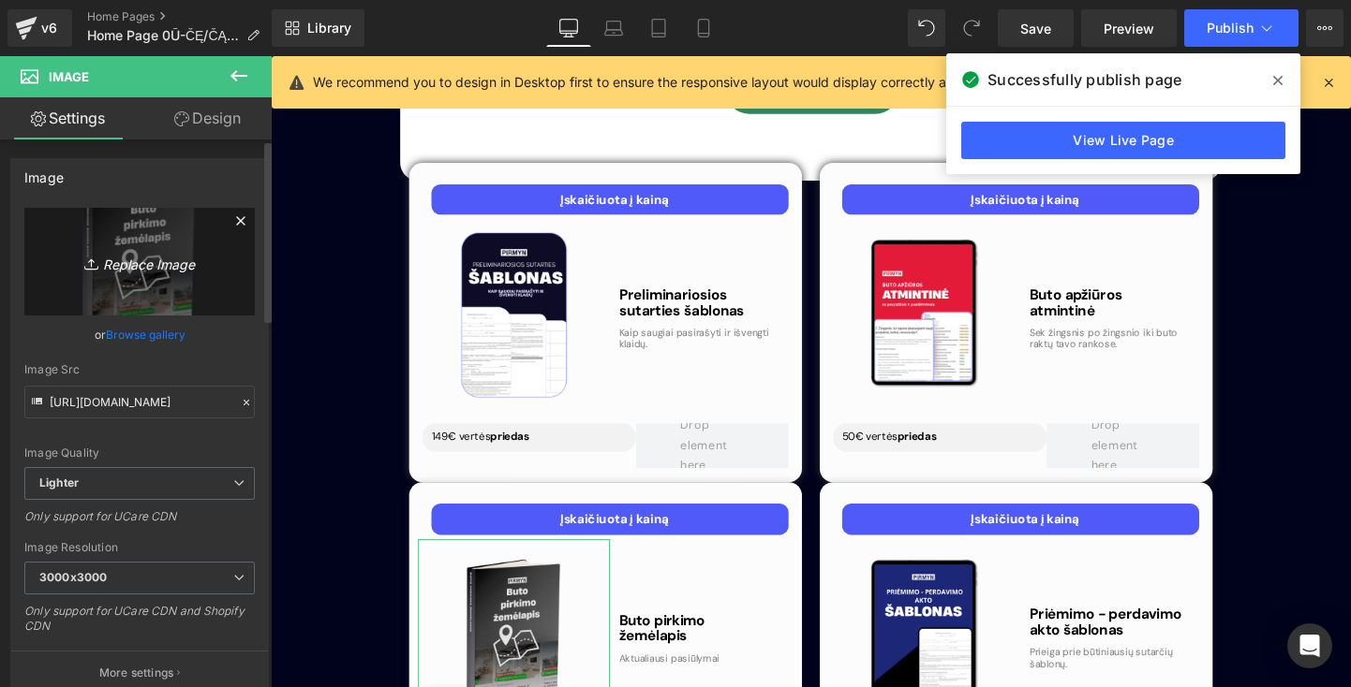
click at [130, 269] on icon "Replace Image" at bounding box center [140, 261] width 150 height 23
type input "C:\fakepath\BUBB.png"
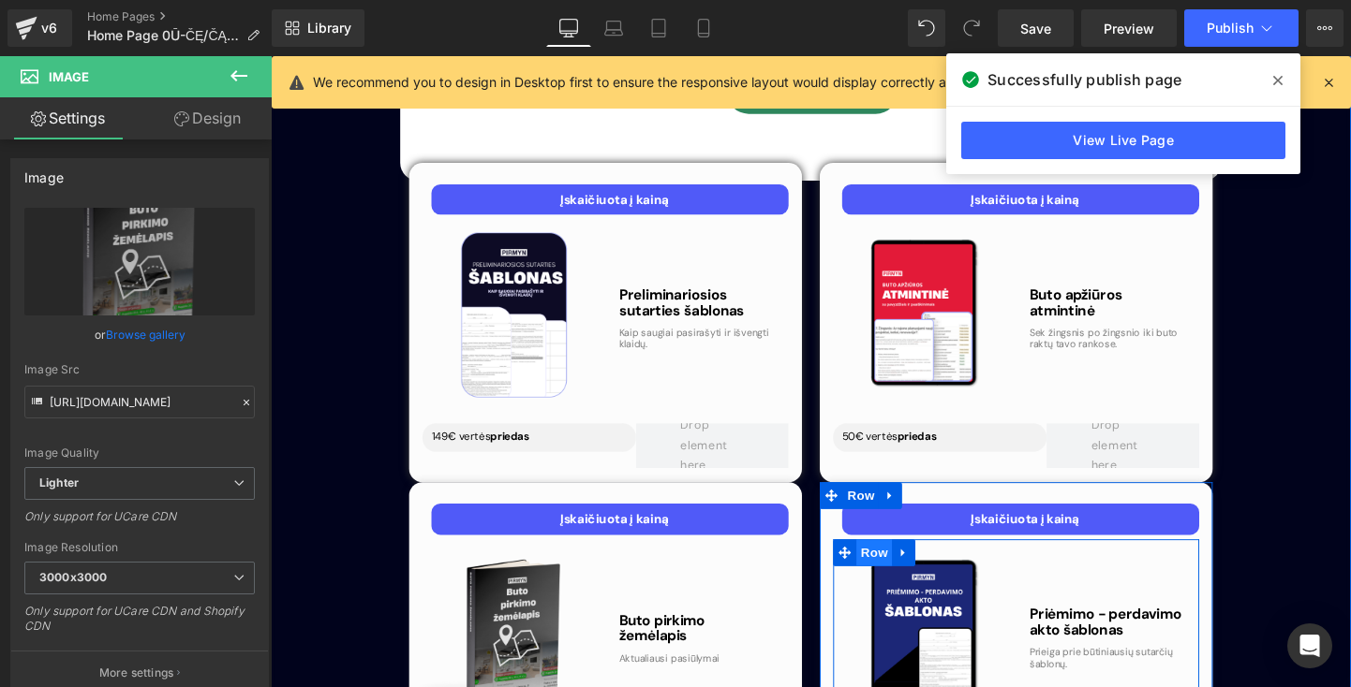
type input "[URL][DOMAIN_NAME]"
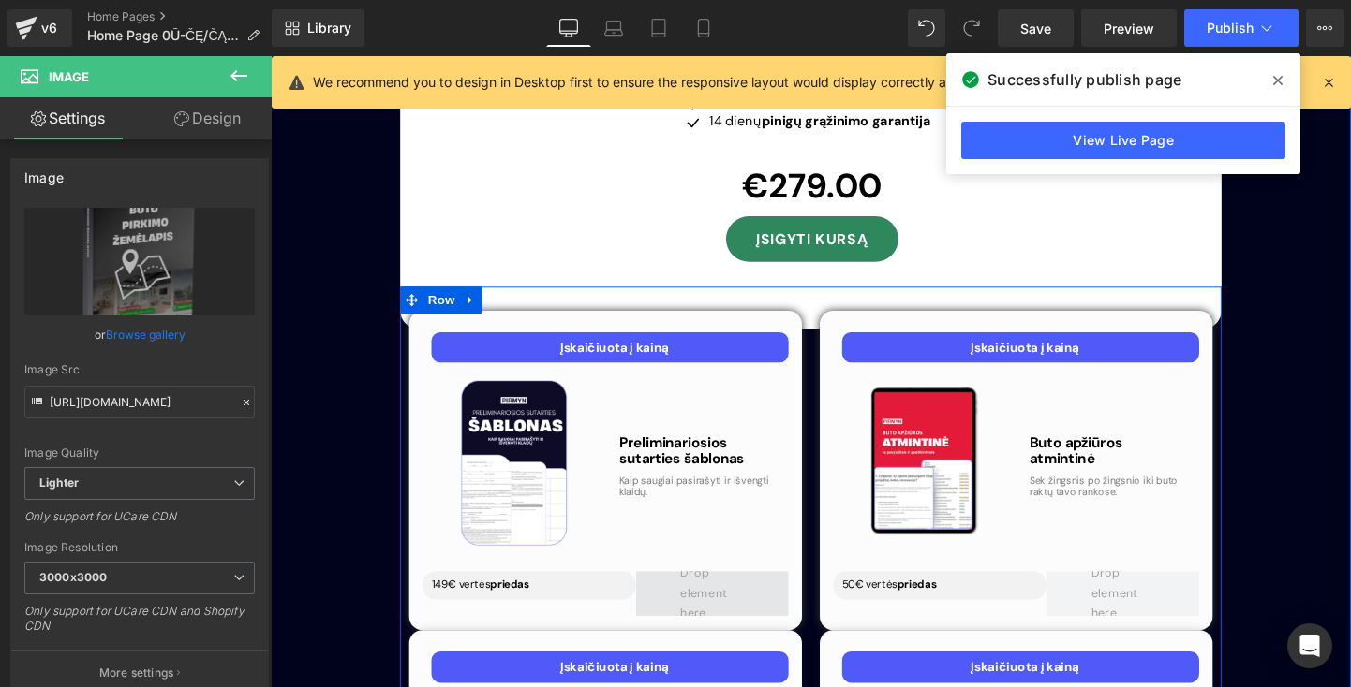
scroll to position [5477, 0]
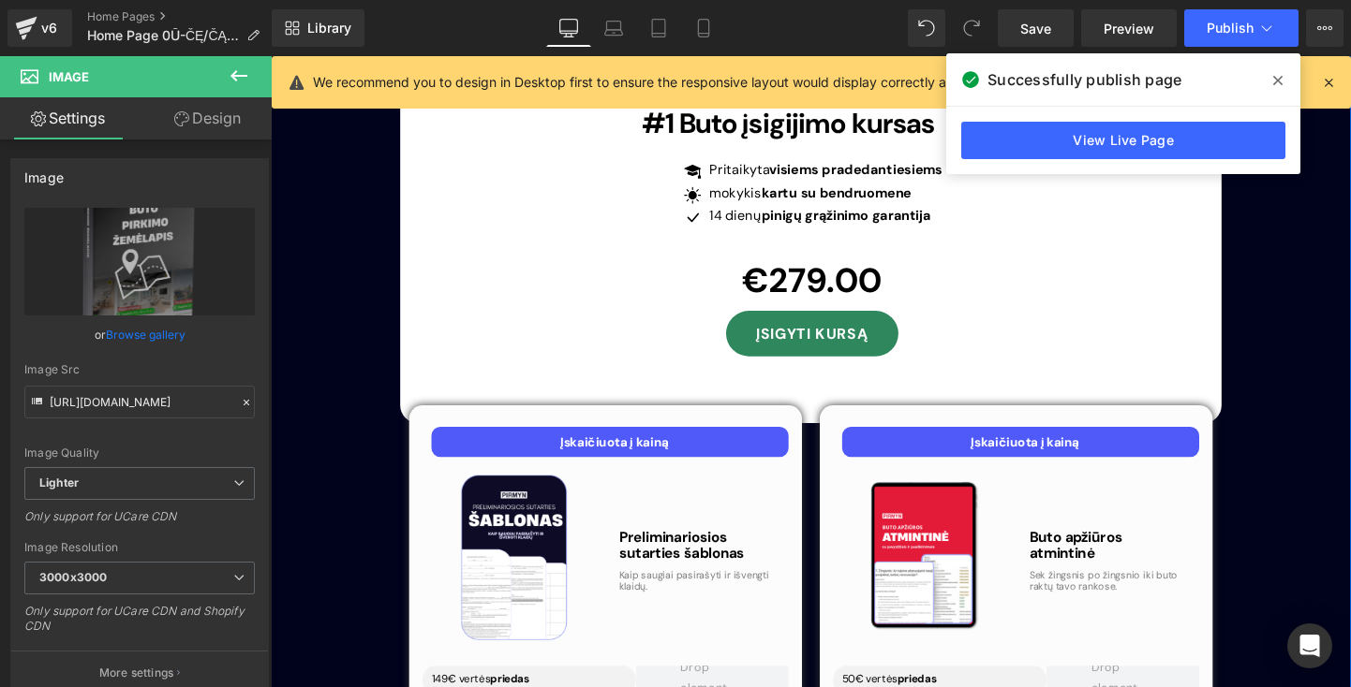
click at [1275, 87] on icon at bounding box center [1277, 80] width 9 height 15
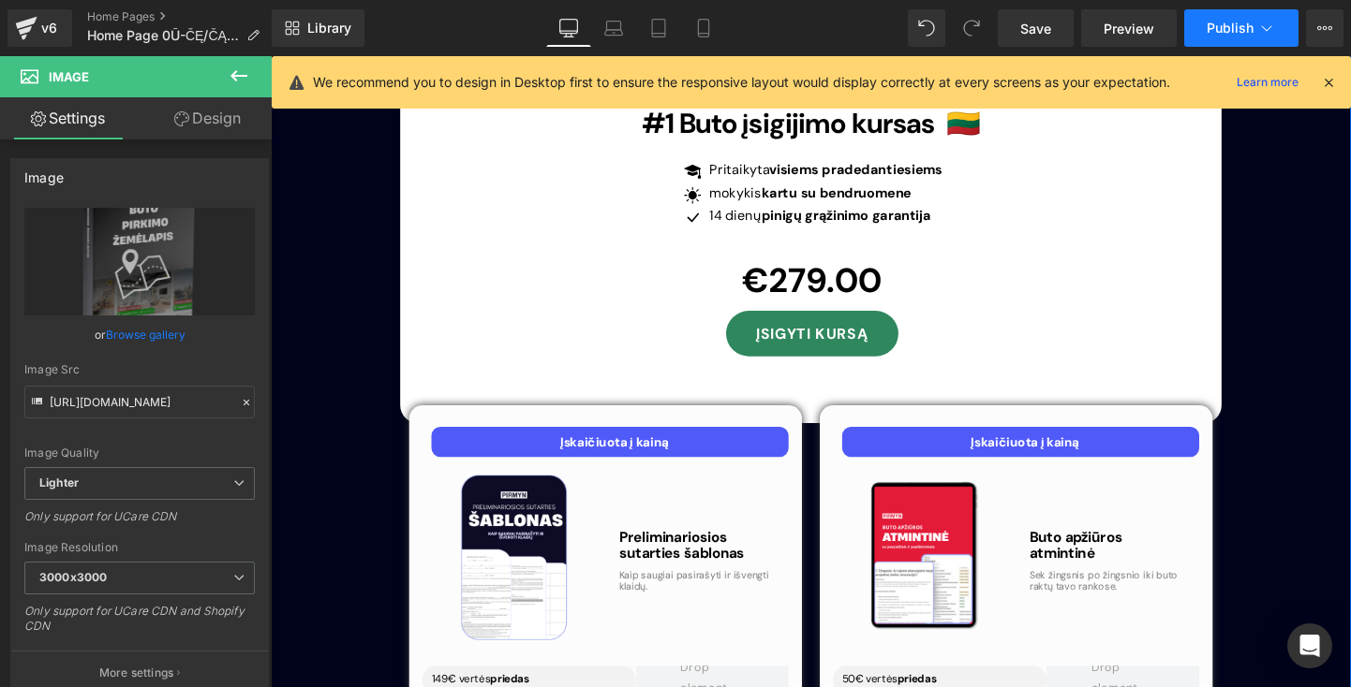
click at [1270, 34] on icon at bounding box center [1266, 28] width 19 height 19
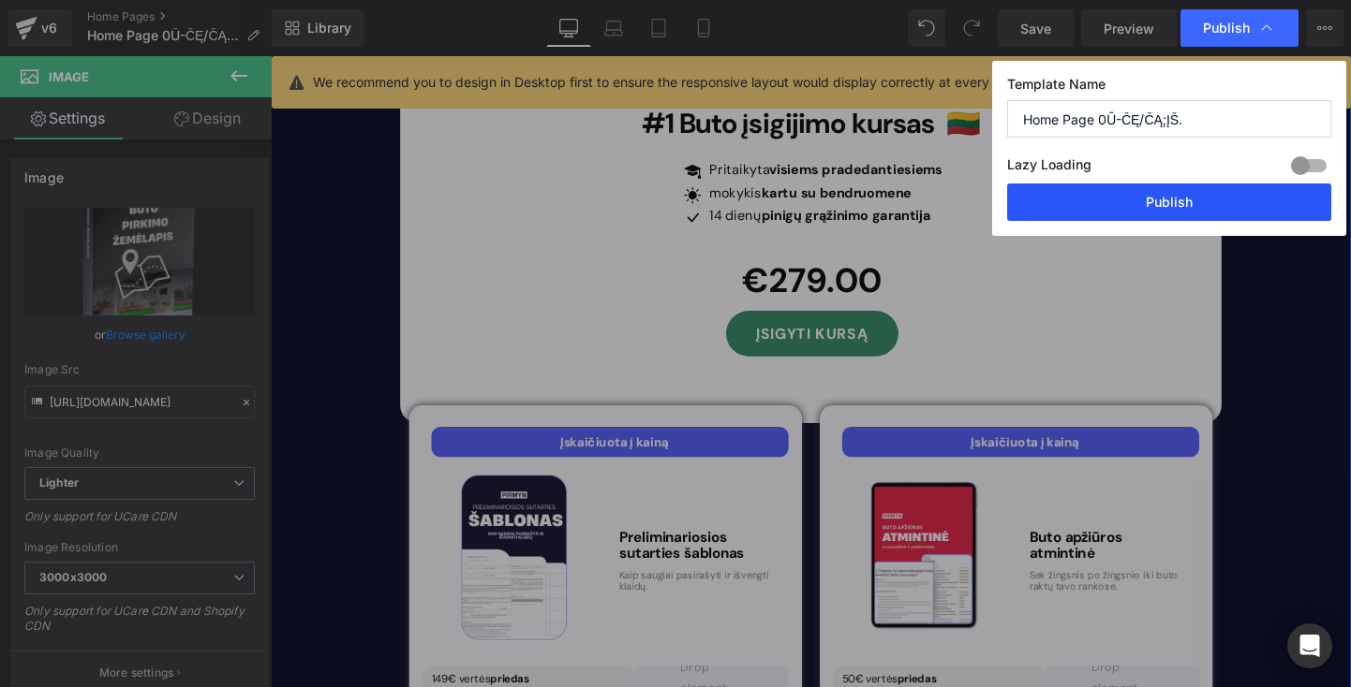
click at [1145, 200] on button "Publish" at bounding box center [1169, 202] width 324 height 37
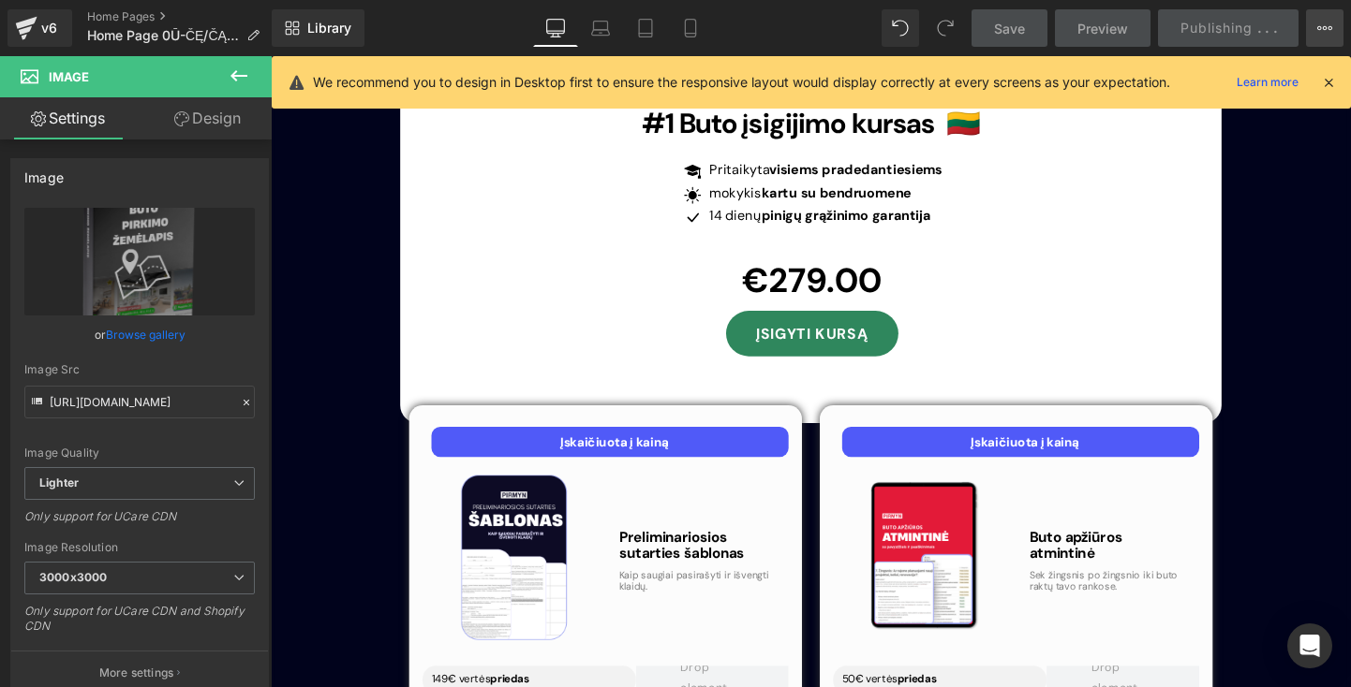
click at [1321, 19] on button "View Live Page View with current Template Save Template to Library Schedule Pub…" at bounding box center [1324, 27] width 37 height 37
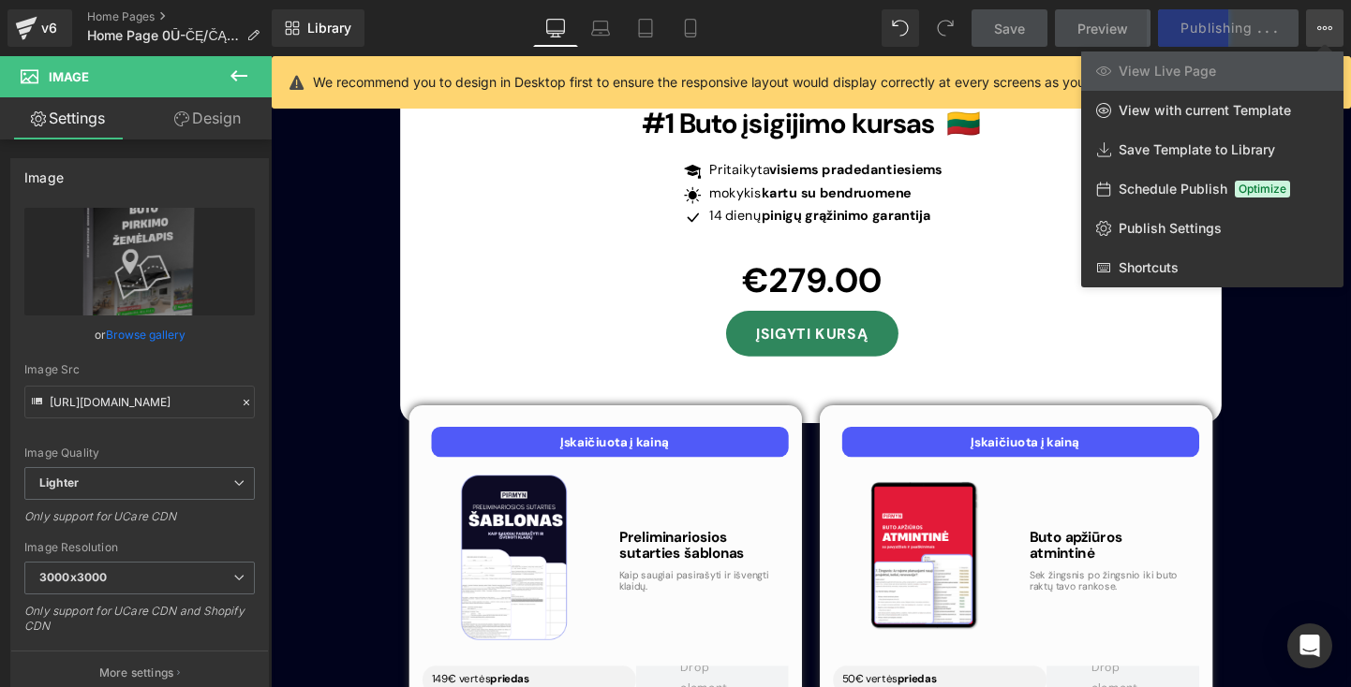
click at [1290, 376] on div at bounding box center [811, 371] width 1080 height 631
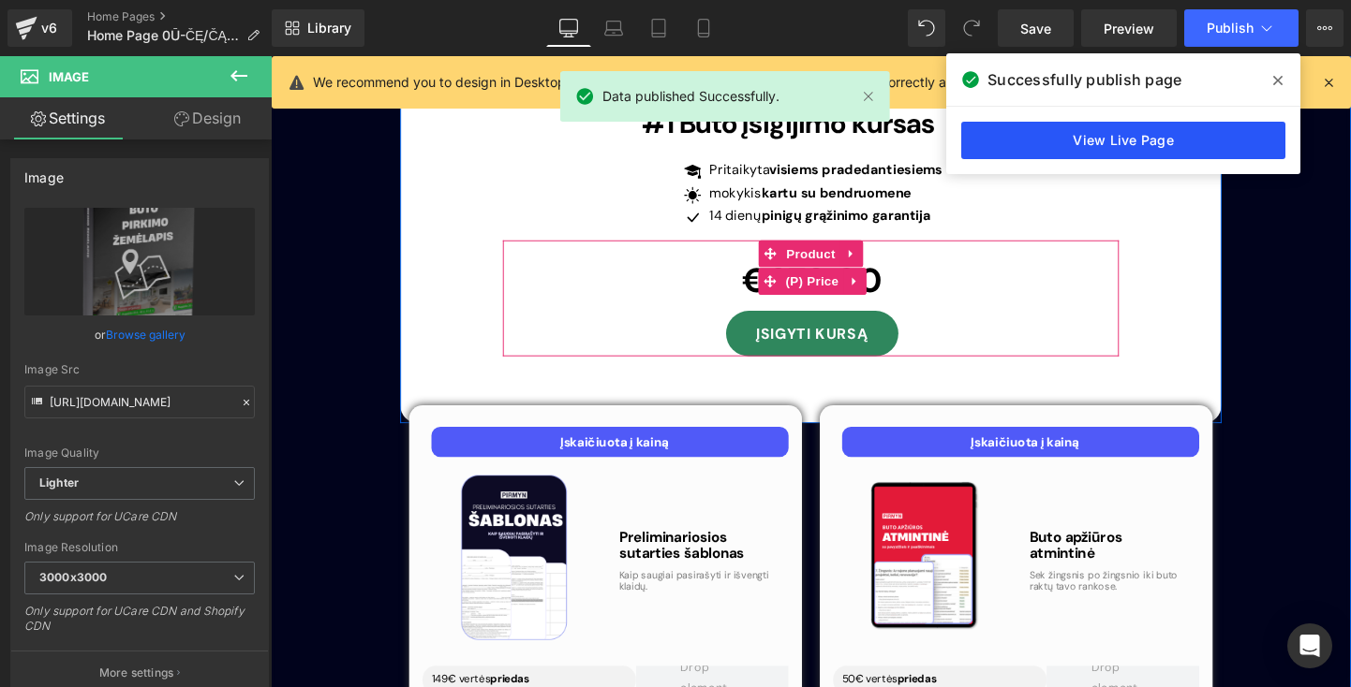
click at [1167, 147] on link "View Live Page" at bounding box center [1123, 140] width 324 height 37
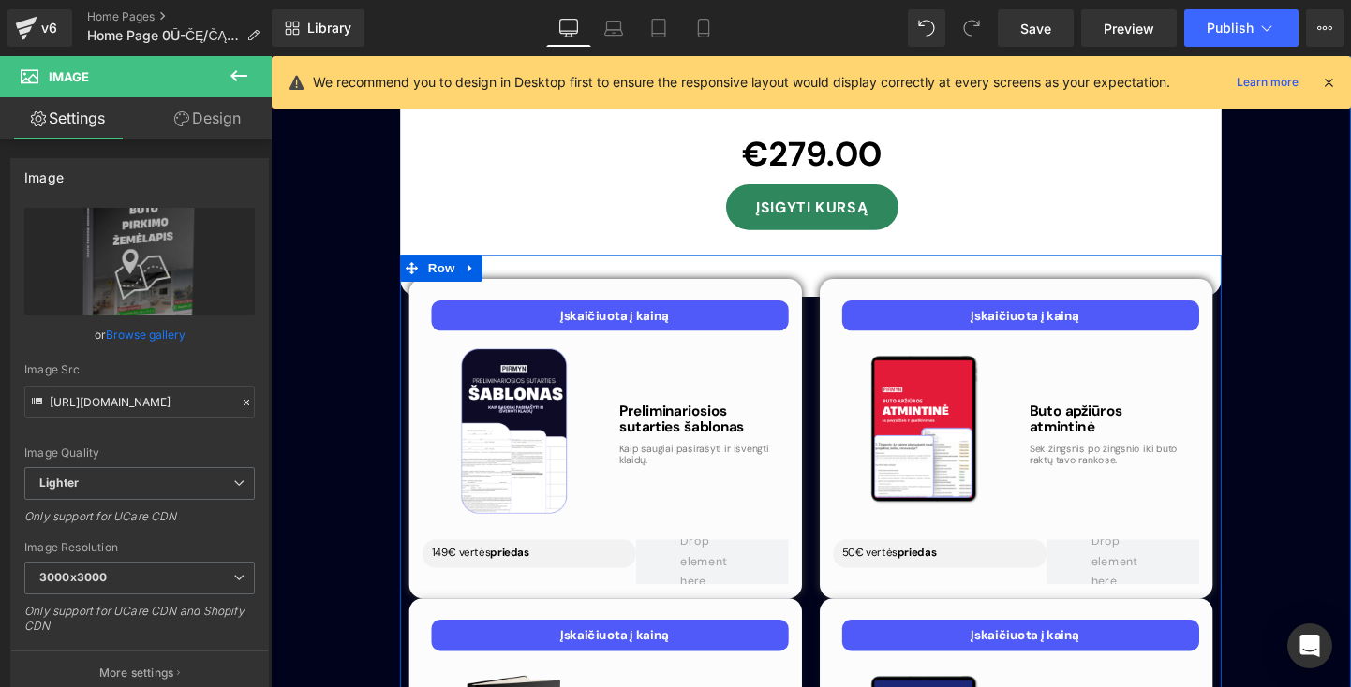
scroll to position [5612, 0]
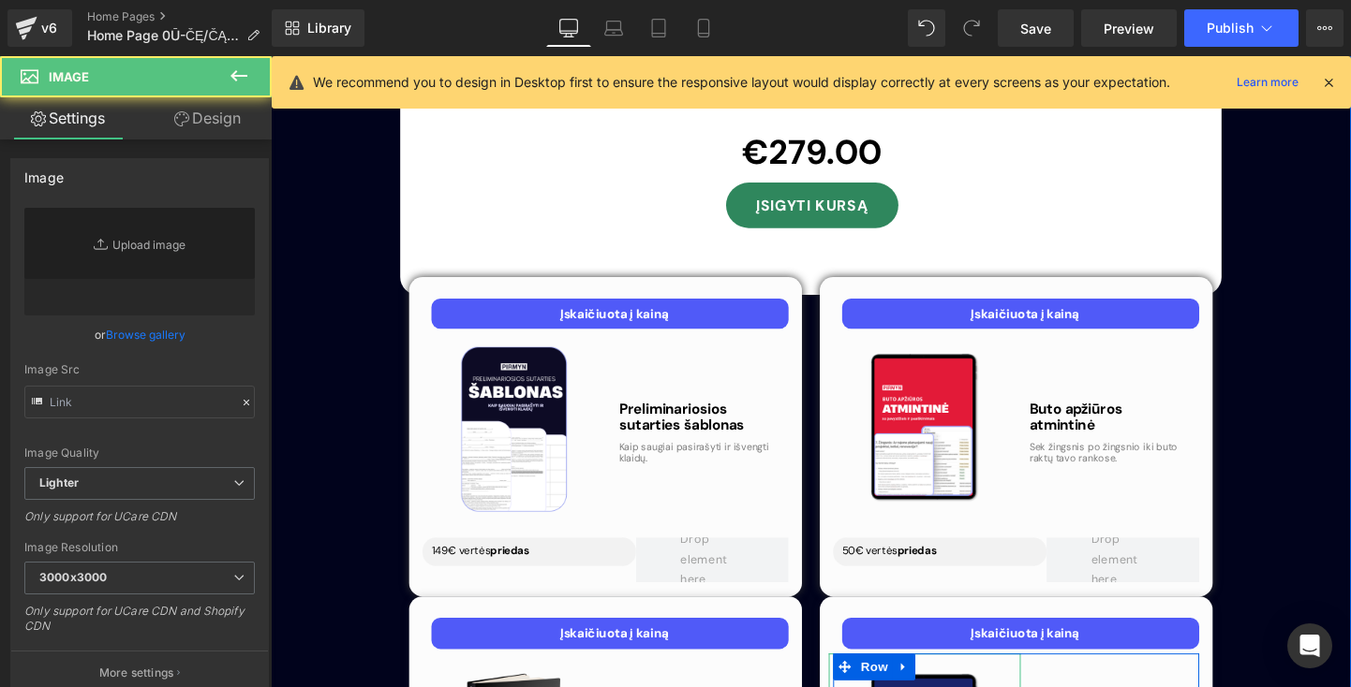
type input "[URL][DOMAIN_NAME]"
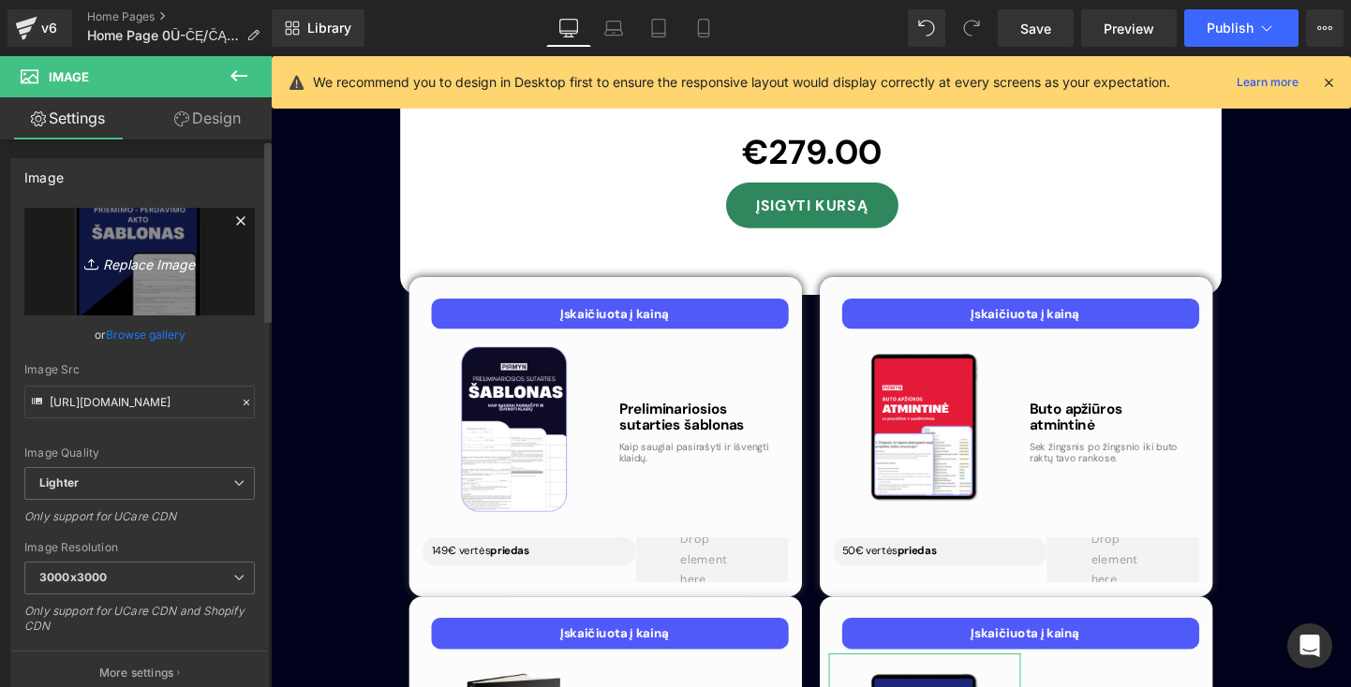
click at [185, 267] on icon "Replace Image" at bounding box center [140, 261] width 150 height 23
type input "C:\fakepath\JIV.png"
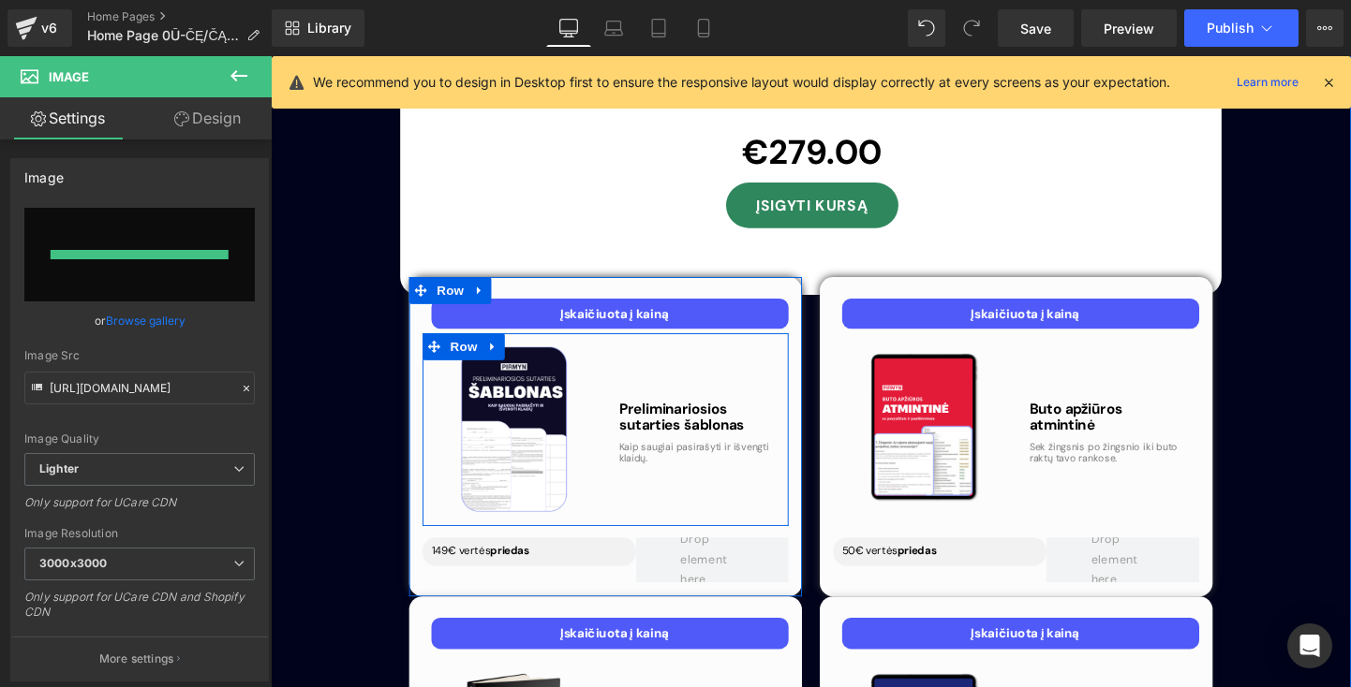
type input "[URL][DOMAIN_NAME]"
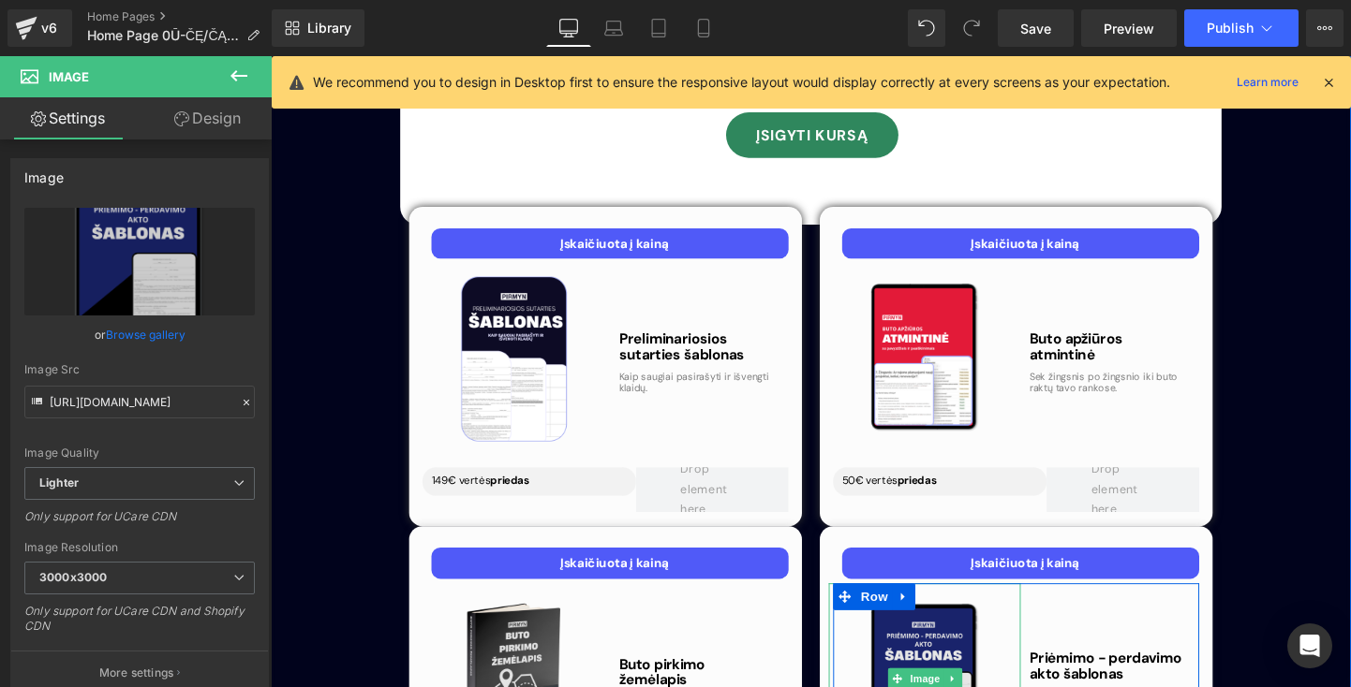
scroll to position [5690, 0]
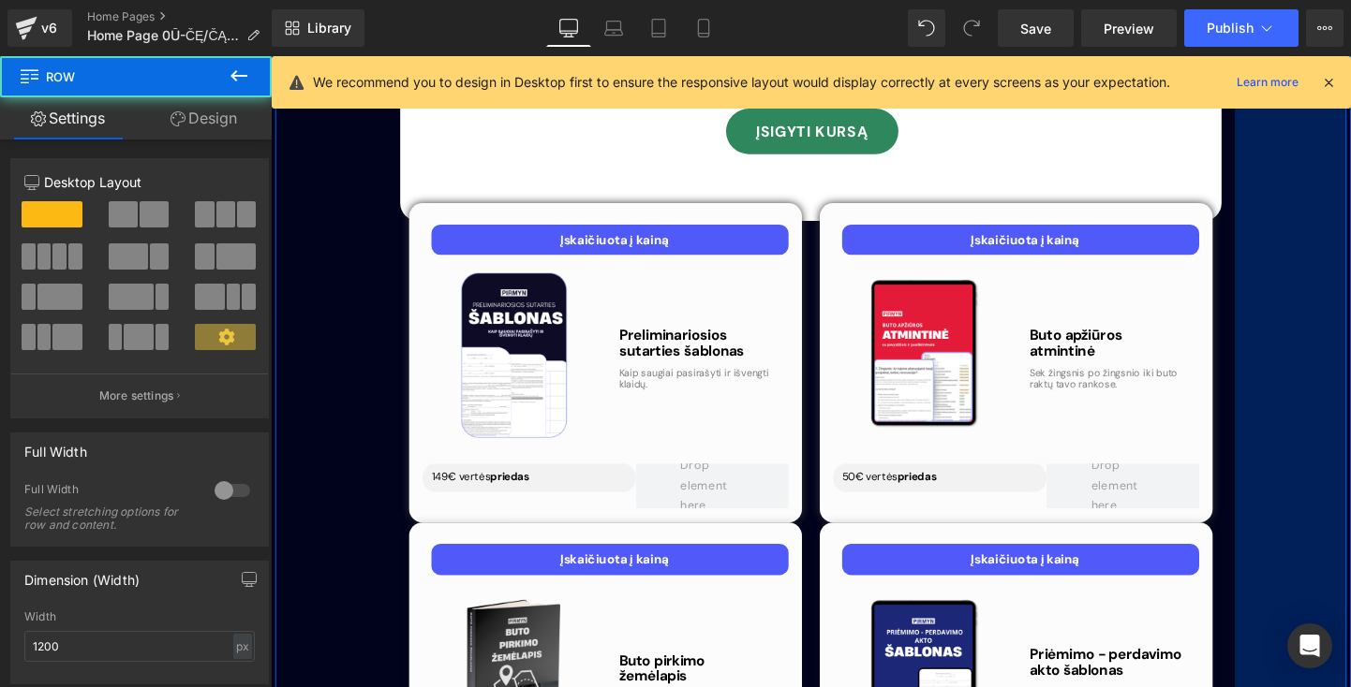
click at [1329, 478] on div "125px" at bounding box center [1340, 9] width 117 height 1822
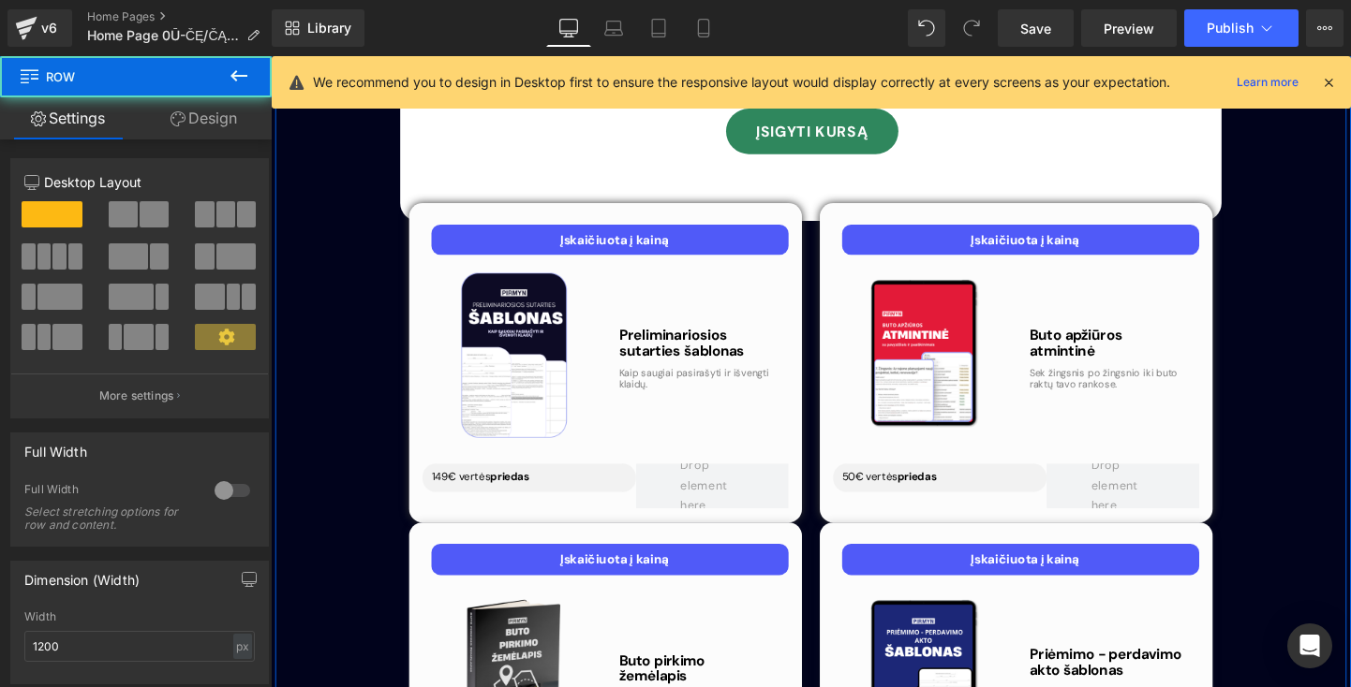
click at [1274, 471] on div "Nuo idėjos iki rakto tavo rankose – išmok, kaip įsigyti pirmą butą jau šiandien…" at bounding box center [837, 33] width 890 height 1706
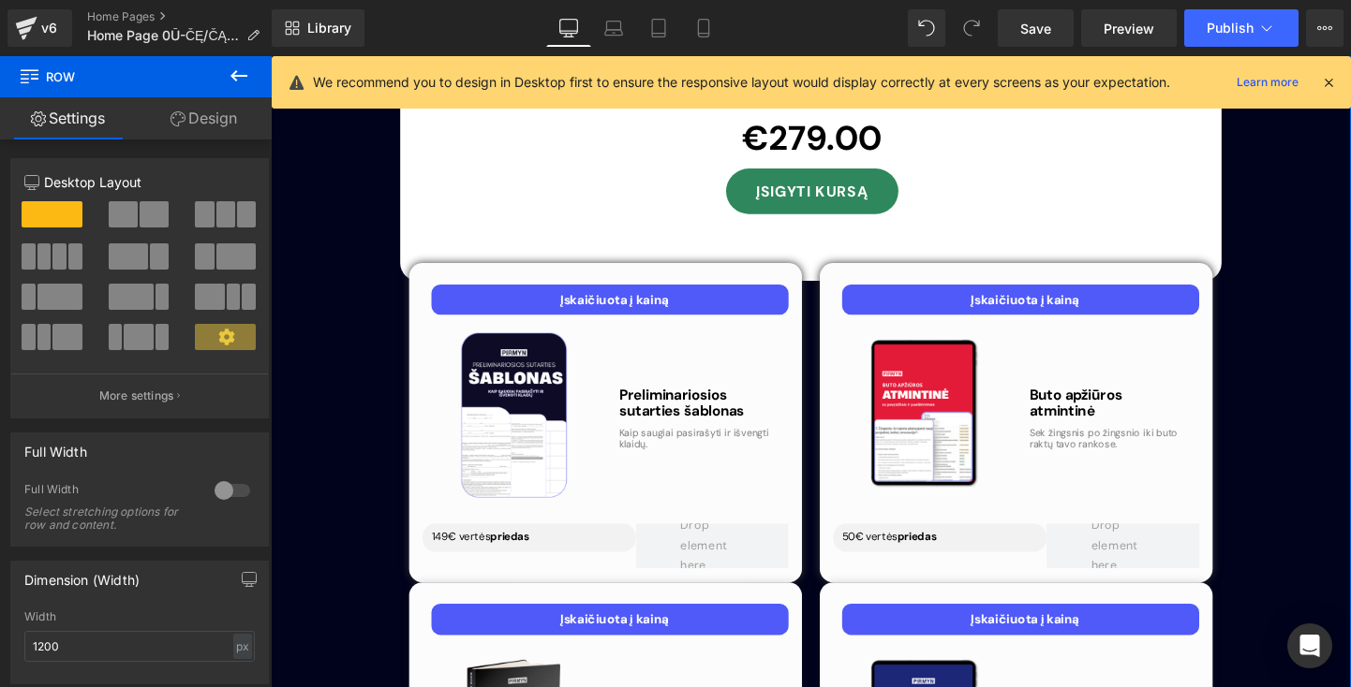
scroll to position [5221, 0]
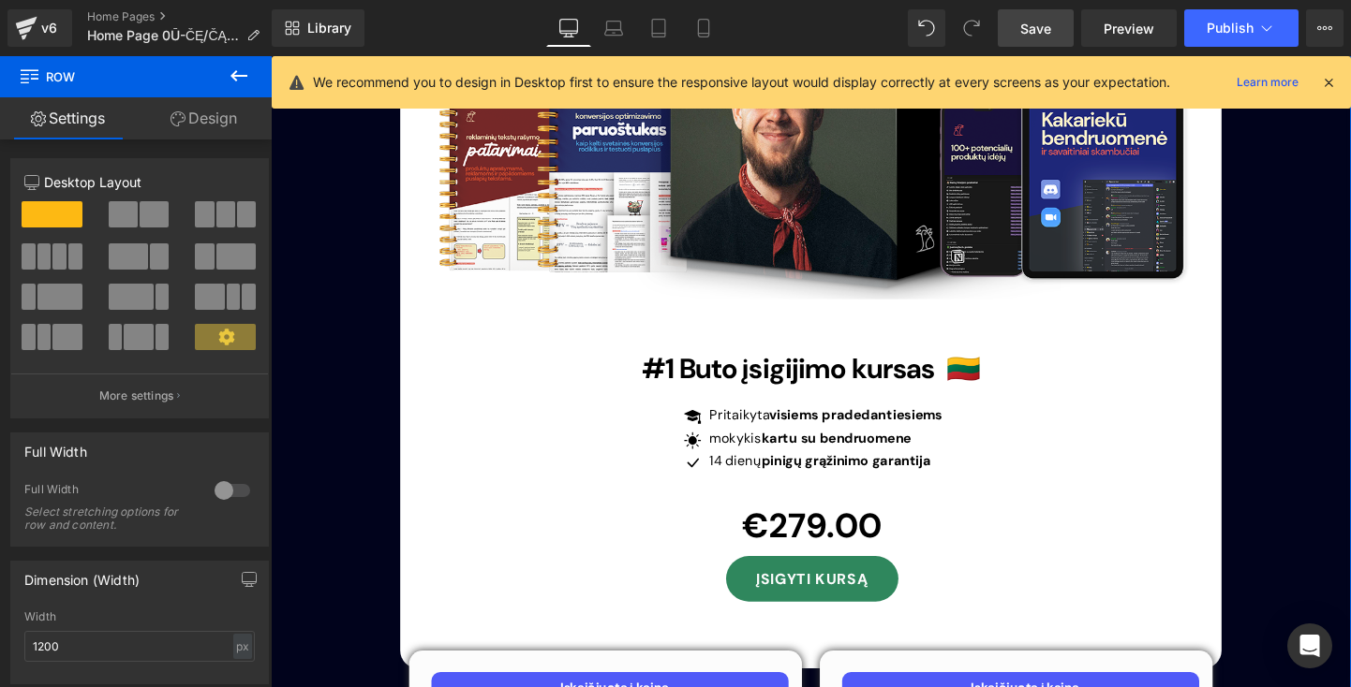
click at [1042, 19] on span "Save" at bounding box center [1035, 29] width 31 height 20
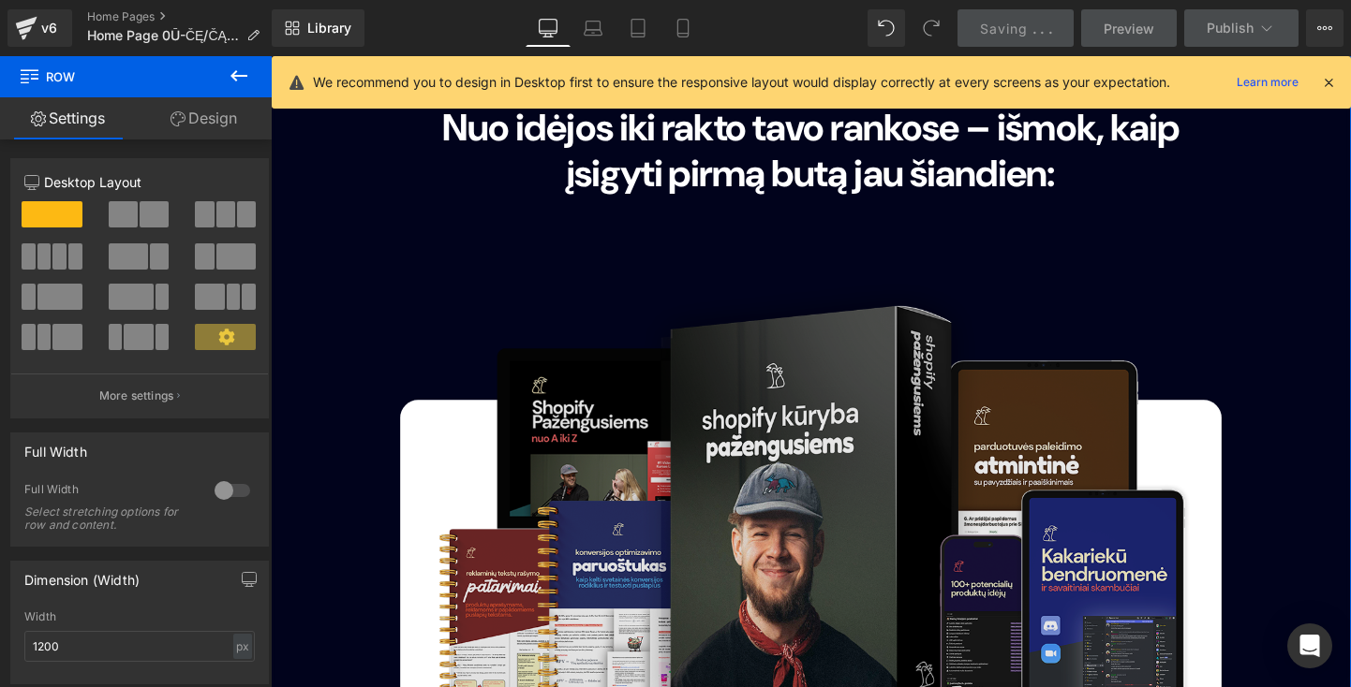
scroll to position [4792, 0]
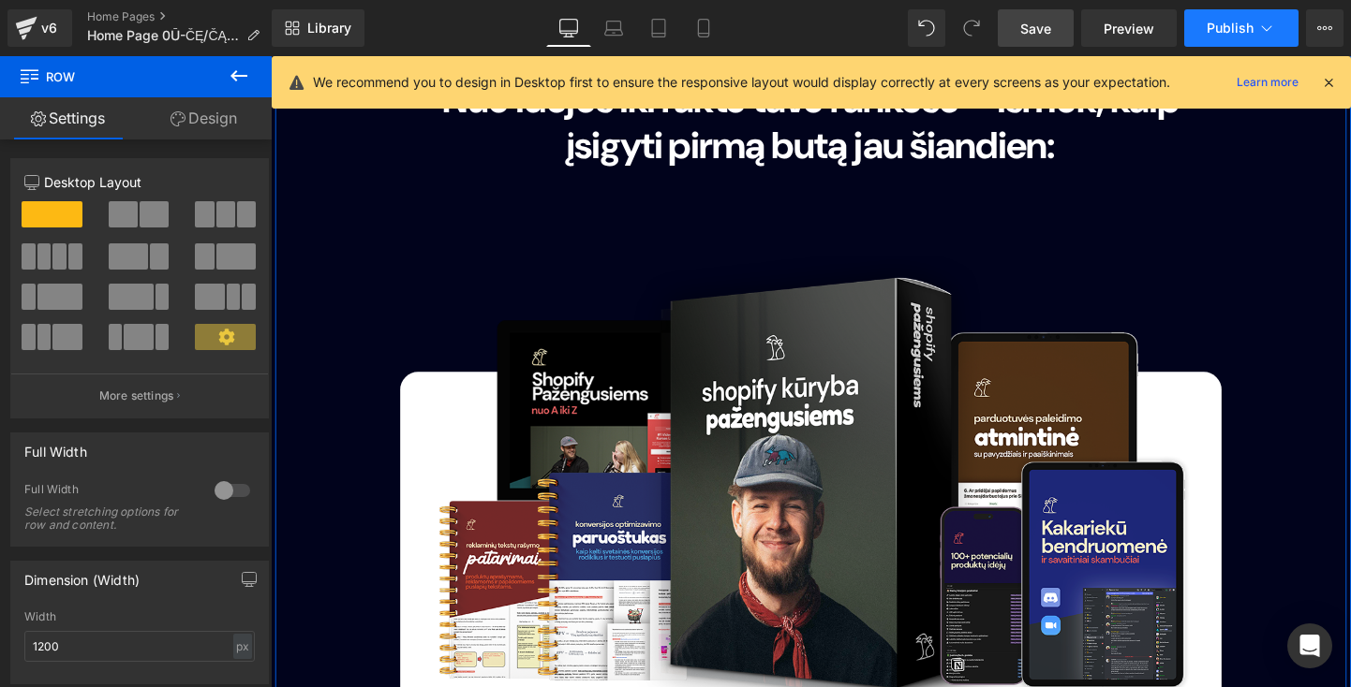
click at [1225, 24] on span "Publish" at bounding box center [1229, 28] width 47 height 15
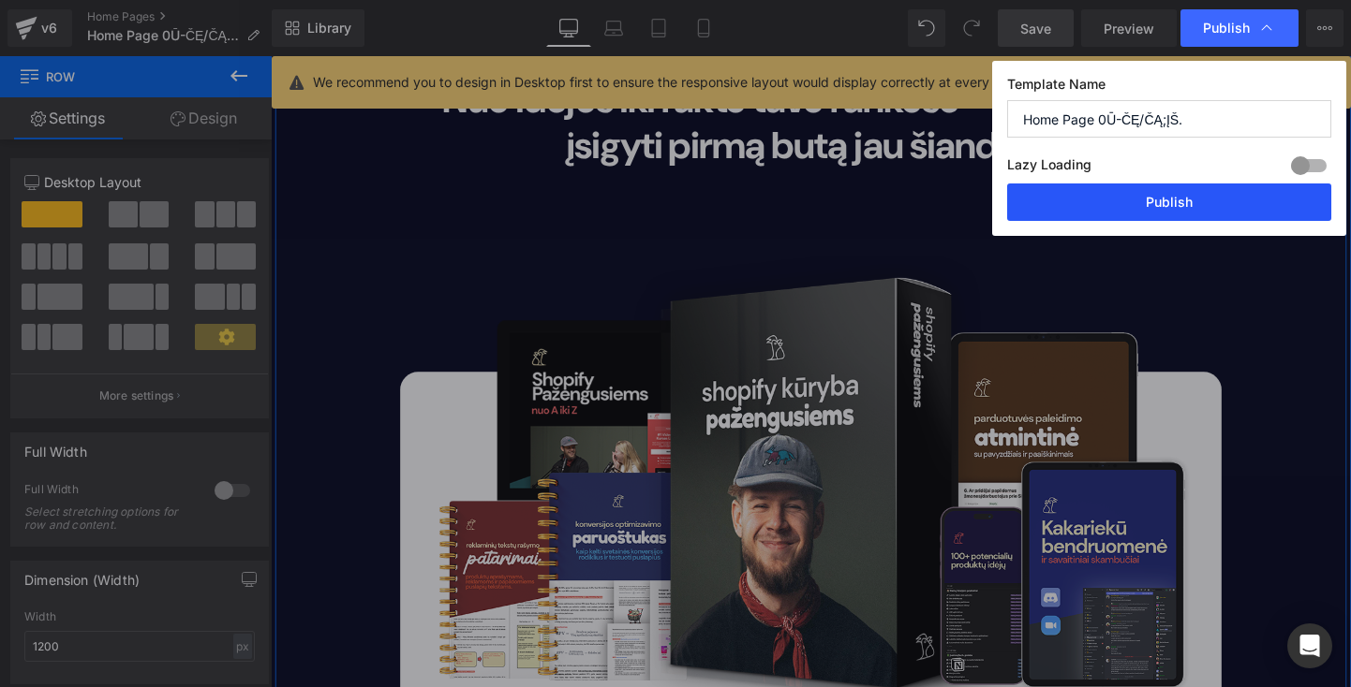
click at [1164, 194] on button "Publish" at bounding box center [1169, 202] width 324 height 37
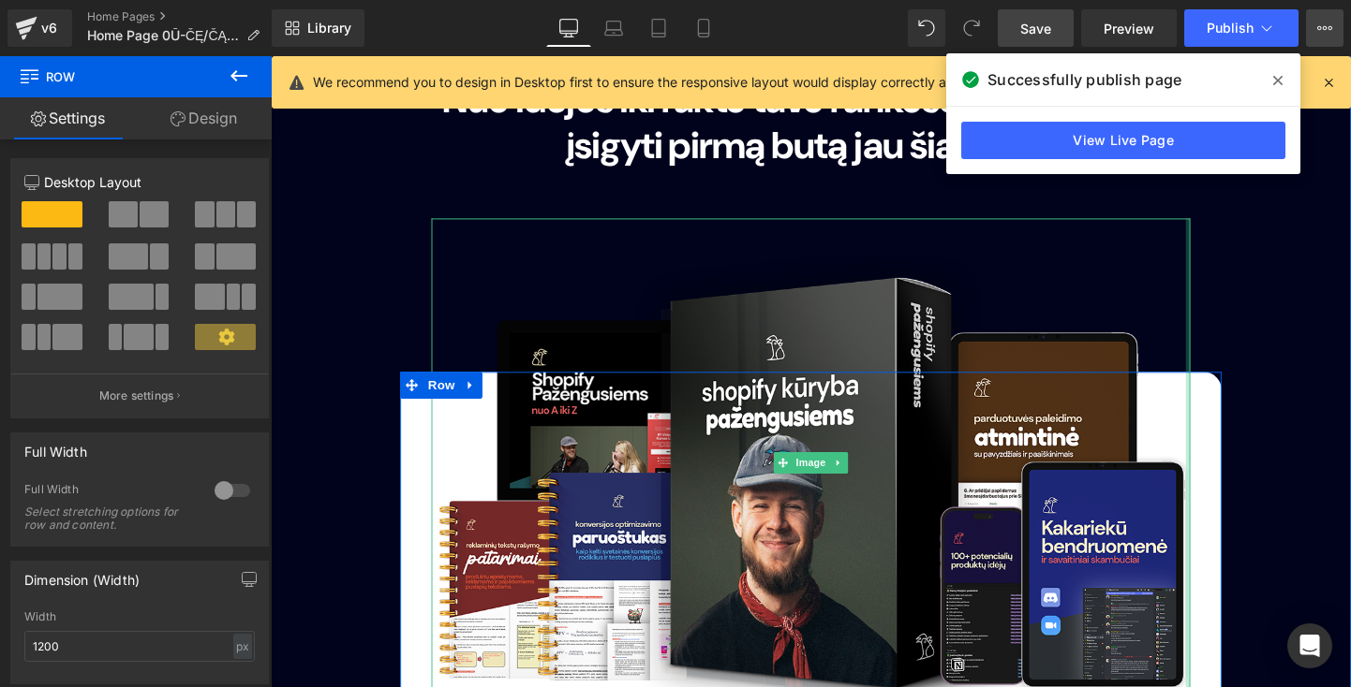
click at [1317, 27] on icon at bounding box center [1324, 28] width 15 height 15
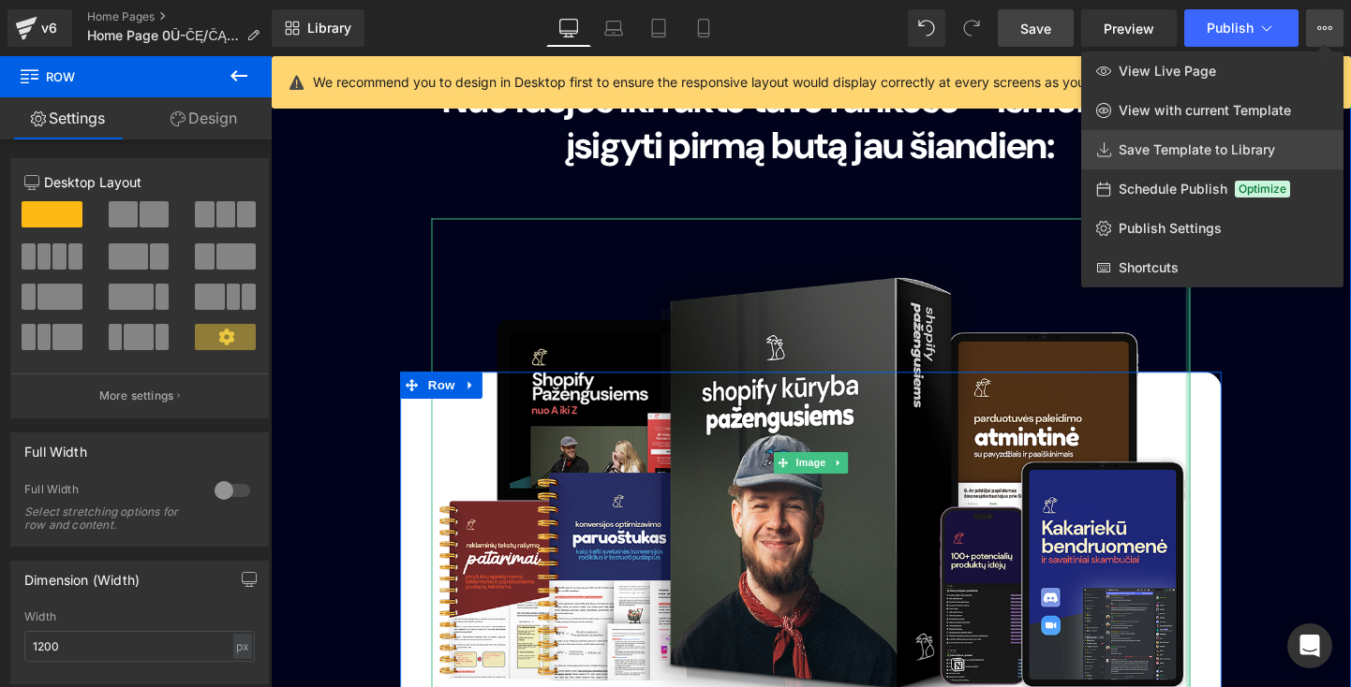
click at [1179, 155] on span "Save Template to Library" at bounding box center [1196, 149] width 156 height 17
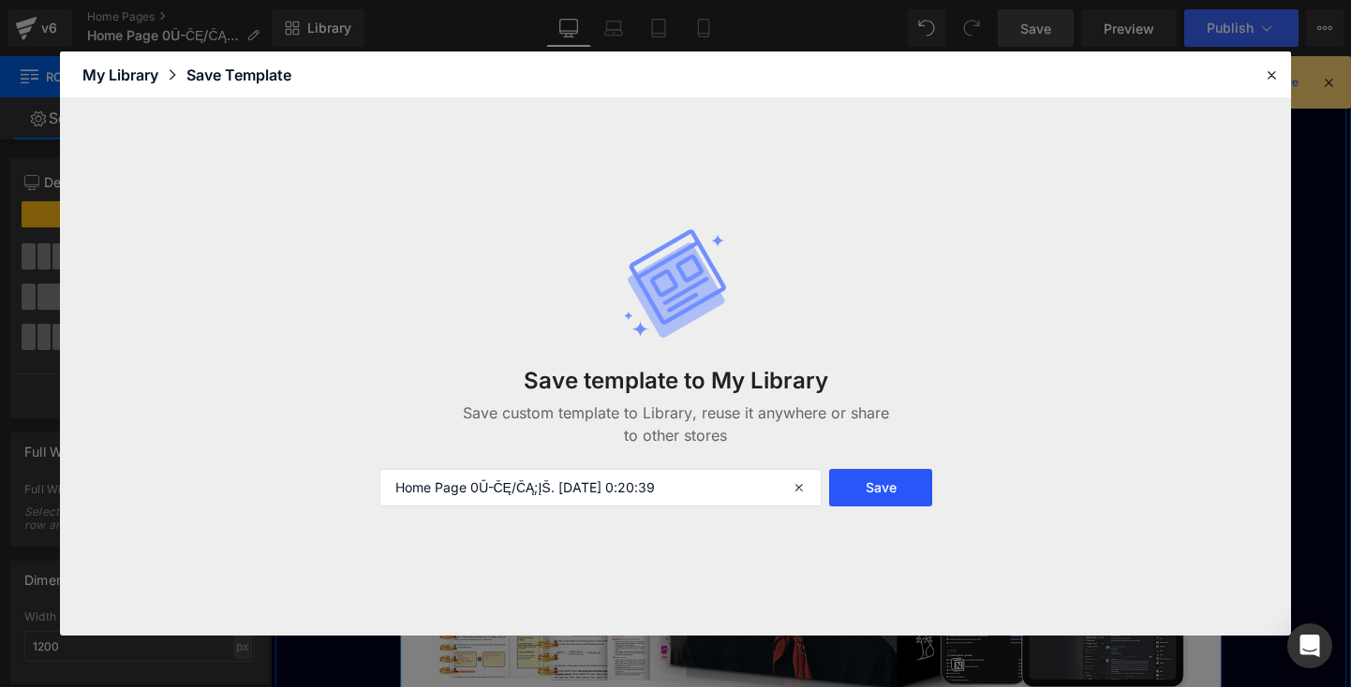
click at [882, 495] on button "Save" at bounding box center [880, 487] width 103 height 37
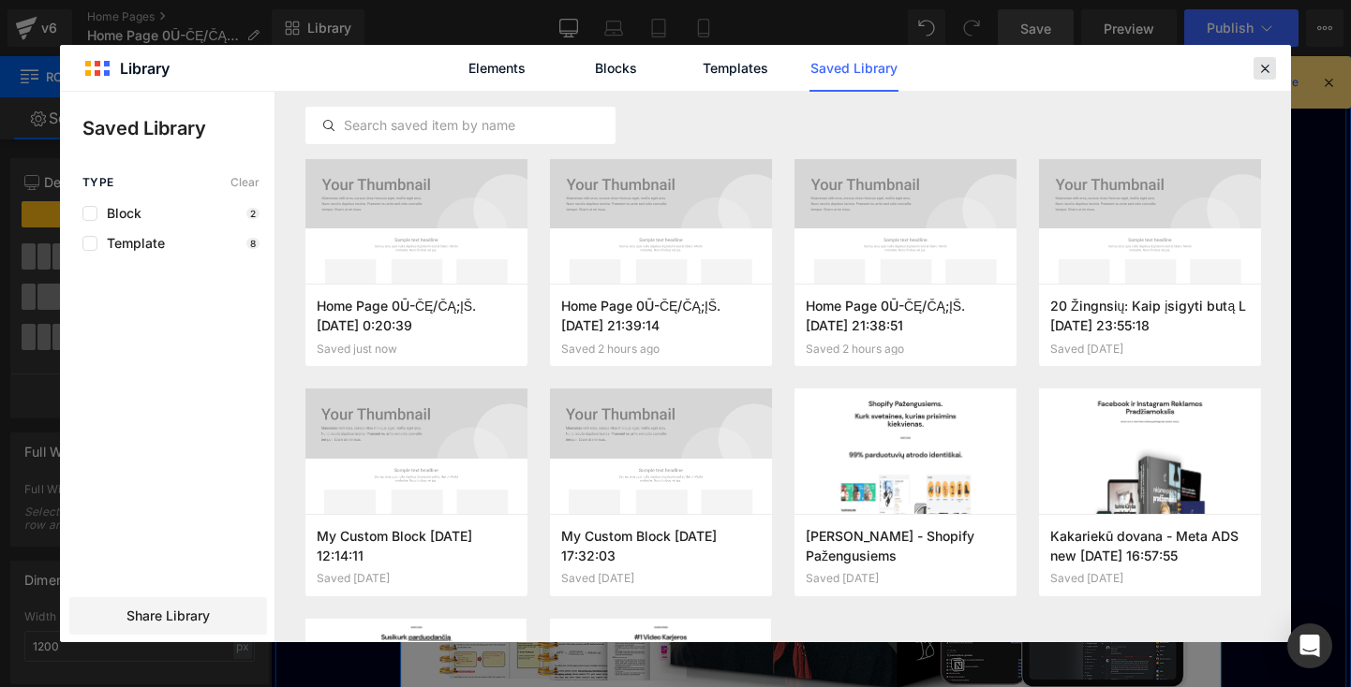
click at [1266, 70] on icon at bounding box center [1264, 68] width 17 height 17
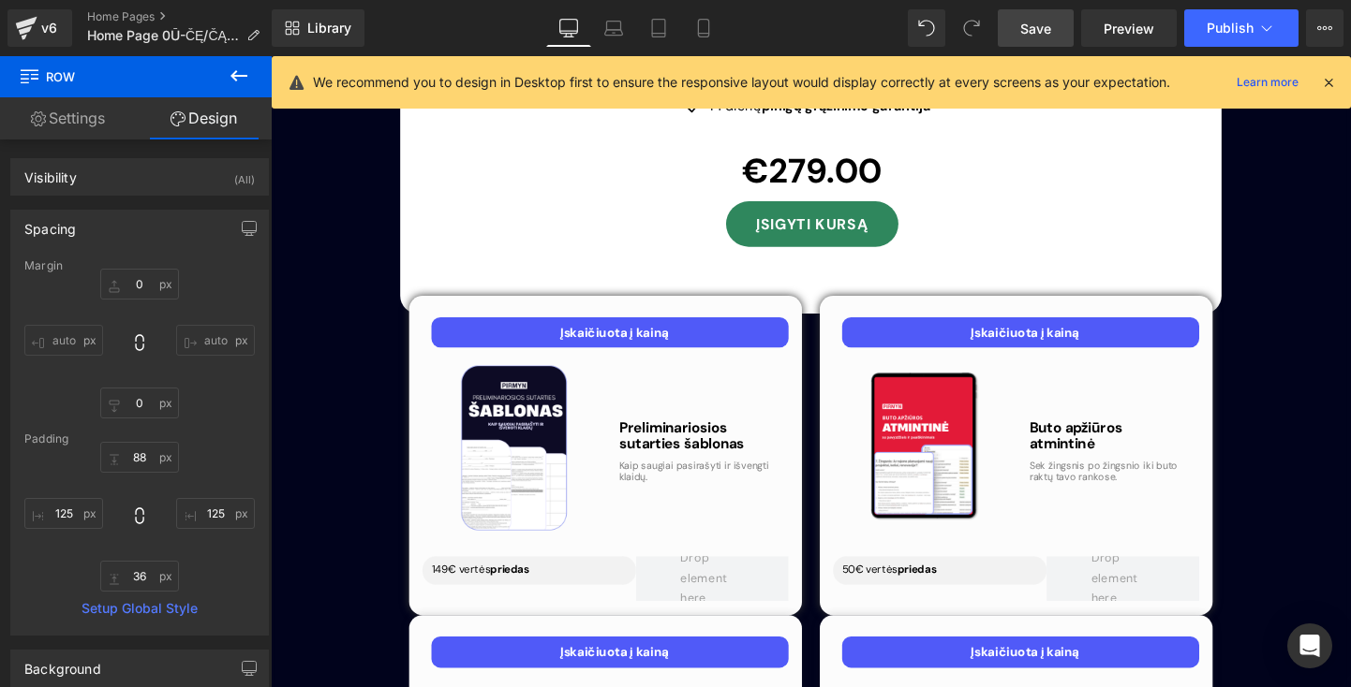
scroll to position [5567, 0]
